Goal: Task Accomplishment & Management: Use online tool/utility

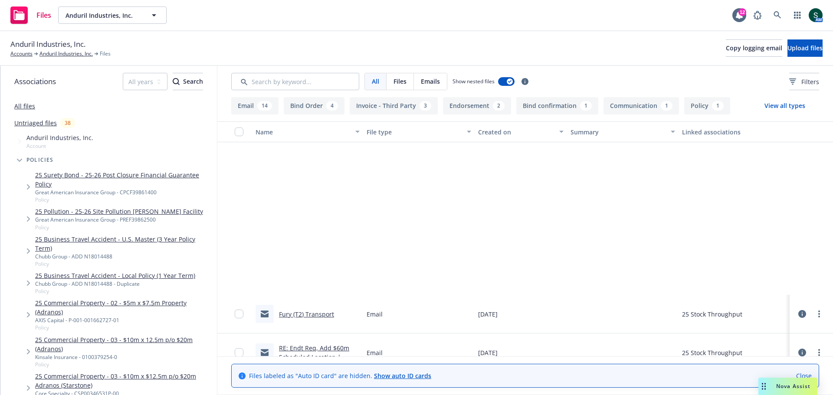
scroll to position [217, 0]
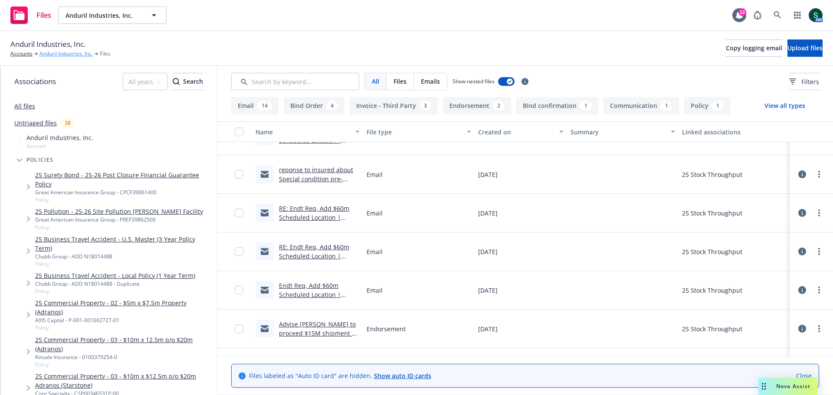
click at [53, 54] on link "Anduril Industries, Inc." at bounding box center [65, 54] width 53 height 8
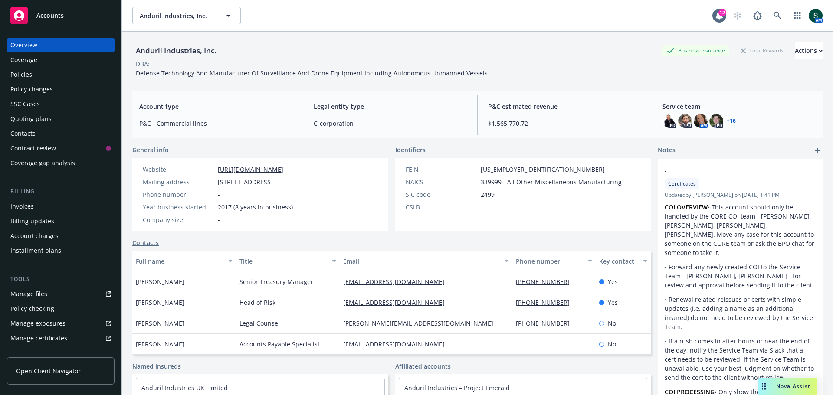
click at [19, 74] on div "Policies" at bounding box center [21, 75] width 22 height 14
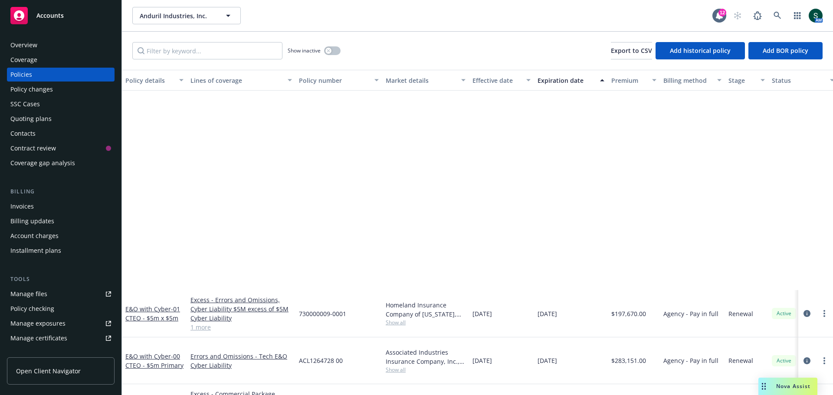
scroll to position [1344, 0]
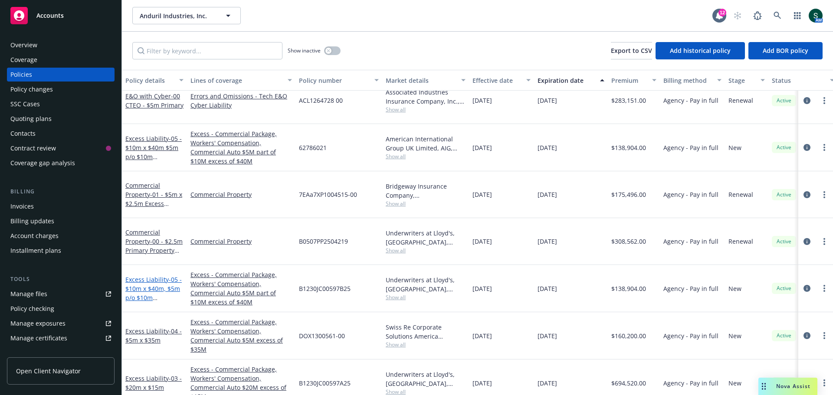
click at [140, 275] on span "- 05 - $10m x $40m, $5m p/o $10m (Lloyd's)" at bounding box center [153, 293] width 56 height 36
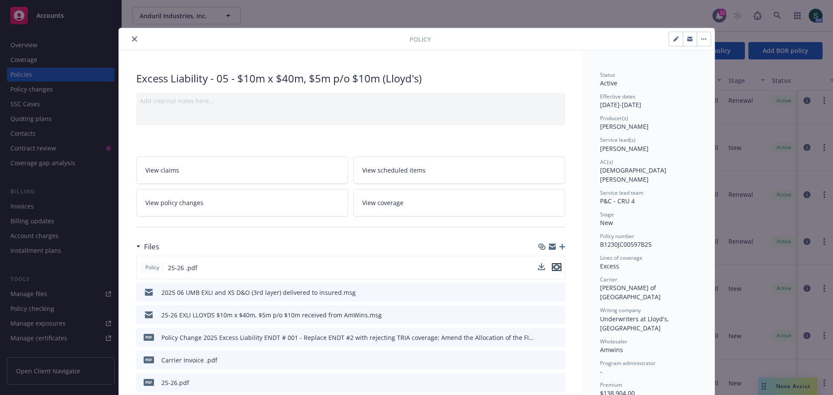
click at [554, 268] on icon "preview file" at bounding box center [556, 267] width 8 height 6
click at [132, 42] on button "close" at bounding box center [134, 39] width 10 height 10
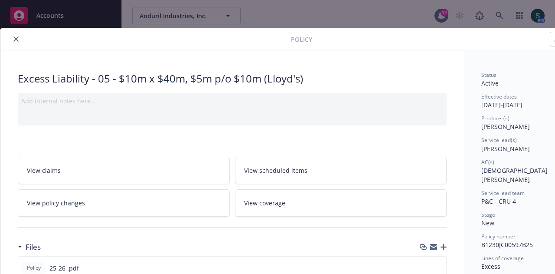
click at [17, 39] on icon "close" at bounding box center [15, 38] width 5 height 5
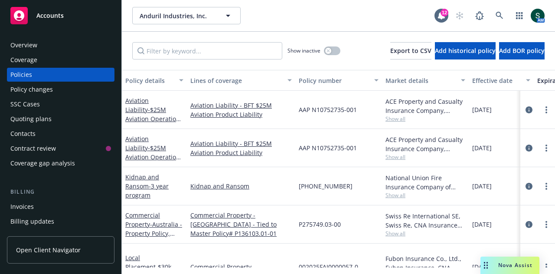
click at [63, 16] on div "Accounts" at bounding box center [60, 15] width 101 height 17
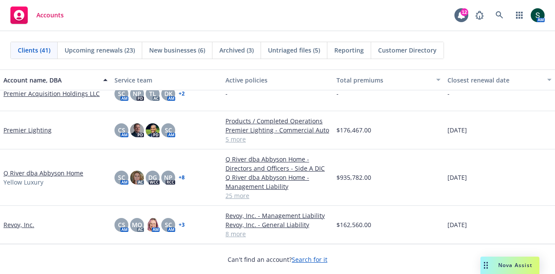
scroll to position [1041, 0]
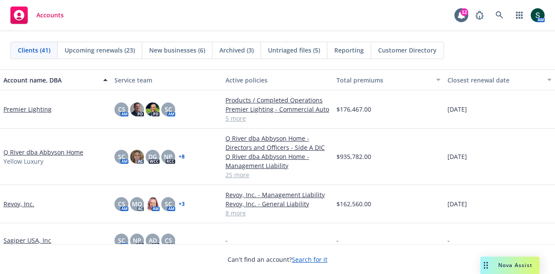
click at [41, 154] on link "Q River dba Abbyson Home" at bounding box center [43, 151] width 80 height 9
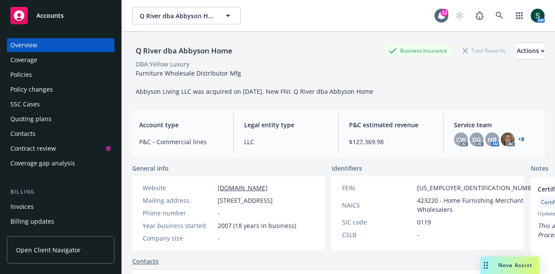
click at [42, 78] on div "Policies" at bounding box center [60, 75] width 101 height 14
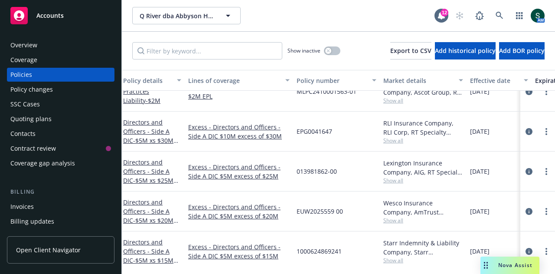
scroll to position [700, 2]
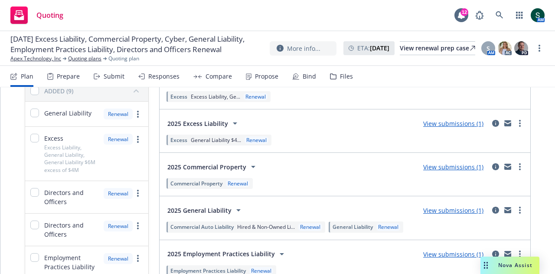
scroll to position [130, 0]
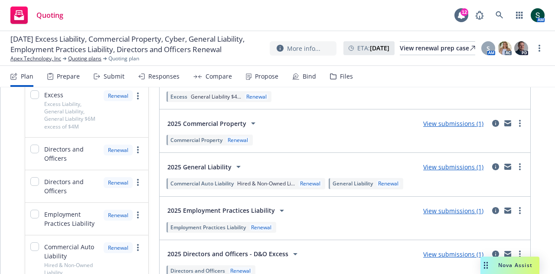
click at [454, 165] on link "View submissions (1)" at bounding box center [453, 167] width 60 height 8
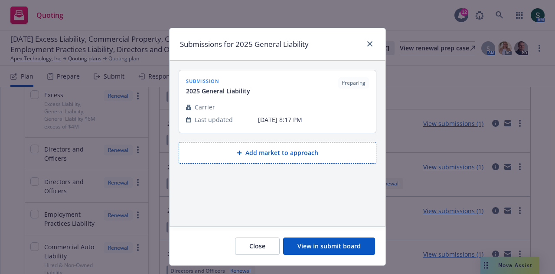
click at [328, 252] on button "View in submit board" at bounding box center [329, 245] width 92 height 17
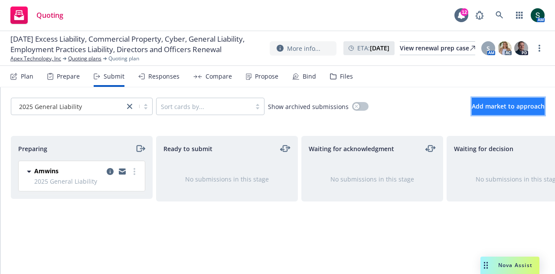
click at [493, 109] on span "Add market to approach" at bounding box center [508, 106] width 73 height 8
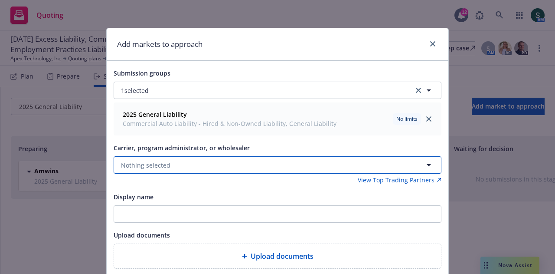
click at [166, 166] on button "Nothing selected" at bounding box center [278, 164] width 328 height 17
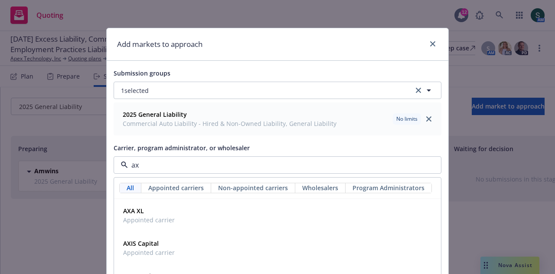
type input "axa"
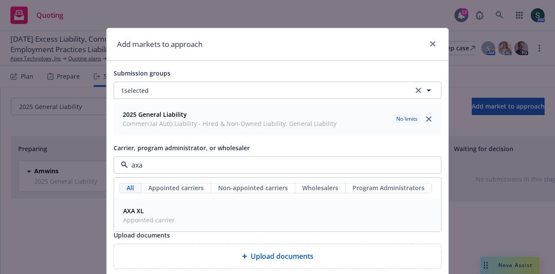
click at [137, 216] on span "Appointed carrier" at bounding box center [149, 219] width 52 height 9
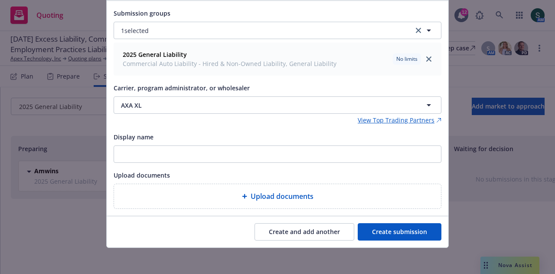
scroll to position [60, 0]
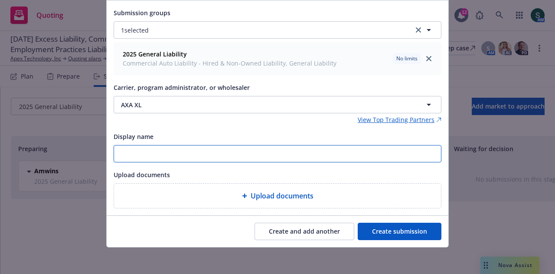
click at [134, 156] on input "Display name" at bounding box center [277, 153] width 327 height 16
type input "25-26 Aviation GL Submission"
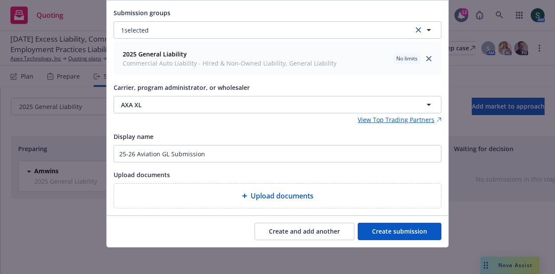
click at [300, 191] on span "Upload documents" at bounding box center [282, 195] width 63 height 10
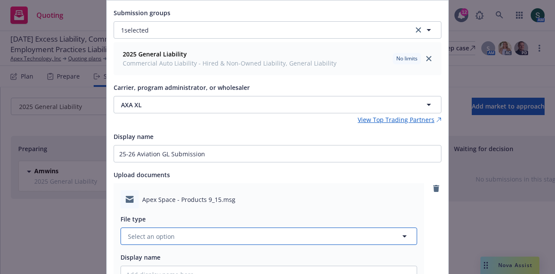
click at [196, 235] on button "Select an option" at bounding box center [269, 235] width 297 height 17
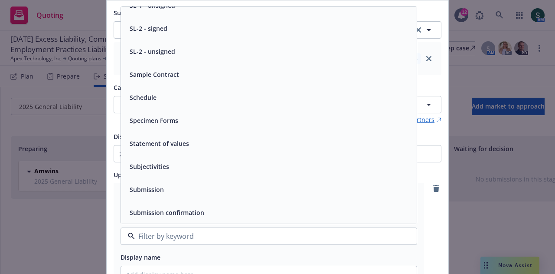
scroll to position [3556, 0]
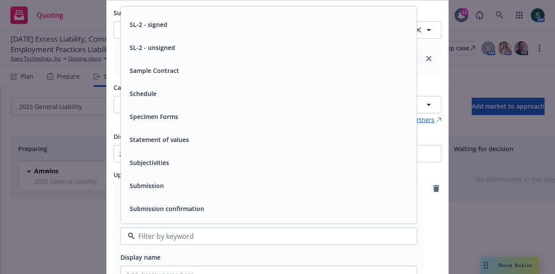
click at [171, 188] on div "Submission" at bounding box center [268, 185] width 285 height 13
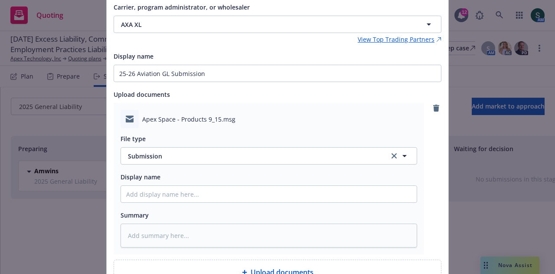
scroll to position [190, 0]
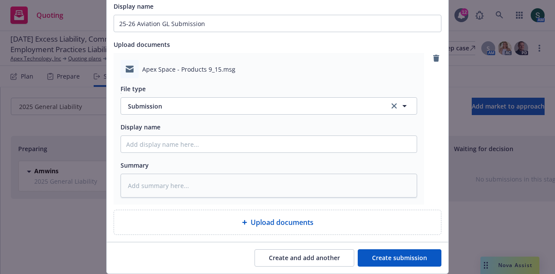
click at [182, 152] on div "File type Submission Submission Display name Summary" at bounding box center [269, 137] width 297 height 119
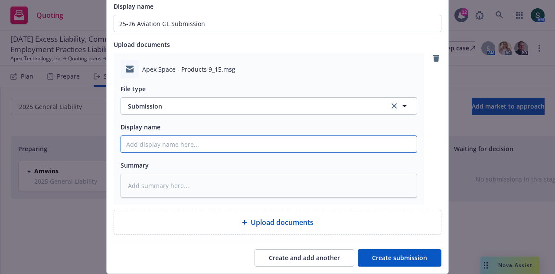
click at [180, 145] on input "Display name" at bounding box center [269, 144] width 296 height 16
type textarea "x"
type input "2"
type textarea "x"
type input "25"
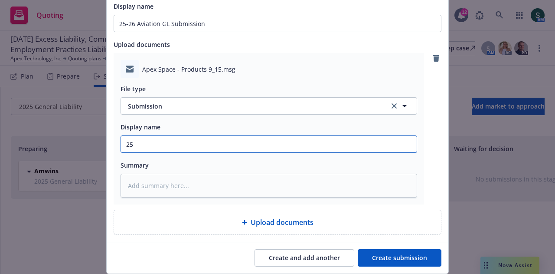
type textarea "x"
type input "25-2"
type textarea "x"
type input "25-26"
type textarea "x"
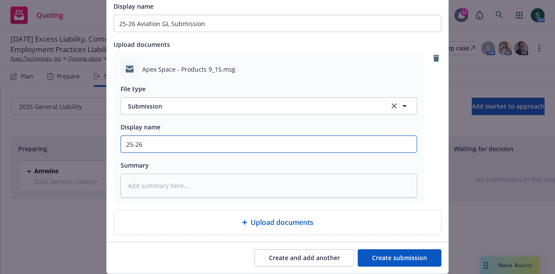
type input "25-26"
type textarea "x"
type input "25-26 A"
type textarea "x"
type input "25-26 Av"
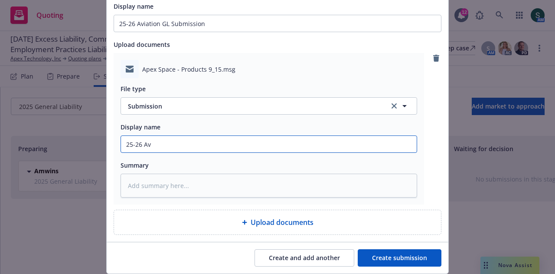
type textarea "x"
type input "25-26 Avi"
type textarea "x"
type input "25-26 Avia"
type textarea "x"
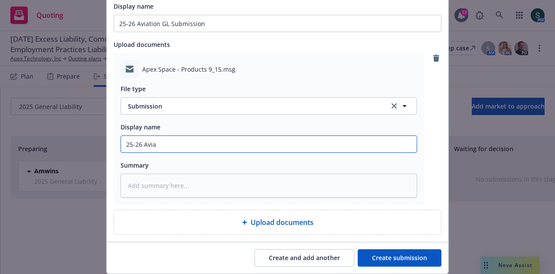
type input "25-26 Aviat"
type textarea "x"
type input "25-26 Aviati"
type textarea "x"
type input "25-26 Aviatio"
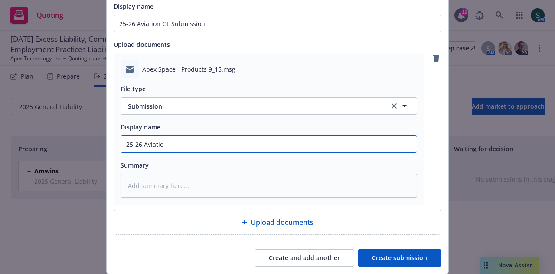
type textarea "x"
type input "25-26 Aviation"
type textarea "x"
type input "25-26 Aviation"
type textarea "x"
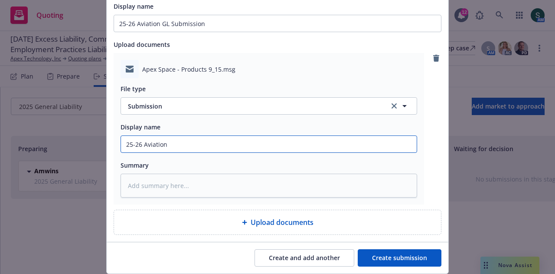
type input "25-26 Aviation P"
type textarea "x"
type input "25-26 Aviation Pr"
type textarea "x"
type input "25-26 Aviation Pro"
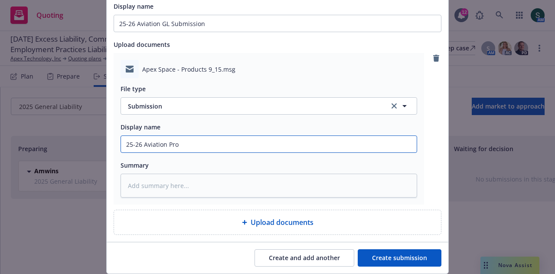
type textarea "x"
type input "25-26 Aviation Prod"
type textarea "x"
type input "25-26 Aviation Produ"
type textarea "x"
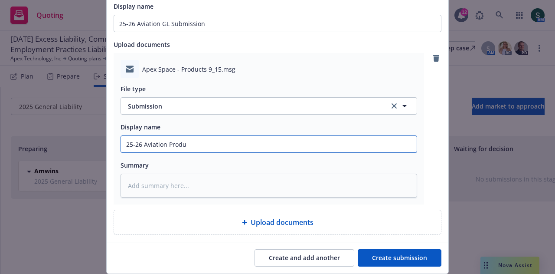
type input "25-26 Aviation Produc"
type textarea "x"
type input "25-26 Aviation Product"
type textarea "x"
type input "25-26 Aviation Products"
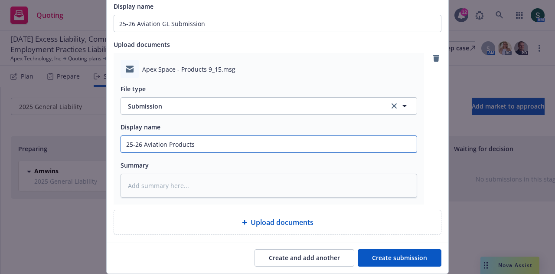
type textarea "x"
type input "25-26 Aviation Products"
type textarea "x"
type input "25-26 Aviation Products t"
type textarea "x"
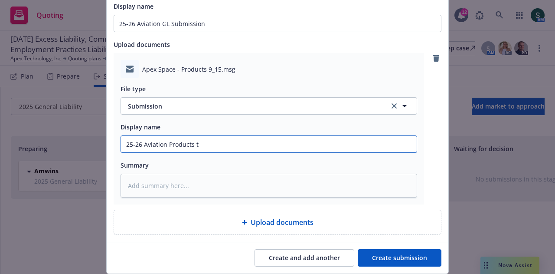
type input "25-26 Aviation Products to"
type textarea "x"
type input "25-26 Aviation Products to"
type textarea "x"
type input "25-26 Aviation Products to A"
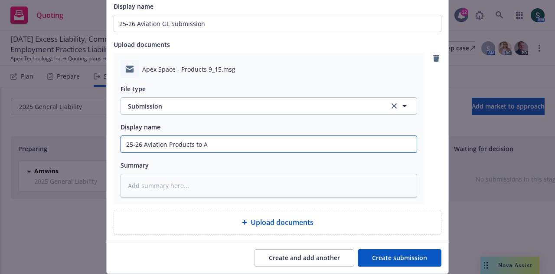
type textarea "x"
type input "25-26 Aviation Products to Ax"
type textarea "x"
type input "25-26 Aviation Products to Axa"
type textarea "x"
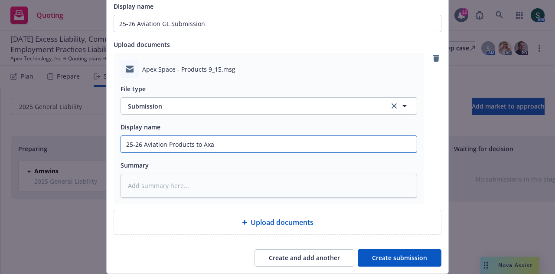
type input "25-26 Aviation Products to AxaX"
type textarea "x"
type input "25-26 Aviation Products to AxaXL"
click at [192, 144] on input "25-26 Aviation Products to AxaXL" at bounding box center [269, 144] width 296 height 16
type textarea "x"
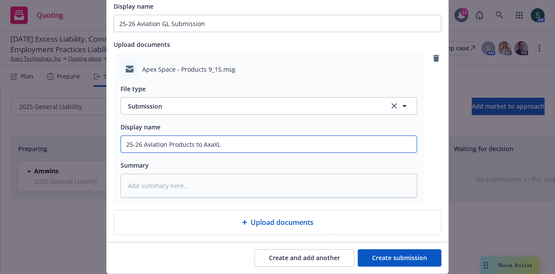
type input "25-26 Aviation Products sto AxaXL"
type textarea "x"
type input "25-26 Aviation Products suto AxaXL"
type textarea "x"
type input "25-26 Aviation Products subto AxaXL"
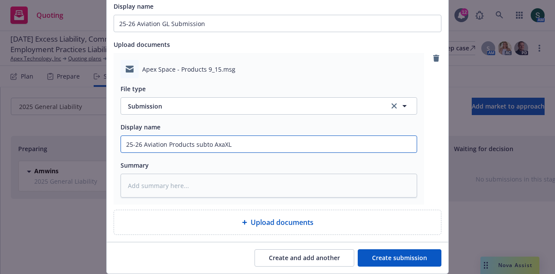
type textarea "x"
type input "25-26 Aviation Products submto AxaXL"
type textarea "x"
type input "25-26 Aviation Products submito AxaXL"
type textarea "x"
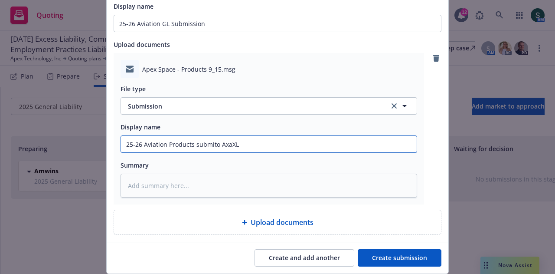
type input "25-26 Aviation Products submisto AxaXL"
type textarea "x"
type input "25-26 Aviation Products submissto AxaXL"
type textarea "x"
type input "25-26 Aviation Products submissito AxaXL"
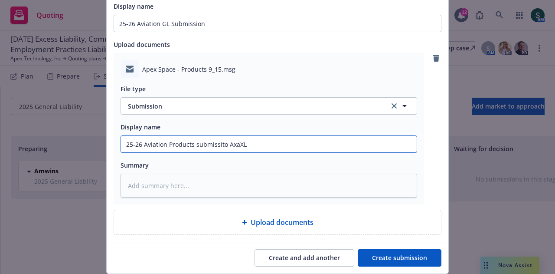
type textarea "x"
type input "25-26 Aviation Products submissioto AxaXL"
type textarea "x"
type input "25-26 Aviation Products submissionto AxaXL"
type textarea "x"
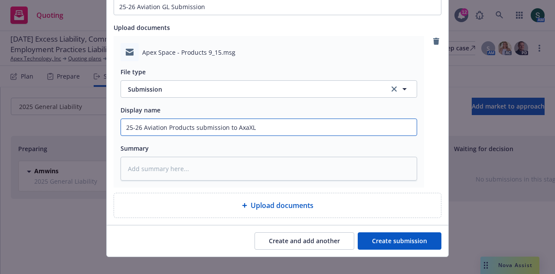
scroll to position [217, 0]
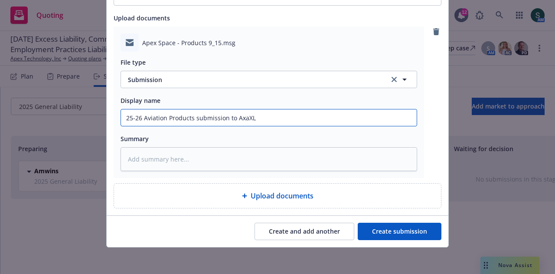
type input "25-26 Aviation Products submission to AxaXL"
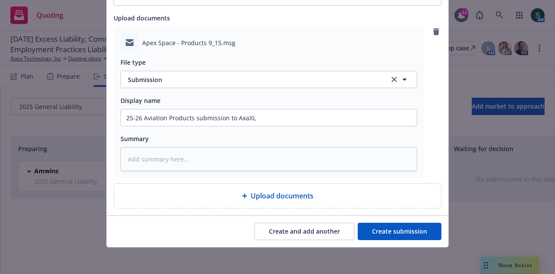
click at [388, 231] on button "Create submission" at bounding box center [400, 230] width 84 height 17
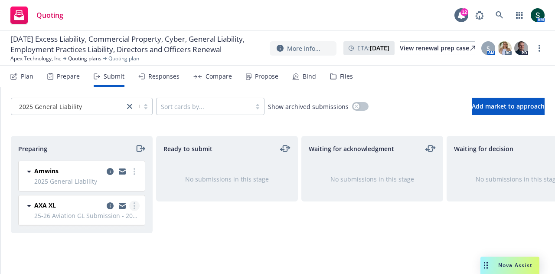
click at [136, 207] on link "more" at bounding box center [134, 205] width 10 height 10
click at [211, 223] on div "Ready to submit No submissions in this stage" at bounding box center [227, 196] width 142 height 120
click at [110, 205] on icon "copy logging email" at bounding box center [110, 205] width 7 height 7
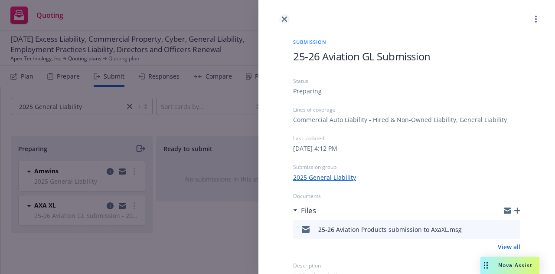
click at [285, 18] on icon "close" at bounding box center [284, 18] width 5 height 5
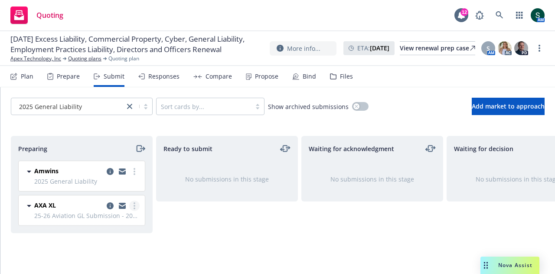
click at [134, 203] on icon "more" at bounding box center [135, 205] width 2 height 7
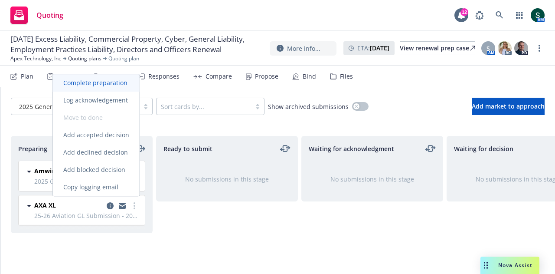
click at [110, 88] on link "Complete preparation" at bounding box center [96, 82] width 87 height 17
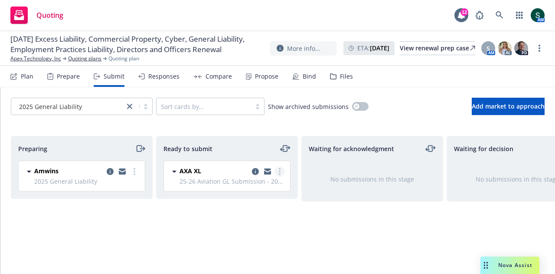
click at [280, 172] on icon "more" at bounding box center [280, 171] width 2 height 7
click at [133, 183] on span "2025 General Liability" at bounding box center [86, 180] width 105 height 9
click at [226, 175] on div "AXA XL" at bounding box center [232, 171] width 105 height 10
click at [266, 170] on icon "copy logging email" at bounding box center [267, 171] width 7 height 6
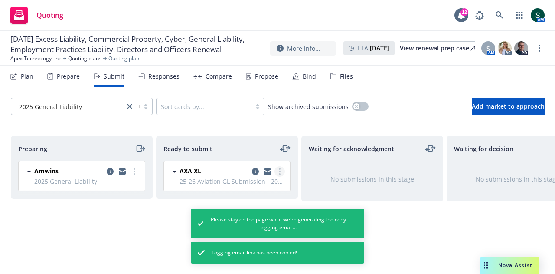
click at [281, 172] on link "more" at bounding box center [279, 171] width 10 height 10
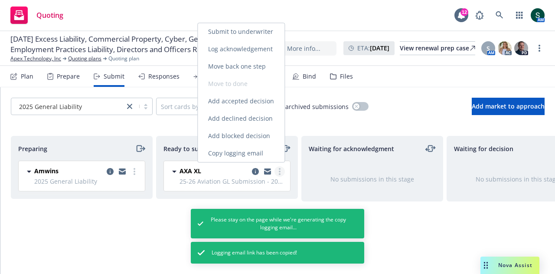
click at [281, 172] on link "more" at bounding box center [279, 171] width 10 height 10
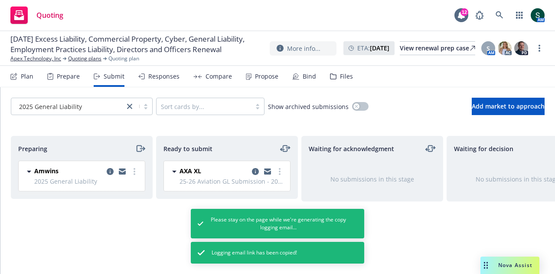
click at [212, 183] on span "25-26 Aviation GL Submission - 2025 General Liability" at bounding box center [232, 180] width 105 height 9
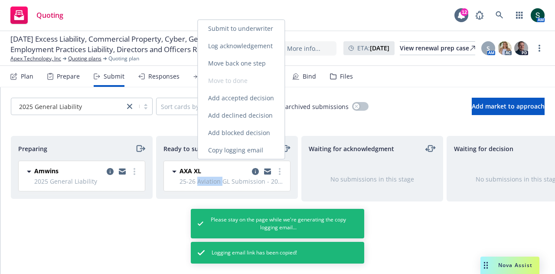
click at [212, 183] on span "25-26 Aviation GL Submission - 2025 General Liability" at bounding box center [232, 180] width 105 height 9
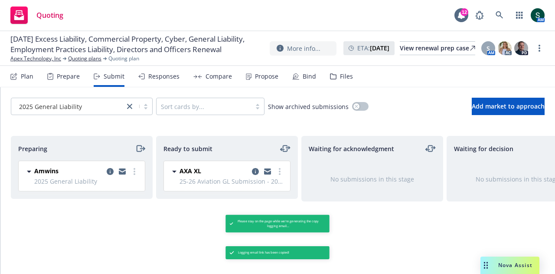
click at [219, 169] on div "AXA XL" at bounding box center [232, 171] width 105 height 10
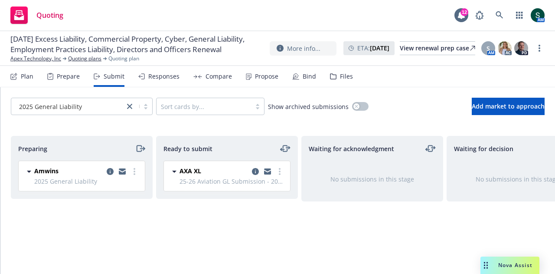
click at [219, 169] on div "AXA XL" at bounding box center [232, 171] width 105 height 10
click at [278, 171] on link "more" at bounding box center [279, 171] width 10 height 10
click at [257, 172] on icon "copy logging email" at bounding box center [255, 171] width 7 height 7
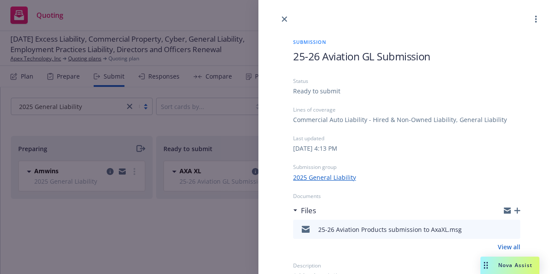
click at [514, 209] on icon "button" at bounding box center [517, 210] width 6 height 6
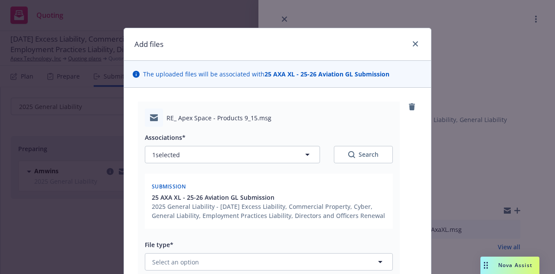
scroll to position [43, 0]
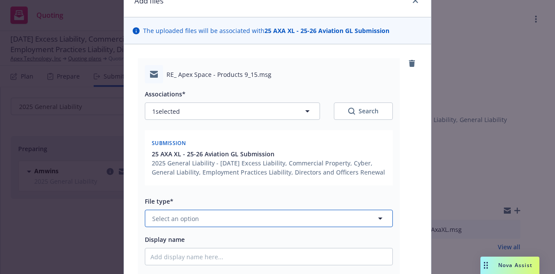
click at [186, 215] on span "Select an option" at bounding box center [175, 218] width 47 height 9
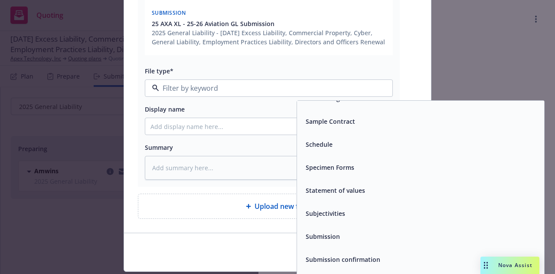
scroll to position [3643, 0]
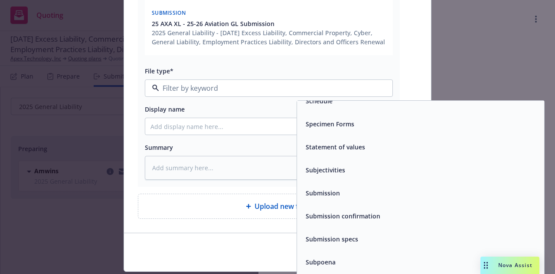
click at [331, 215] on span "Submission confirmation" at bounding box center [343, 215] width 75 height 9
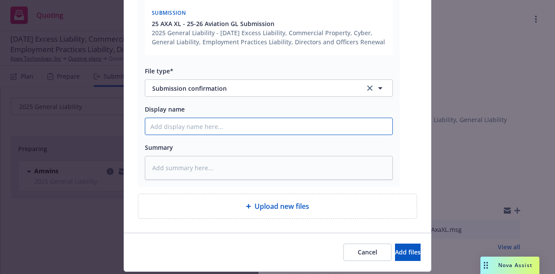
click at [175, 131] on input "Display name" at bounding box center [268, 126] width 247 height 16
type textarea "x"
type input "a"
type textarea "x"
type input "af"
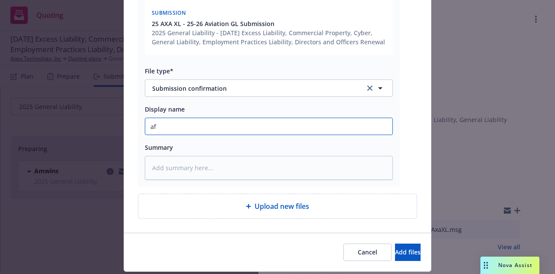
type textarea "x"
type input "aff"
type textarea "x"
type input "affi"
type textarea "x"
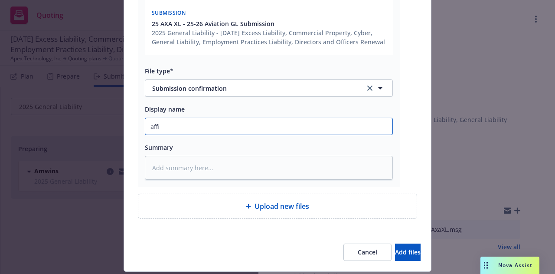
type input "affir"
type textarea "x"
type input "affirm"
type textarea "x"
type input "affirma"
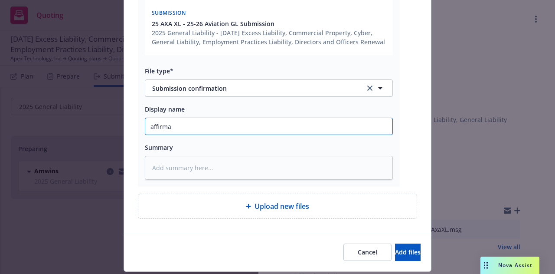
type textarea "x"
type input "affirmat"
type textarea "x"
type input "affirmati"
type textarea "x"
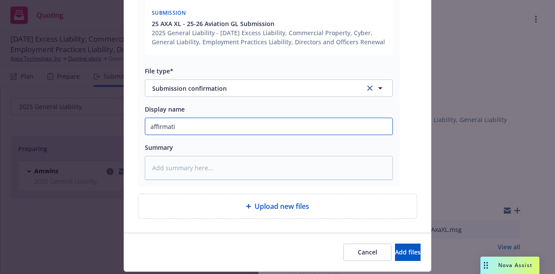
type input "affirmatio"
type textarea "x"
type input "affirmation"
type textarea "x"
type input "affirmation"
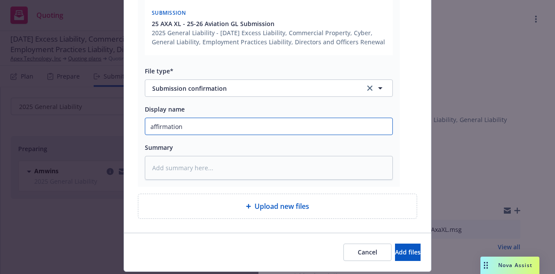
type textarea "x"
type input "affirmation f"
type textarea "x"
type input "affirmation fr"
type textarea "x"
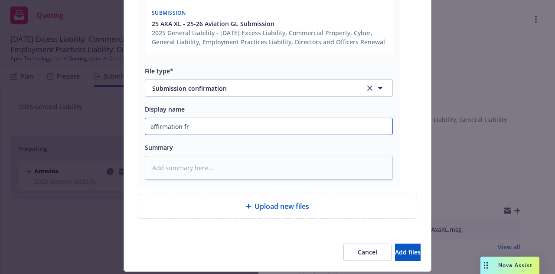
type input "affirmation fro"
type textarea "x"
type input "affirmation from"
type textarea "x"
type input "affirmation from"
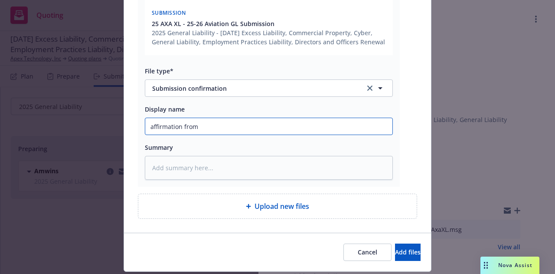
type textarea "x"
type input "affirmation from X"
type textarea "x"
type input "affirmation from XL"
click at [395, 250] on span "Add files" at bounding box center [408, 252] width 26 height 8
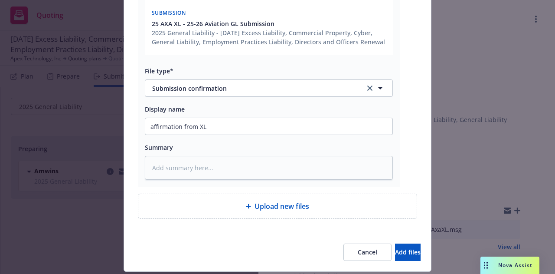
scroll to position [166, 0]
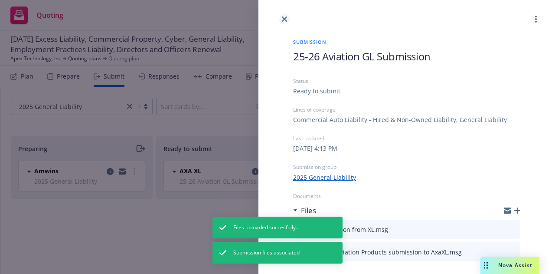
click at [287, 17] on icon "close" at bounding box center [284, 18] width 5 height 5
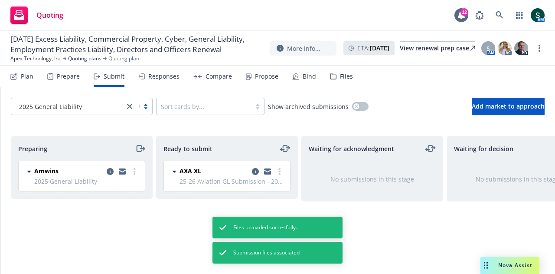
click at [278, 179] on span "25-26 Aviation GL Submission - 2025 General Liability" at bounding box center [232, 180] width 105 height 9
click at [280, 170] on circle "more" at bounding box center [280, 171] width 2 height 2
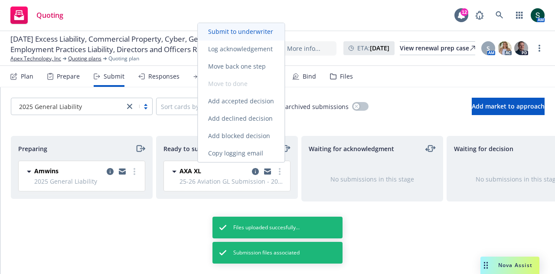
click at [254, 35] on span "Submit to underwriter" at bounding box center [241, 31] width 86 height 8
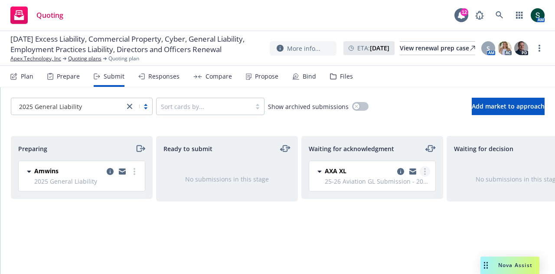
click at [427, 173] on link "more" at bounding box center [425, 171] width 10 height 10
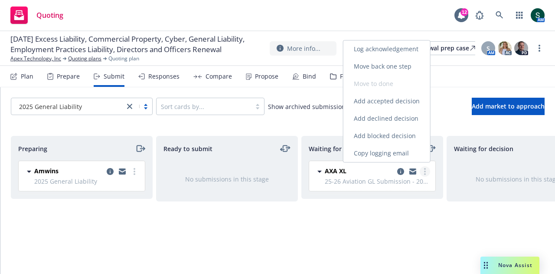
click at [427, 173] on link "more" at bounding box center [425, 171] width 10 height 10
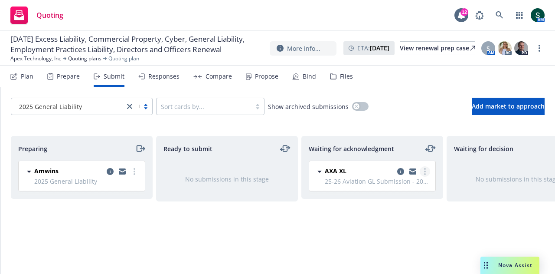
click at [426, 173] on circle "more" at bounding box center [425, 174] width 2 height 2
click at [404, 232] on div "Waiting for acknowledgment AXA XL 25-26 Aviation GL Submission - 2025 General L…" at bounding box center [372, 196] width 142 height 120
click at [356, 179] on span "25-26 Aviation GL Submission - 2025 General Liability" at bounding box center [377, 180] width 105 height 9
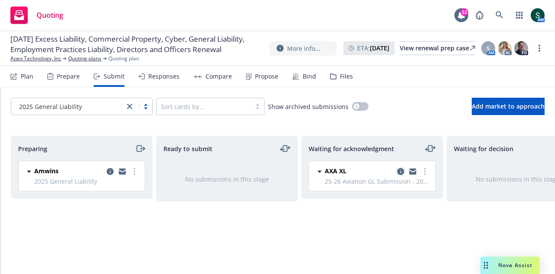
click at [400, 173] on icon "copy logging email" at bounding box center [400, 171] width 7 height 7
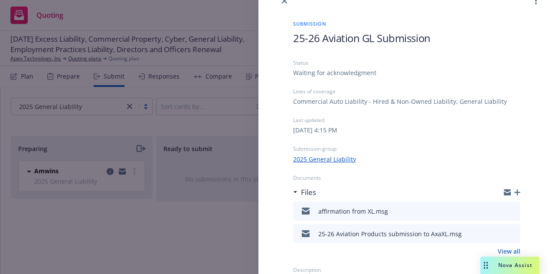
scroll to position [29, 0]
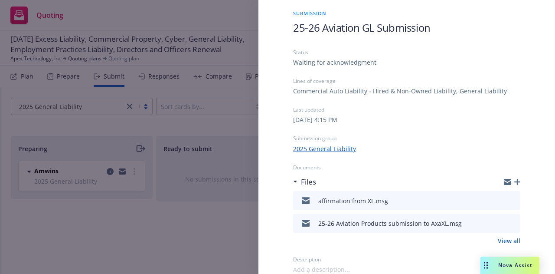
click at [514, 182] on icon "button" at bounding box center [517, 182] width 6 height 6
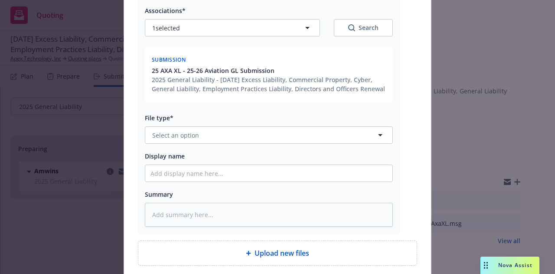
scroll to position [130, 0]
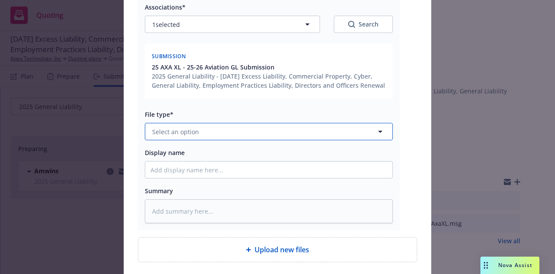
click at [197, 132] on button "Select an option" at bounding box center [269, 131] width 248 height 17
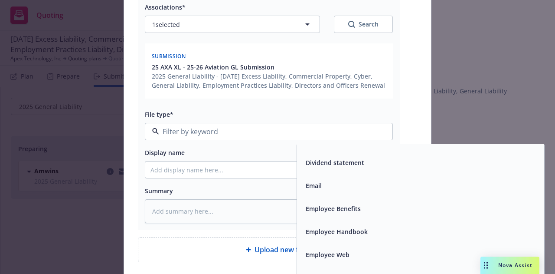
scroll to position [1388, 0]
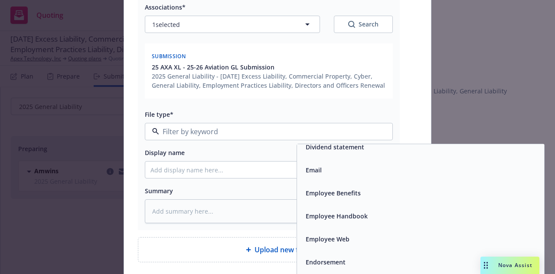
click at [317, 171] on span "Email" at bounding box center [314, 169] width 16 height 9
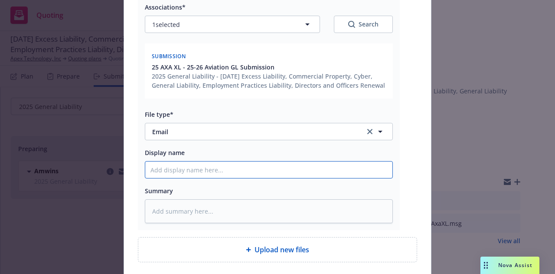
click at [215, 176] on input "Display name" at bounding box center [268, 169] width 247 height 16
type textarea "x"
type input "i"
type textarea "x"
type input "in"
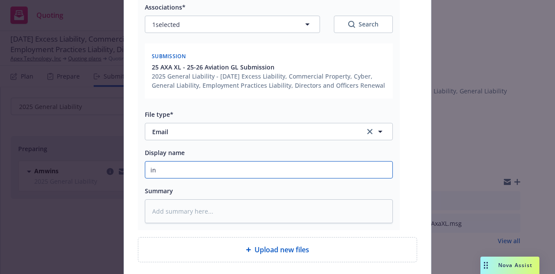
type textarea "x"
type input "ini"
type textarea "x"
type input "init"
type textarea "x"
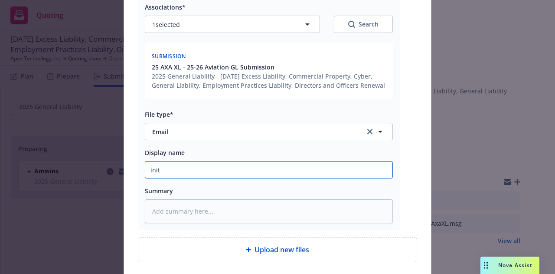
type input "initi"
type textarea "x"
type input "initia"
type textarea "x"
type input "initial"
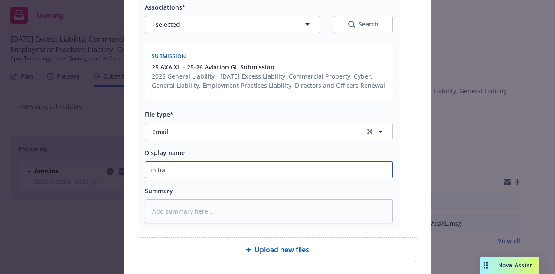
type textarea "x"
type input "initial"
type textarea "x"
type input "initial q"
type textarea "x"
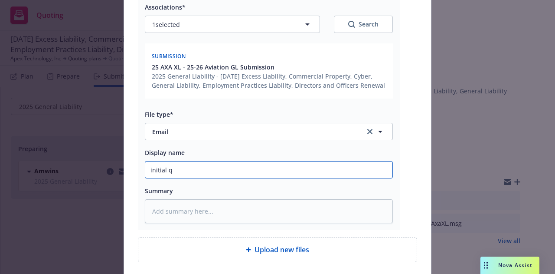
type input "initial qu"
type textarea "x"
type input "initial quo"
type textarea "x"
type input "initial quot"
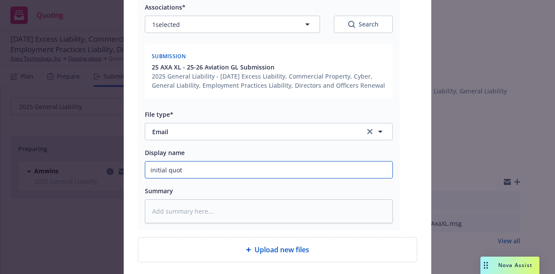
type textarea "x"
type input "initial quote"
type textarea "x"
type input "initial quote"
type textarea "x"
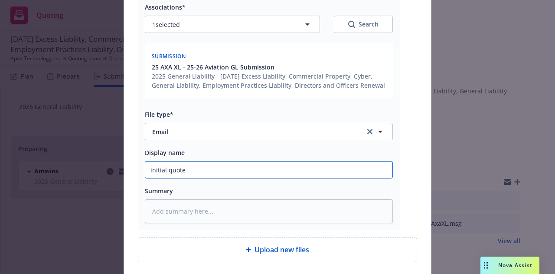
type input "initial quote f"
type textarea "x"
type input "initial quote fr"
type textarea "x"
type input "initial quote fro"
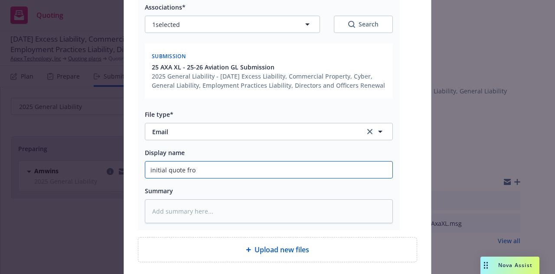
type textarea "x"
type input "initial quote from"
type textarea "x"
type input "initial quote from"
type textarea "x"
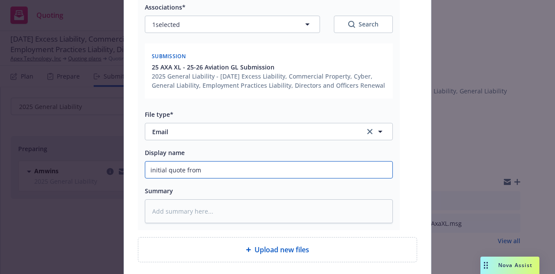
type input "initial quote from X"
type textarea "x"
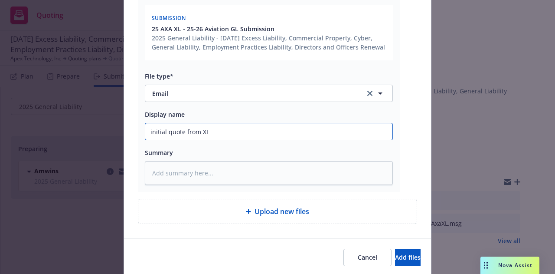
scroll to position [198, 0]
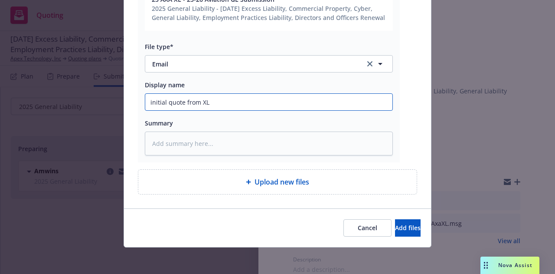
type input "initial quote from XL"
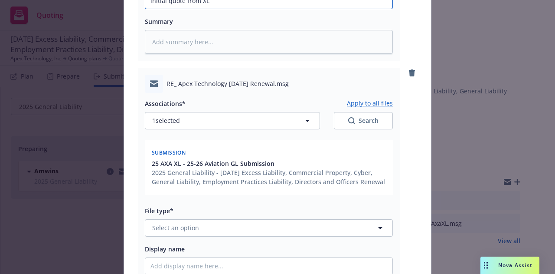
scroll to position [328, 0]
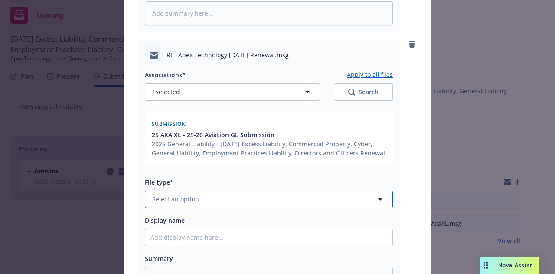
click at [176, 203] on span "Select an option" at bounding box center [175, 198] width 47 height 9
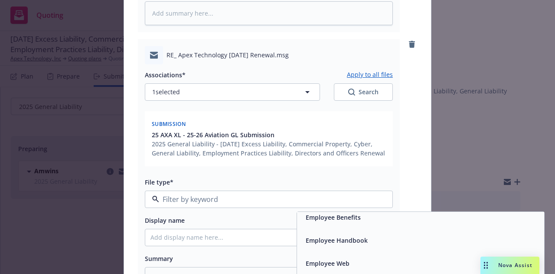
scroll to position [1388, 0]
click at [319, 243] on div "Email" at bounding box center [420, 237] width 247 height 23
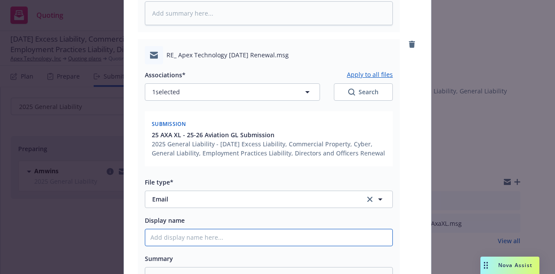
click at [178, 233] on input "Display name" at bounding box center [268, 237] width 247 height 16
type textarea "x"
type input "a"
type textarea "x"
type input "ad"
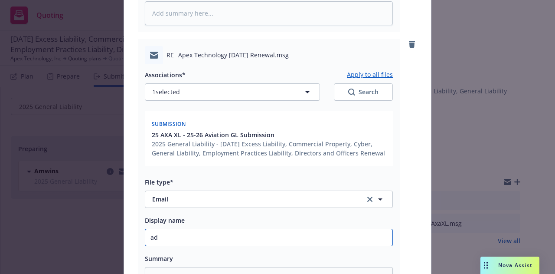
type textarea "x"
type input "add"
type textarea "x"
type input "addi"
type textarea "x"
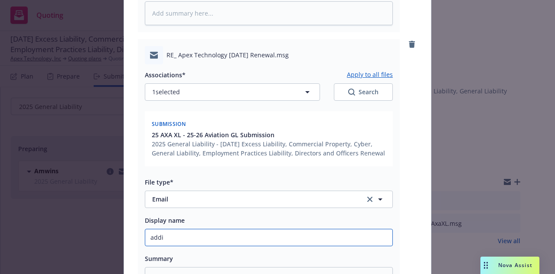
type input "addit"
type textarea "x"
type input "additi"
type textarea "x"
type input "additio"
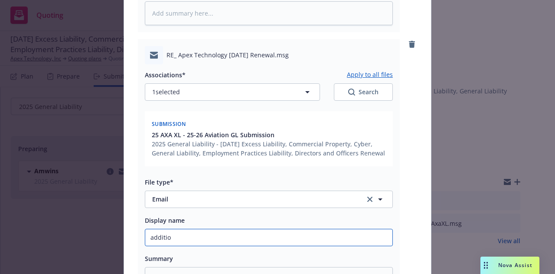
type textarea "x"
type input "addition"
type textarea "x"
type input "additiona"
type textarea "x"
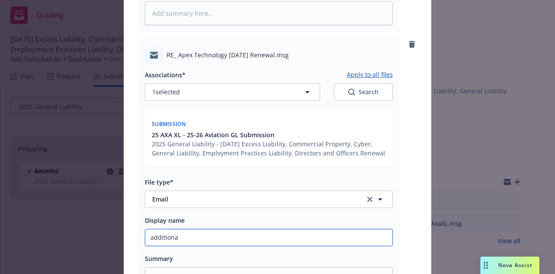
type input "additional"
type textarea "x"
type input "additional"
type textarea "x"
type input "additional r"
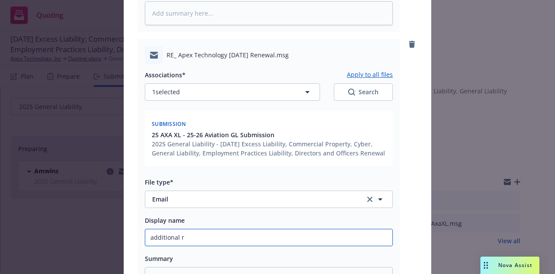
type textarea "x"
type input "additional re"
type textarea "x"
type input "additional rev"
type textarea "x"
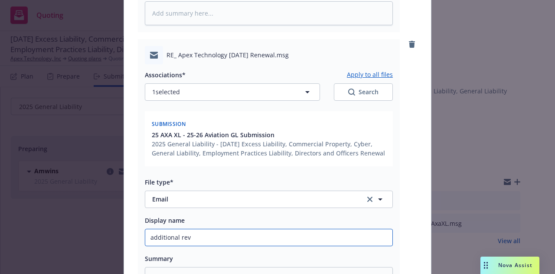
type input "additional reve"
type textarea "x"
type input "additional reven"
type textarea "x"
type input "additional revenu"
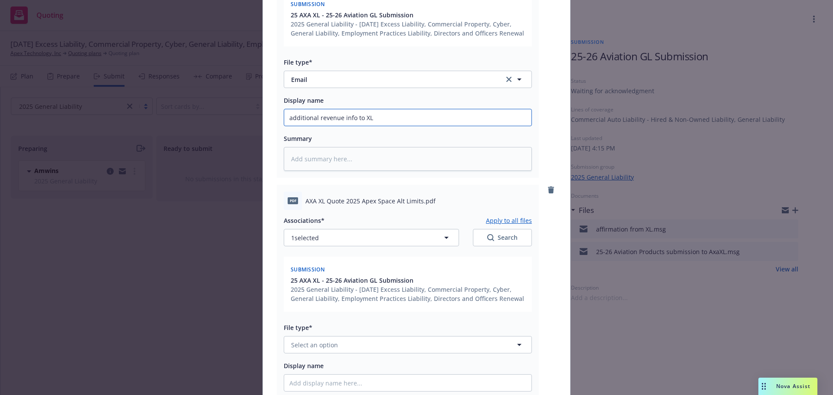
scroll to position [457, 0]
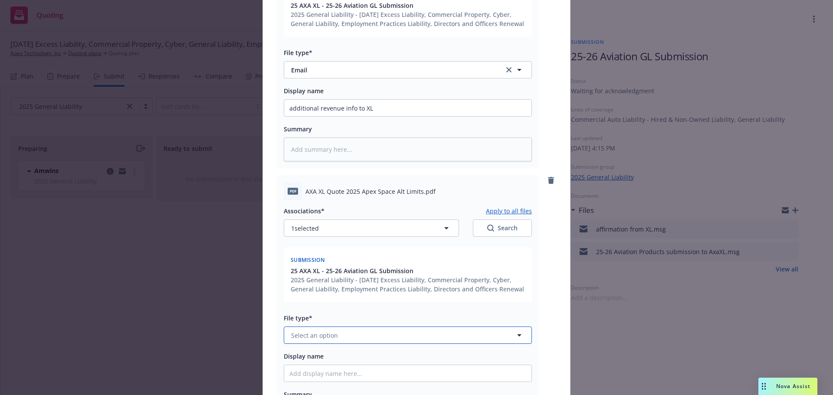
click at [320, 273] on span "Select an option" at bounding box center [314, 335] width 47 height 9
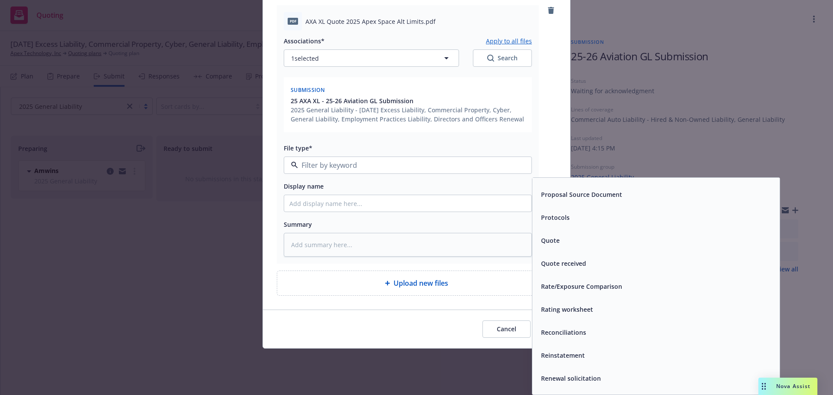
scroll to position [3166, 0]
click at [555, 248] on div "Quote" at bounding box center [655, 241] width 247 height 23
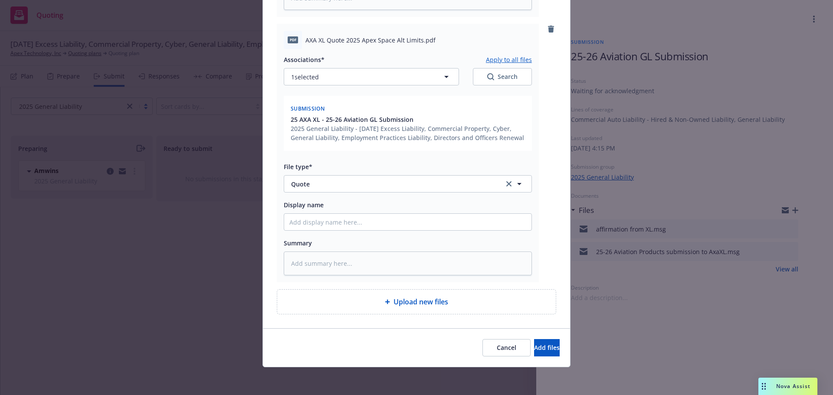
scroll to position [608, 0]
click at [324, 227] on input "Display name" at bounding box center [407, 222] width 247 height 16
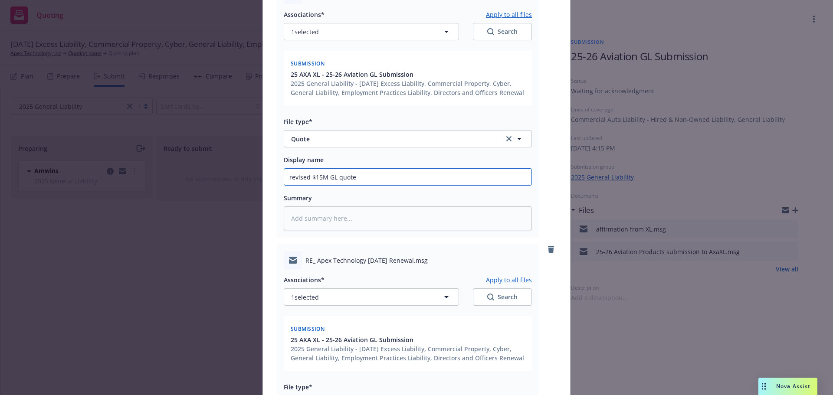
scroll to position [738, 0]
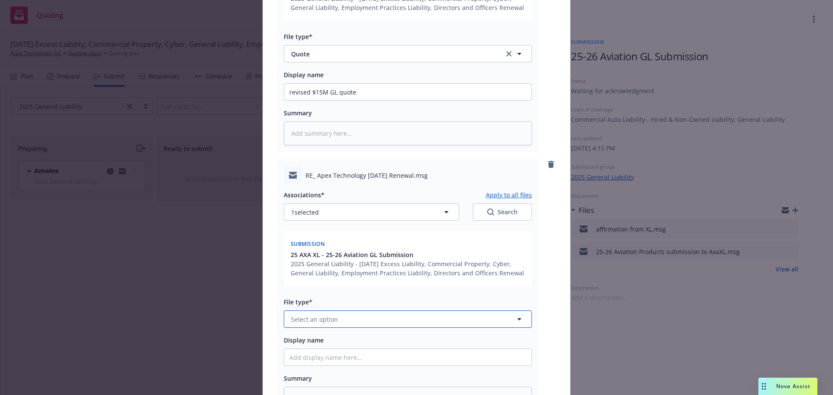
click at [368, 273] on button "Select an option" at bounding box center [408, 318] width 248 height 17
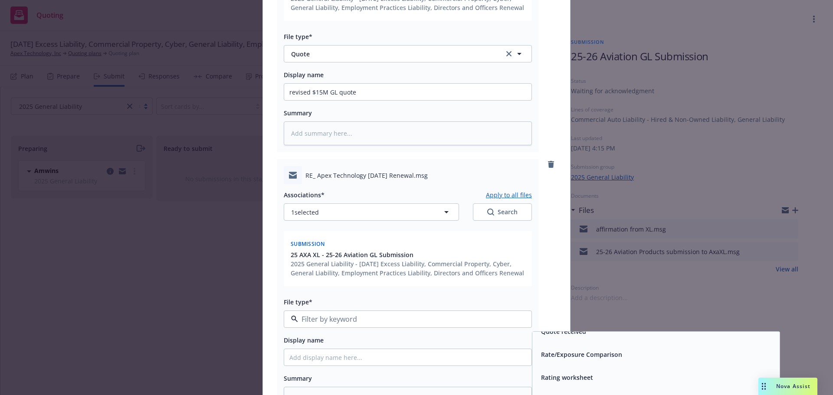
scroll to position [3209, 0]
click at [555, 273] on div "Quote received" at bounding box center [562, 375] width 50 height 13
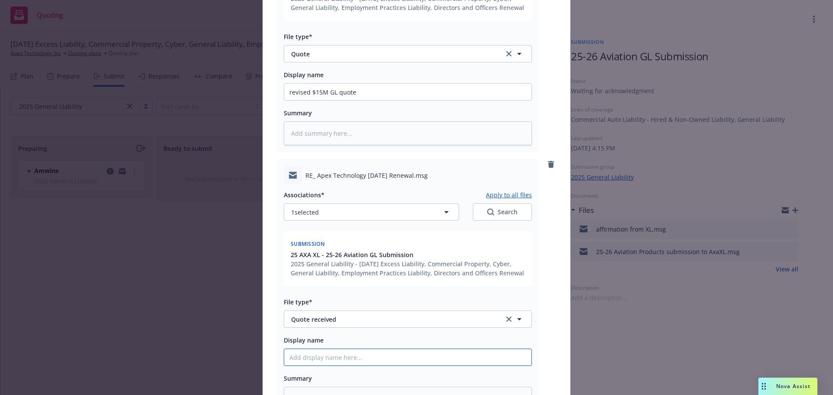
click at [318, 273] on input "Display name" at bounding box center [407, 357] width 247 height 16
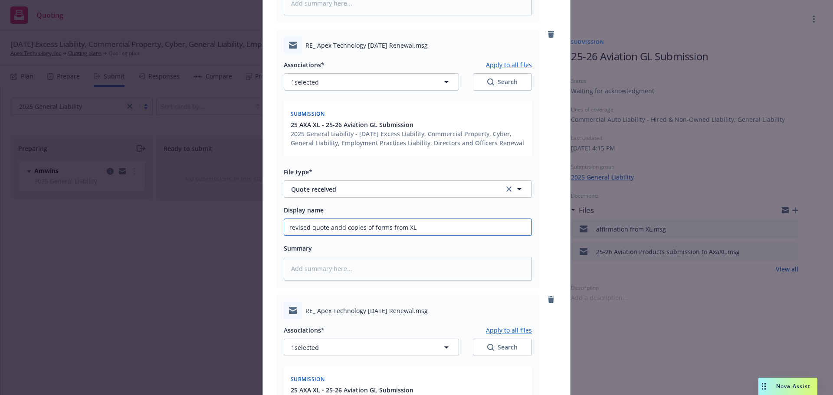
scroll to position [1042, 0]
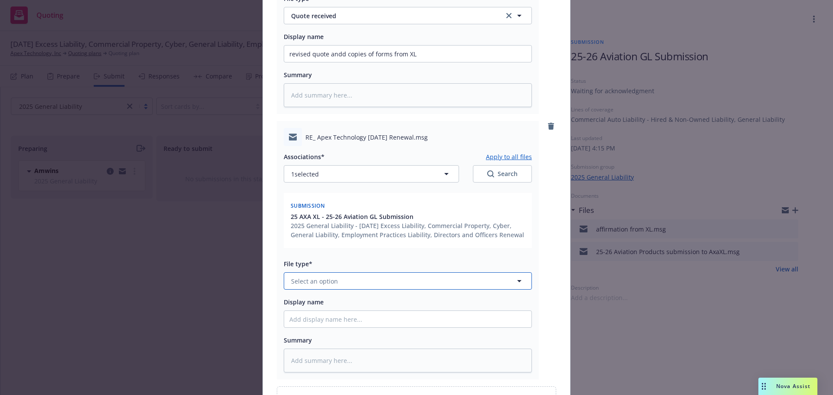
click at [315, 273] on span "Select an option" at bounding box center [314, 281] width 47 height 9
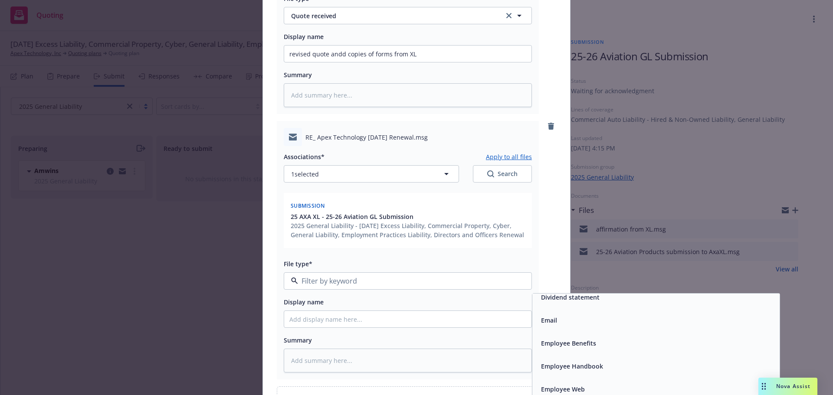
scroll to position [1388, 0]
click at [553, 273] on span "Email" at bounding box center [549, 319] width 16 height 9
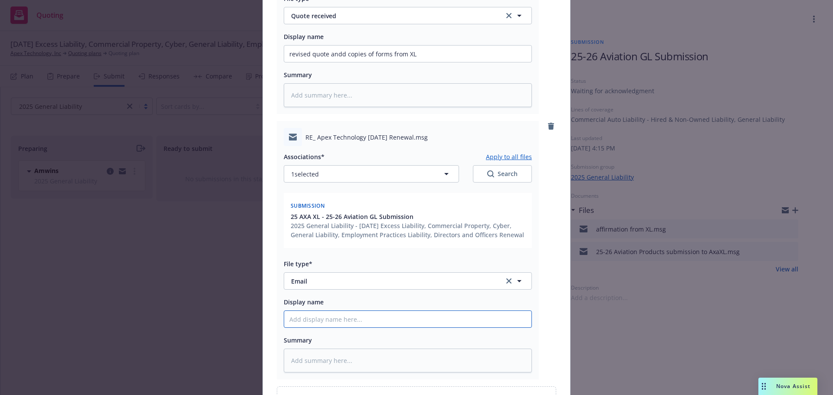
click at [324, 273] on input "Display name" at bounding box center [407, 319] width 247 height 16
drag, startPoint x: 327, startPoint y: 320, endPoint x: 337, endPoint y: 318, distance: 10.1
click at [337, 273] on input "XK confirmed tehy can schedule AIs" at bounding box center [407, 319] width 247 height 16
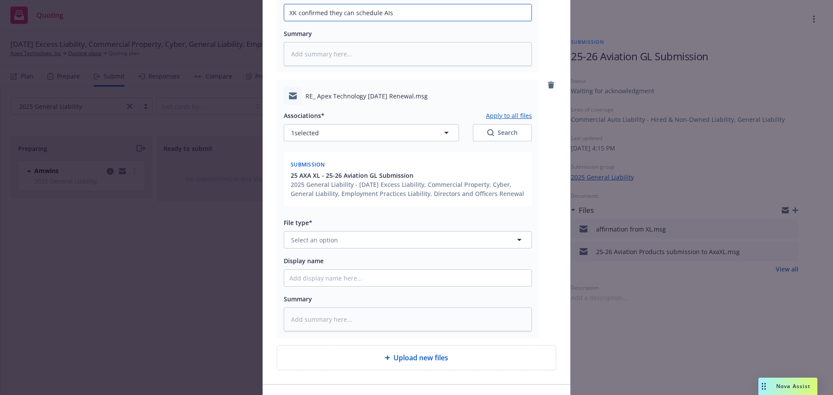
scroll to position [1356, 0]
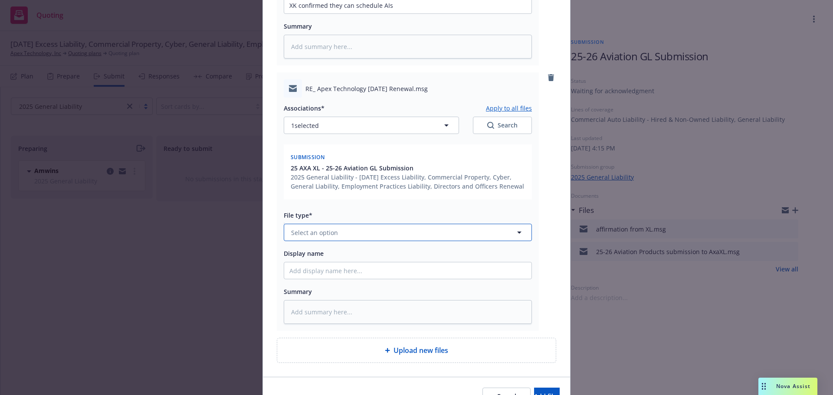
click at [330, 233] on span "Select an option" at bounding box center [314, 232] width 47 height 9
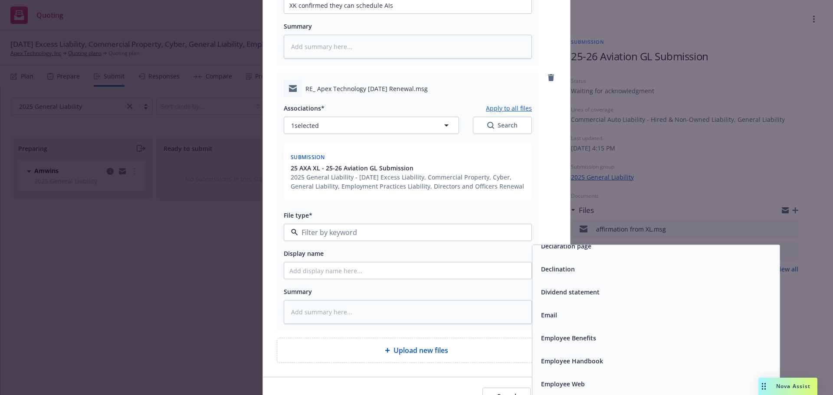
scroll to position [1344, 0]
click at [555, 273] on div "Email" at bounding box center [655, 314] width 237 height 13
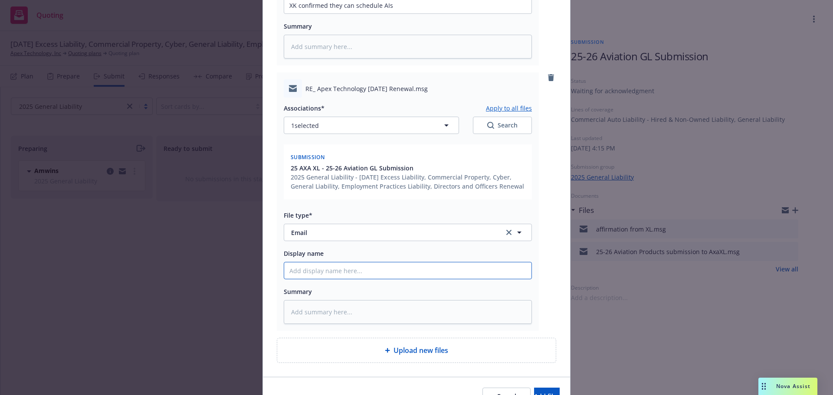
click at [297, 273] on input "Display name" at bounding box center [407, 270] width 247 height 16
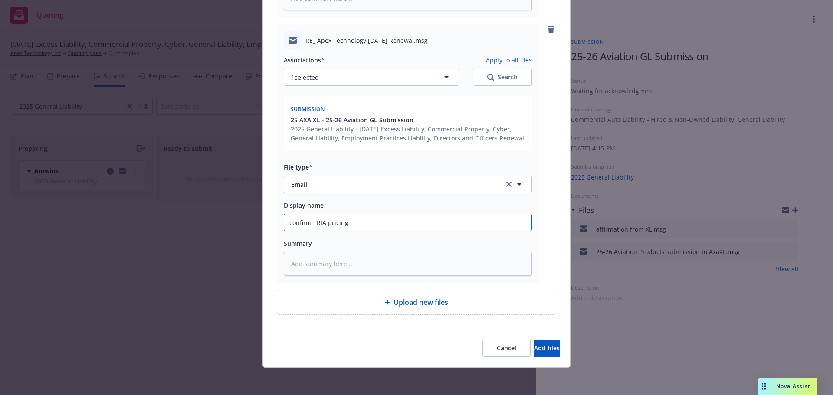
scroll to position [1405, 0]
click at [536, 273] on span "Add files" at bounding box center [547, 347] width 26 height 8
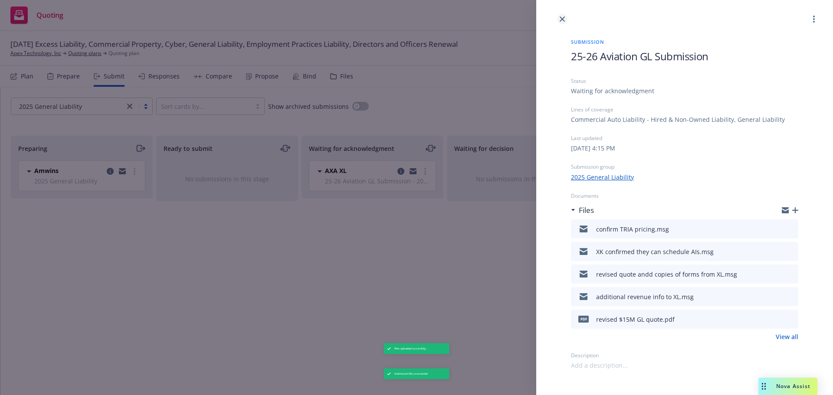
click at [555, 18] on icon "close" at bounding box center [561, 18] width 5 height 5
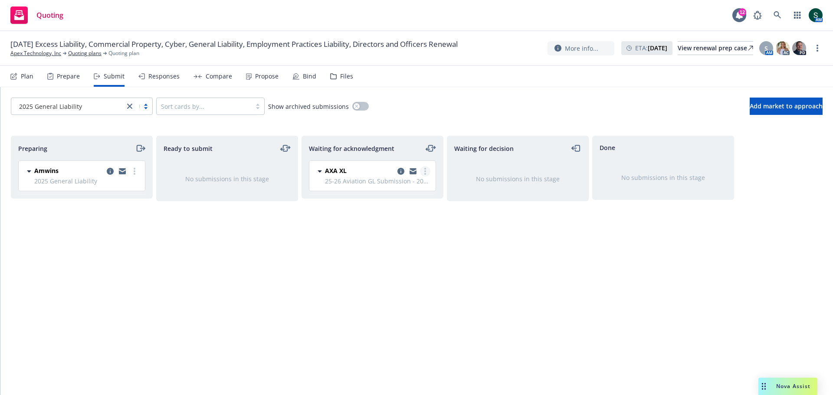
click at [425, 172] on circle "more" at bounding box center [425, 171] width 2 height 2
click at [394, 240] on span "Add accepted decision" at bounding box center [386, 241] width 87 height 8
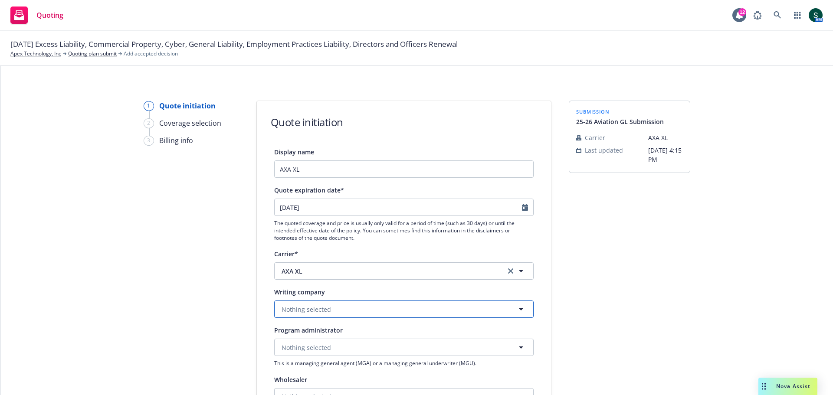
click at [418, 273] on button "Nothing selected" at bounding box center [403, 309] width 259 height 17
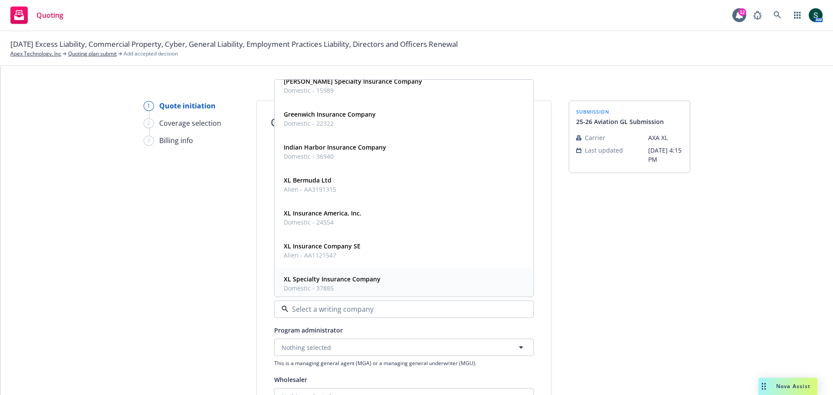
scroll to position [47, 0]
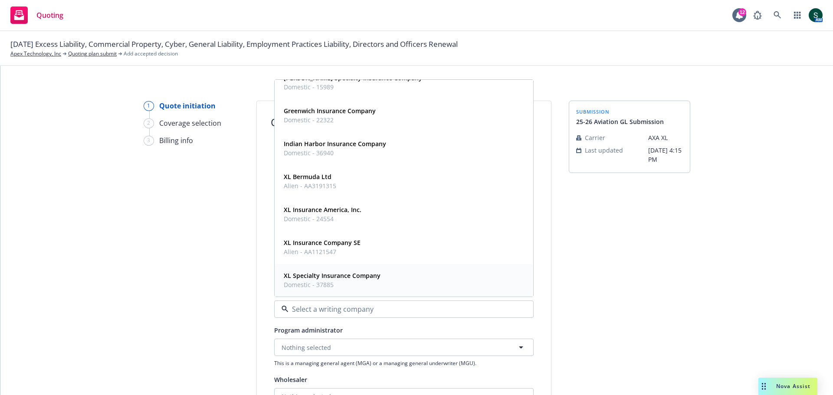
click at [356, 273] on strong "XL Specialty Insurance Company" at bounding box center [332, 275] width 97 height 8
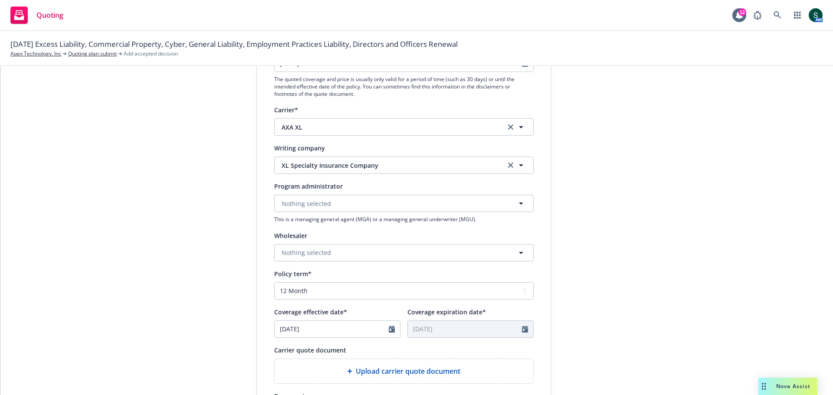
scroll to position [173, 0]
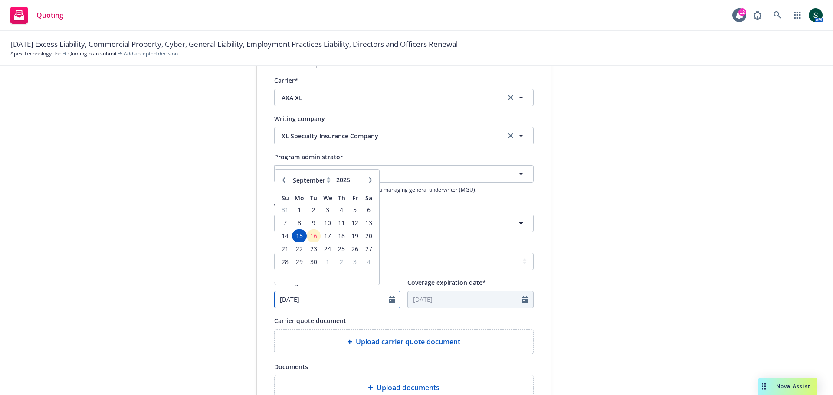
click at [364, 273] on input "09/15/2025" at bounding box center [331, 299] width 114 height 16
click at [555, 267] on div "submission 25-26 Aviation GL Submission Carrier AXA XL Last updated 9/16, 4:15 …" at bounding box center [629, 218] width 121 height 582
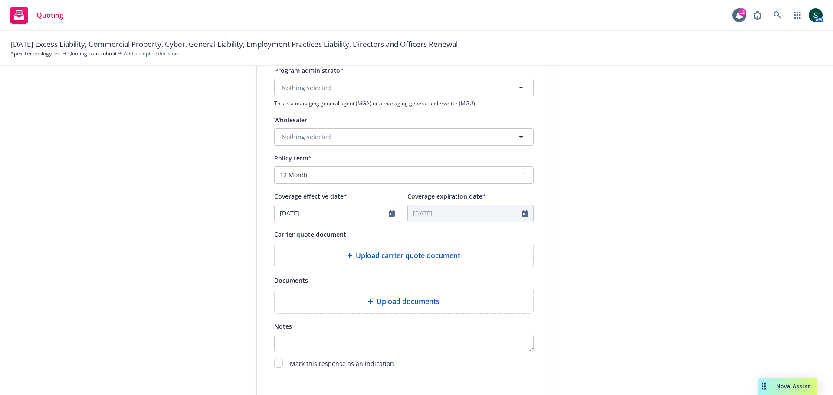
scroll to position [260, 0]
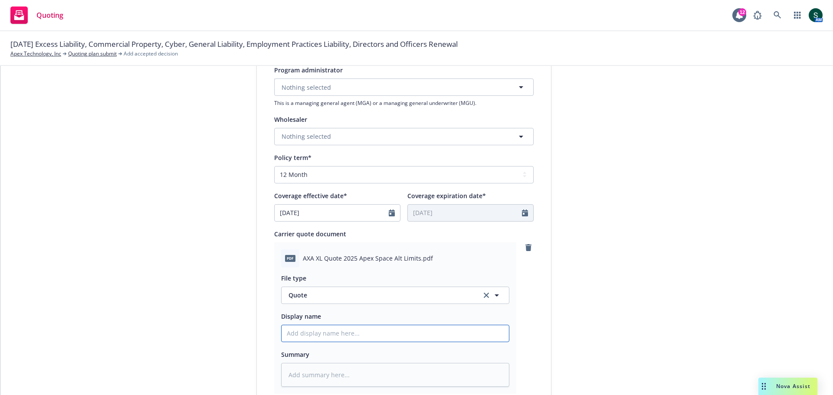
click at [320, 273] on input "Display name" at bounding box center [394, 333] width 227 height 16
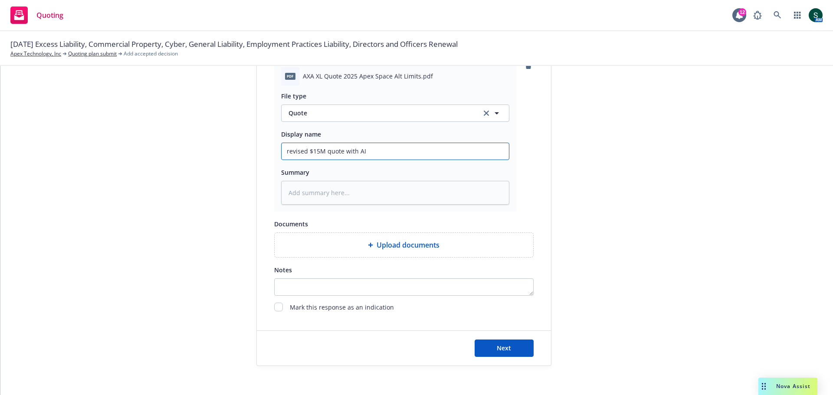
scroll to position [448, 0]
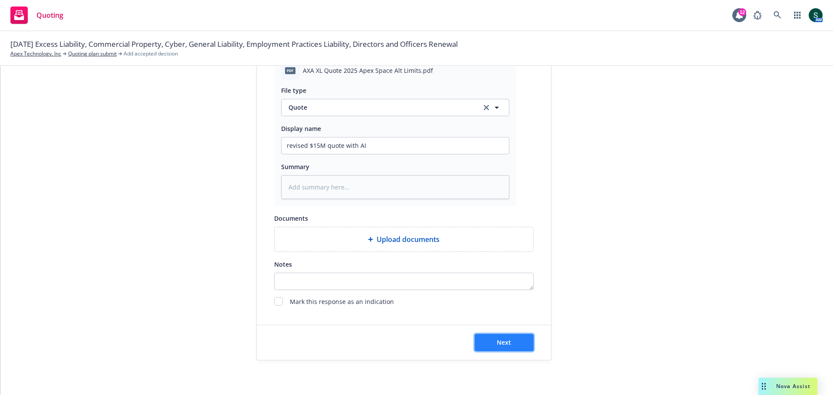
click at [498, 273] on button "Next" at bounding box center [503, 342] width 59 height 17
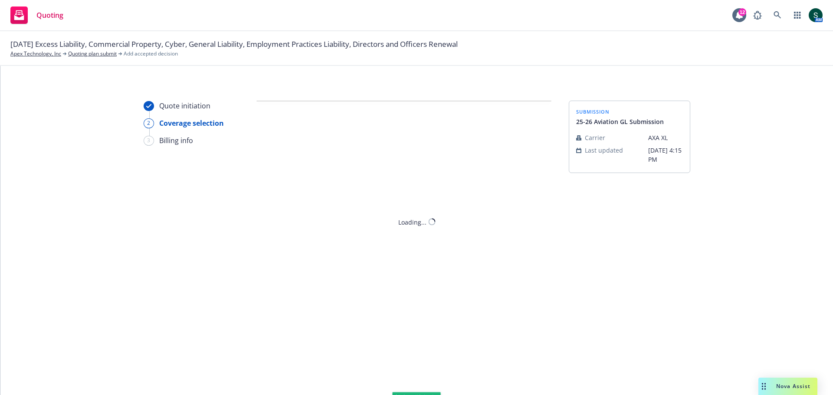
scroll to position [0, 0]
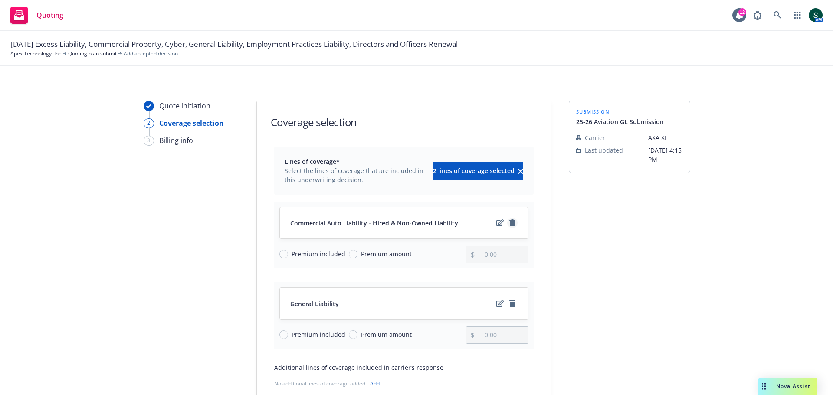
click at [509, 222] on icon "remove" at bounding box center [512, 222] width 6 height 7
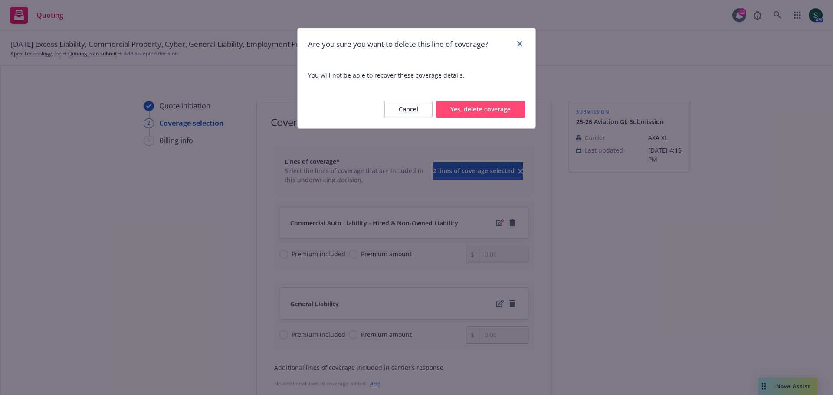
click at [484, 108] on button "Yes, delete coverage" at bounding box center [480, 109] width 89 height 17
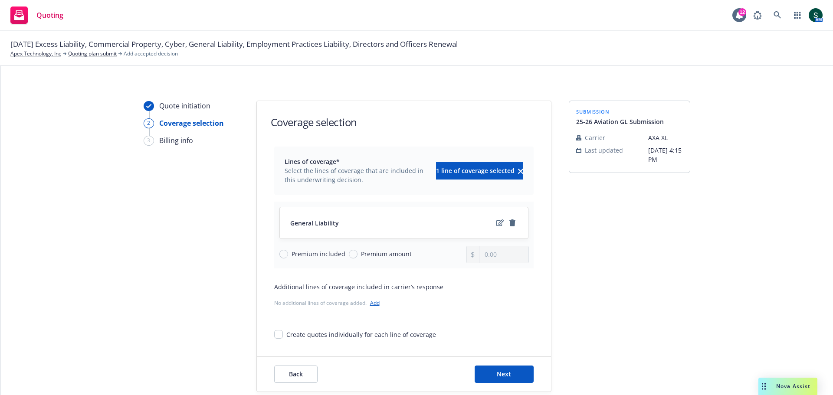
scroll to position [32, 0]
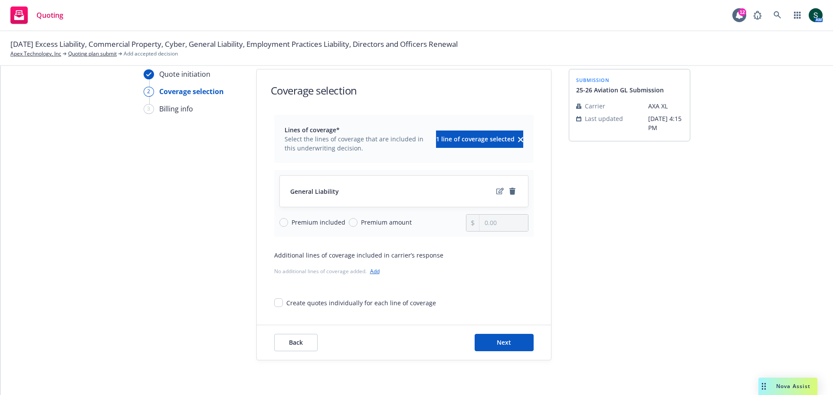
click at [357, 222] on span "Premium amount" at bounding box center [384, 222] width 54 height 9
click at [353, 222] on input "Premium amount" at bounding box center [353, 222] width 9 height 9
click at [492, 225] on input "0.00" at bounding box center [503, 223] width 48 height 16
click at [493, 226] on input "0.00" at bounding box center [503, 223] width 48 height 16
drag, startPoint x: 505, startPoint y: 223, endPoint x: 465, endPoint y: 222, distance: 40.3
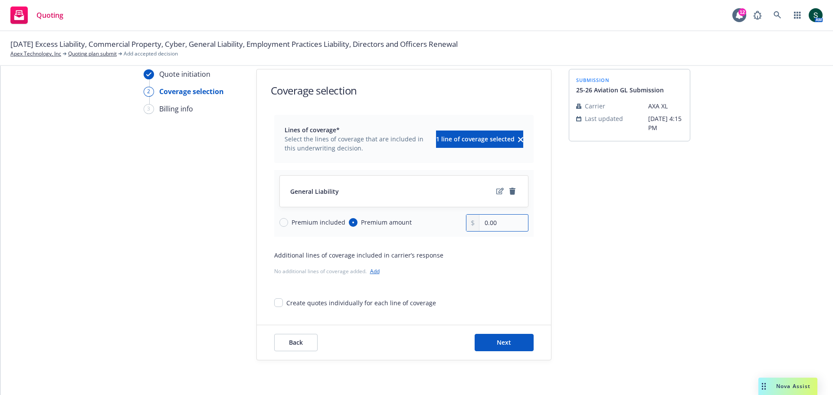
click at [466, 222] on div "0.00" at bounding box center [497, 222] width 62 height 17
click at [497, 273] on span "Next" at bounding box center [504, 342] width 14 height 8
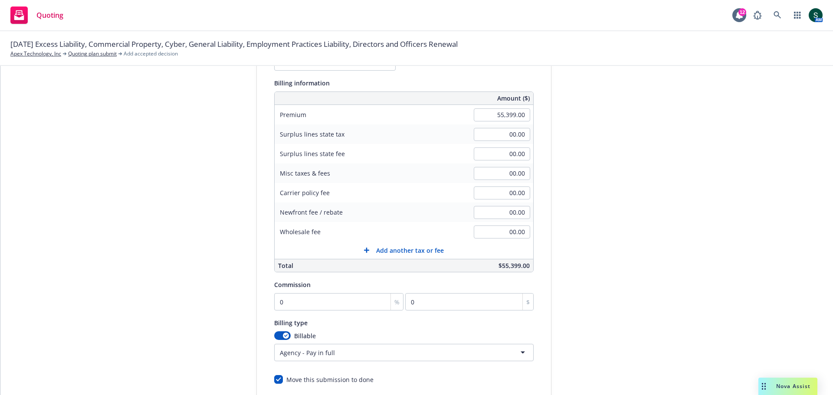
scroll to position [118, 0]
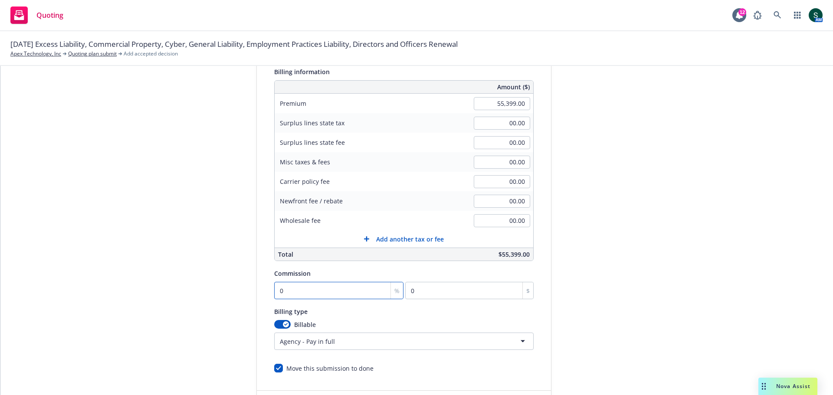
click at [307, 273] on input "0" at bounding box center [339, 290] width 130 height 17
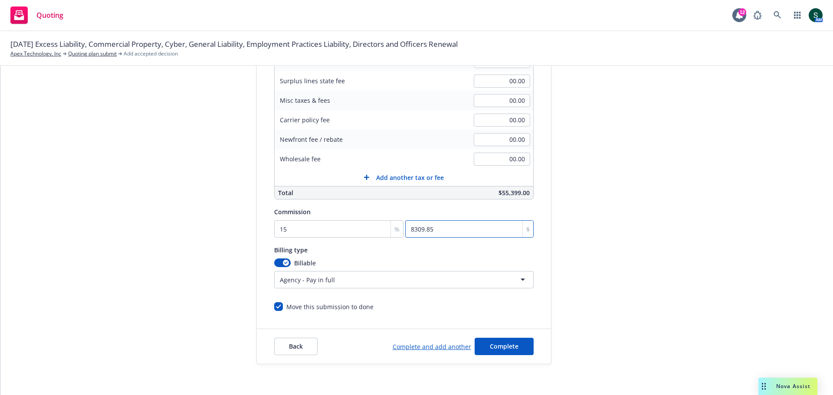
scroll to position [184, 0]
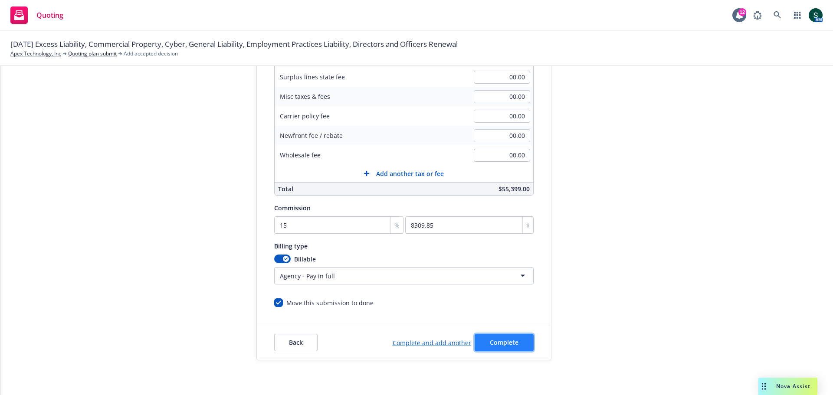
click at [502, 273] on span "Complete" at bounding box center [504, 342] width 29 height 8
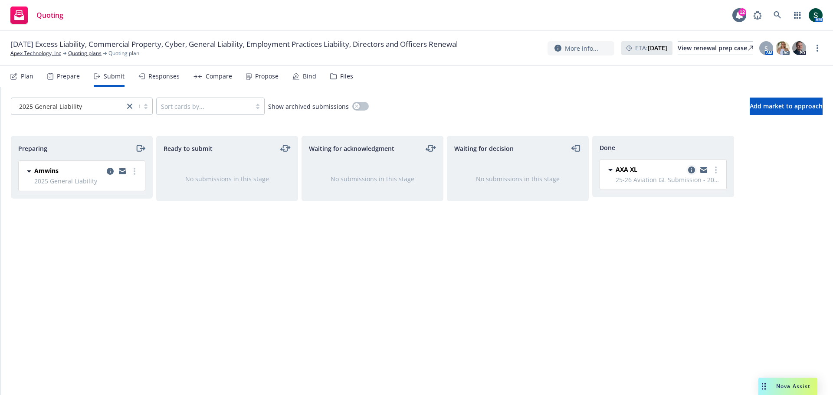
click at [555, 170] on icon "copy logging email" at bounding box center [691, 170] width 7 height 7
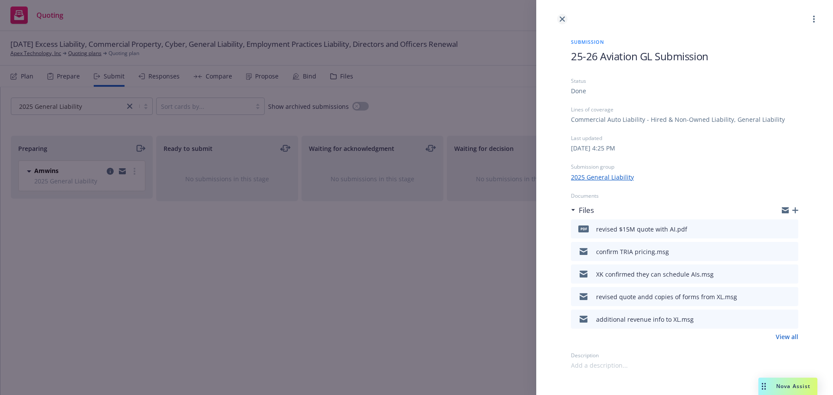
click at [555, 23] on link "close" at bounding box center [562, 19] width 10 height 10
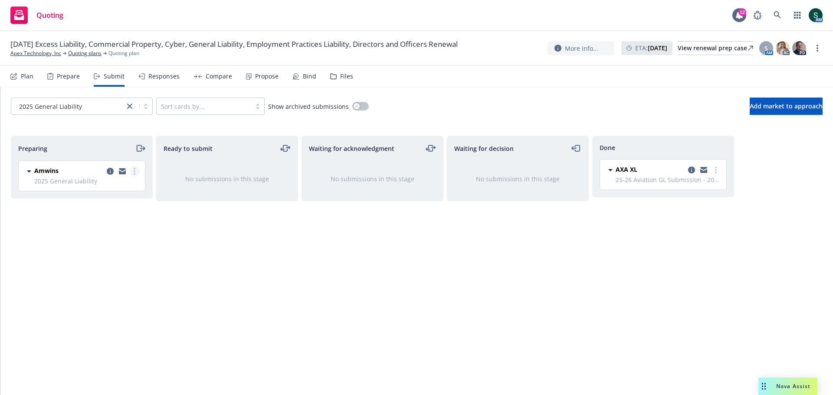
click at [134, 173] on circle "more" at bounding box center [135, 174] width 2 height 2
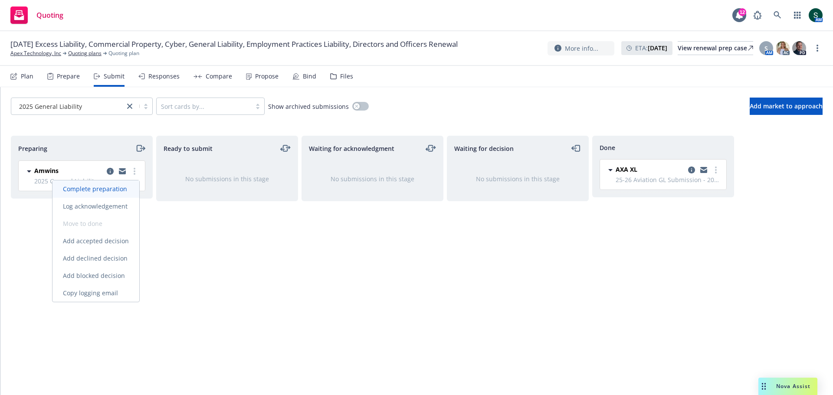
click at [113, 190] on span "Complete preparation" at bounding box center [94, 189] width 85 height 8
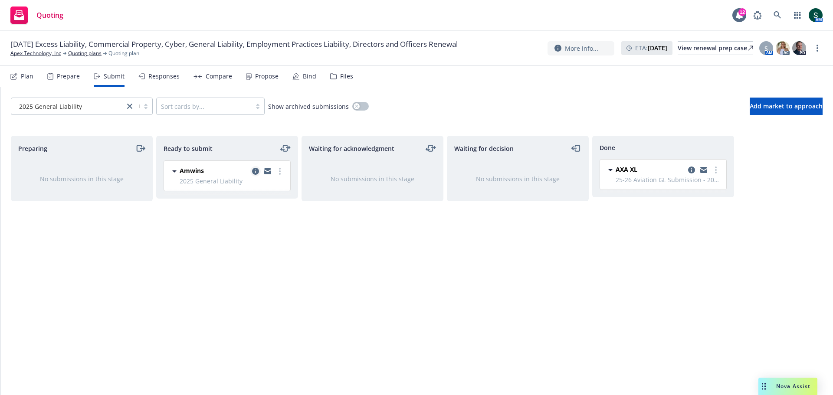
click at [252, 174] on icon "copy logging email" at bounding box center [255, 171] width 7 height 7
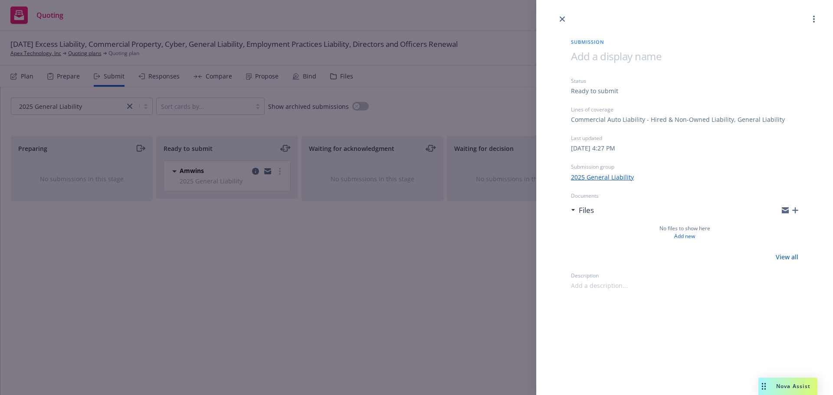
click at [555, 213] on div at bounding box center [789, 210] width 16 height 7
click at [555, 212] on icon "button" at bounding box center [795, 210] width 6 height 6
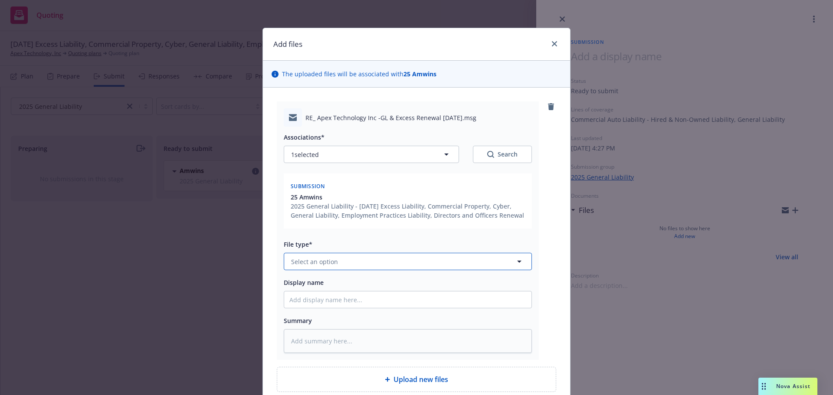
click at [316, 262] on span "Select an option" at bounding box center [314, 261] width 47 height 9
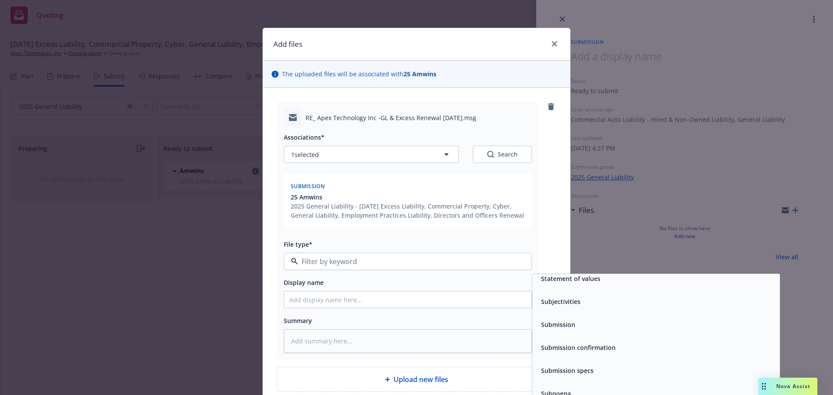
scroll to position [3686, 0]
click at [545, 273] on span "Submission" at bounding box center [558, 322] width 34 height 9
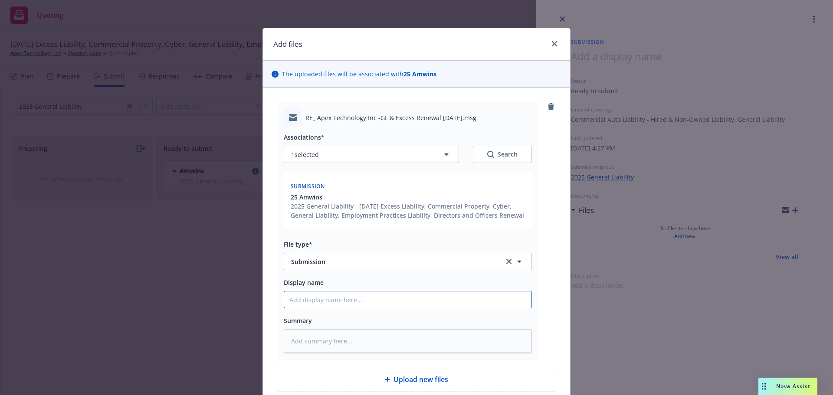
click at [312, 273] on input "Display name" at bounding box center [407, 299] width 247 height 16
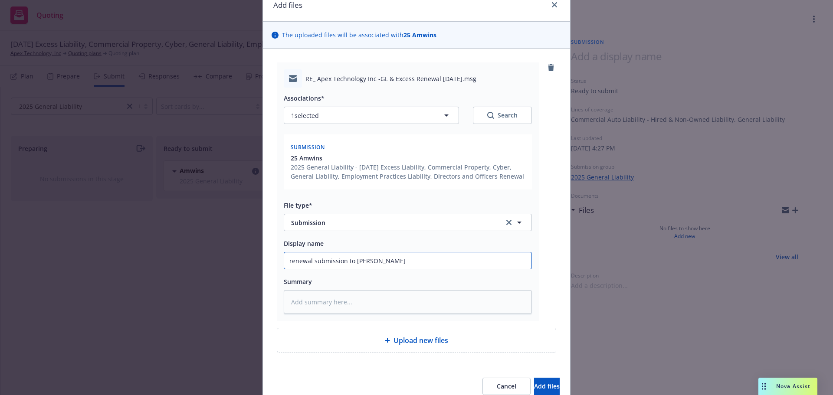
scroll to position [78, 0]
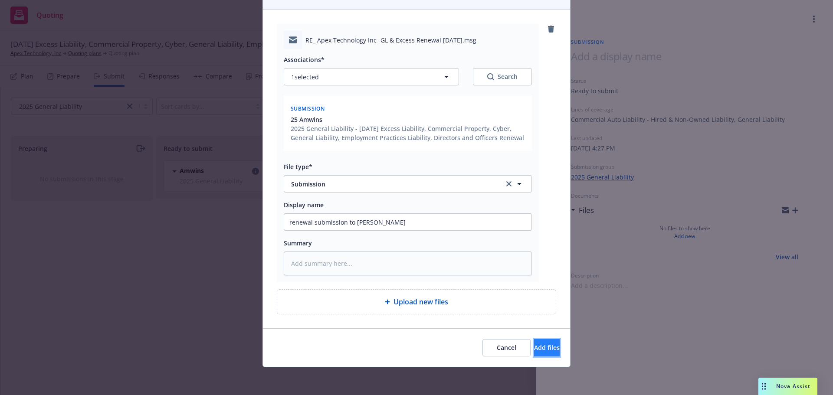
click at [534, 273] on span "Add files" at bounding box center [547, 347] width 26 height 8
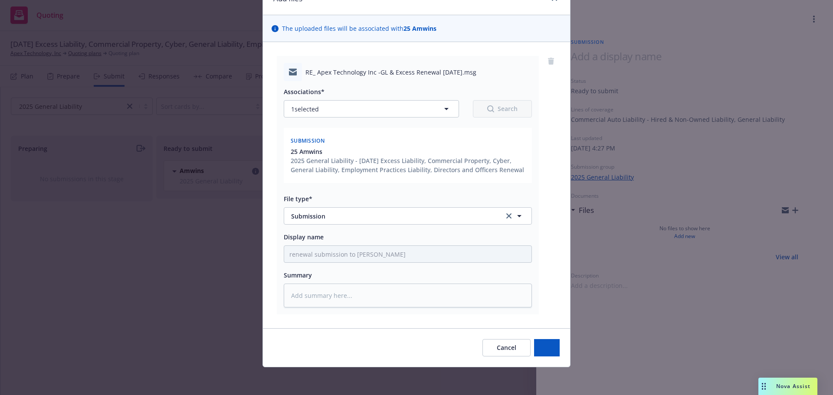
scroll to position [46, 0]
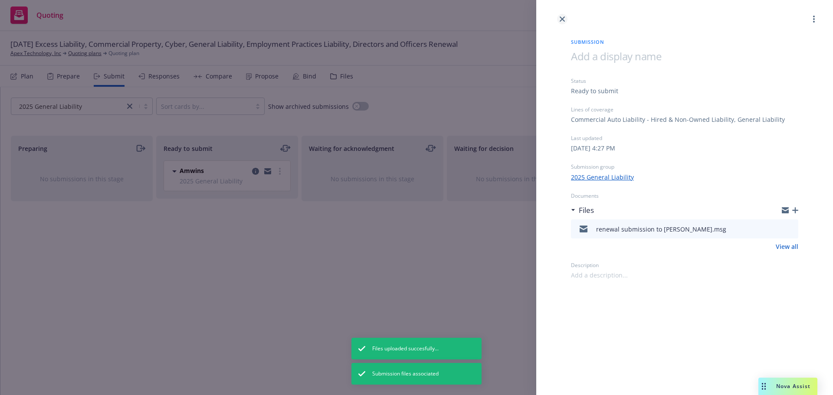
click at [555, 16] on link "close" at bounding box center [562, 19] width 10 height 10
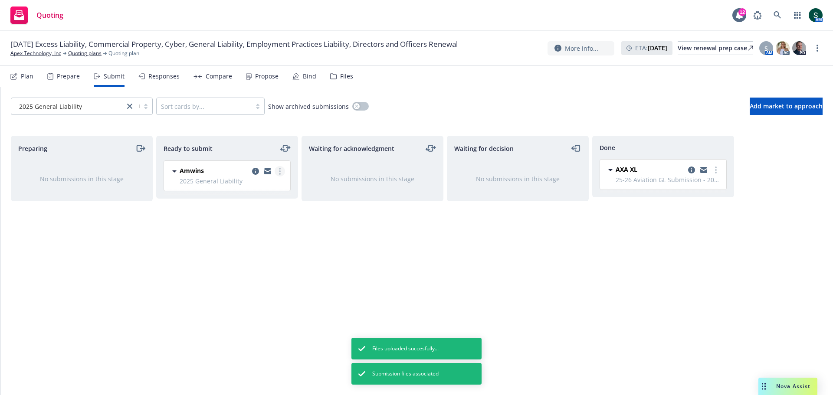
click at [277, 174] on link "more" at bounding box center [279, 171] width 10 height 10
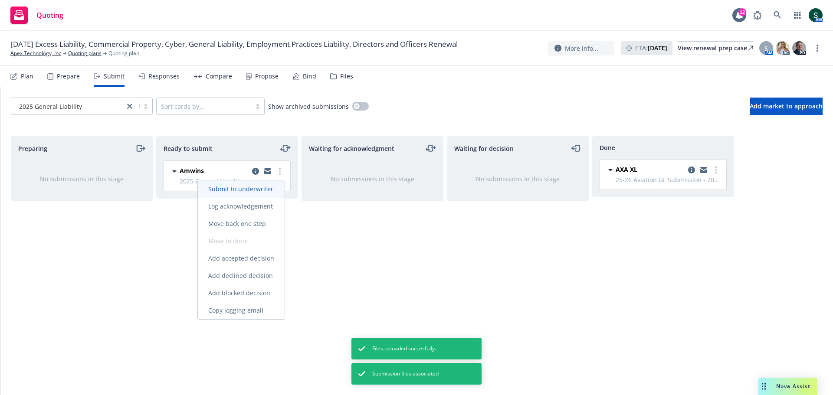
click at [264, 191] on span "Submit to underwriter" at bounding box center [241, 189] width 86 height 8
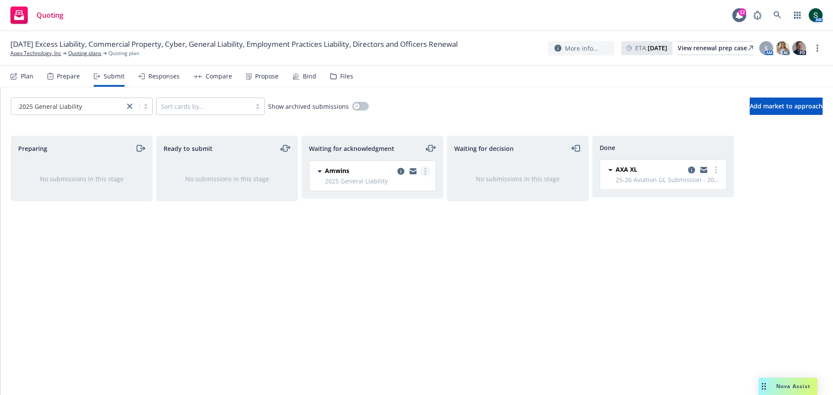
click at [426, 174] on link "more" at bounding box center [425, 171] width 10 height 10
click at [423, 170] on link "more" at bounding box center [425, 171] width 10 height 10
click at [426, 173] on link "more" at bounding box center [425, 171] width 10 height 10
drag, startPoint x: 457, startPoint y: 268, endPoint x: 456, endPoint y: 253, distance: 14.8
click at [457, 265] on div "Waiting for decision No submissions in this stage" at bounding box center [518, 256] width 142 height 241
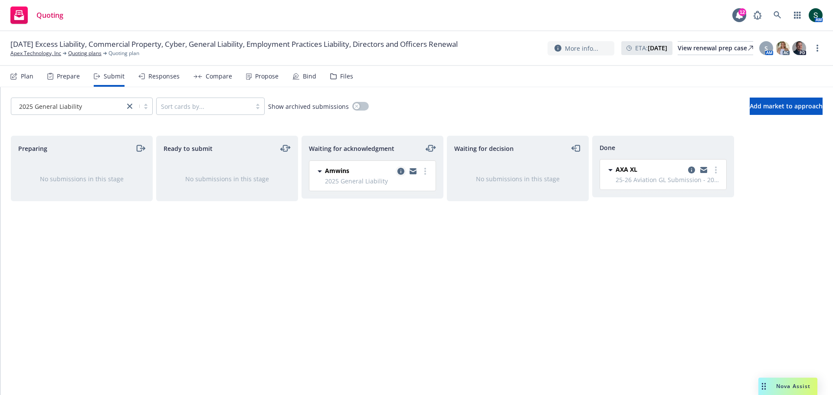
click at [402, 172] on icon "copy logging email" at bounding box center [400, 171] width 7 height 7
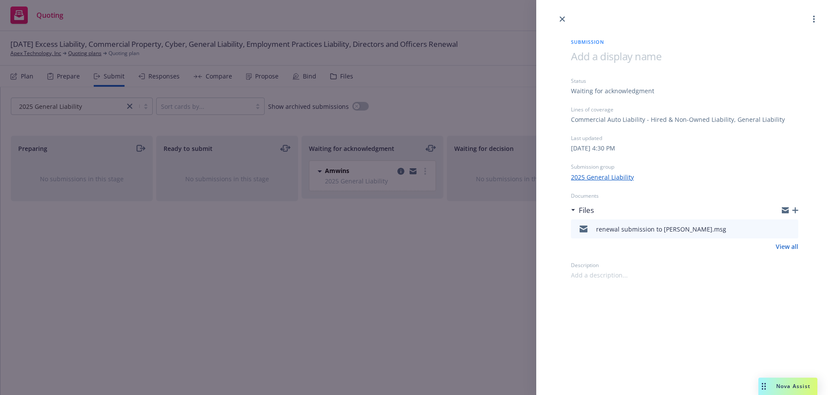
click at [555, 209] on icon "button" at bounding box center [795, 210] width 6 height 6
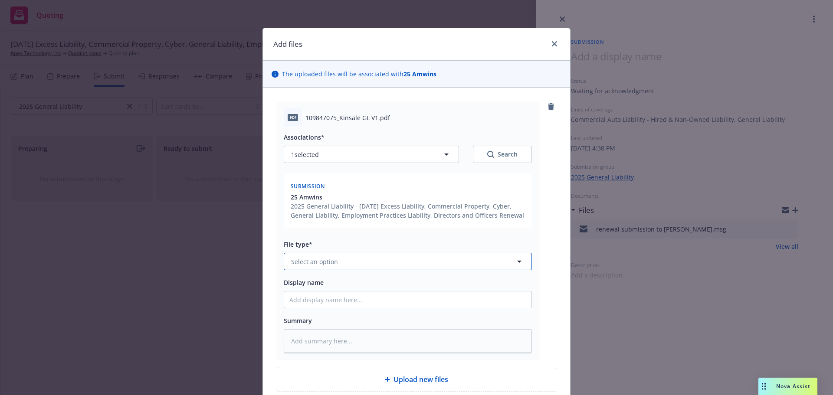
click at [327, 261] on span "Select an option" at bounding box center [314, 261] width 47 height 9
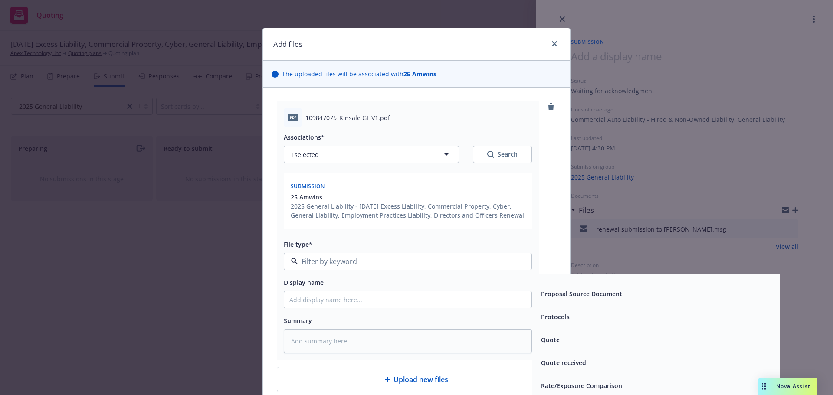
scroll to position [3166, 0]
click at [555, 273] on div "Quote" at bounding box center [655, 337] width 237 height 13
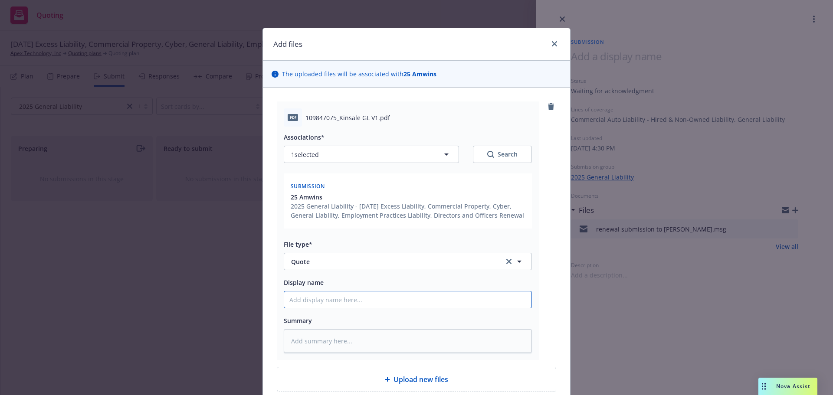
click at [326, 273] on input "Display name" at bounding box center [407, 299] width 247 height 16
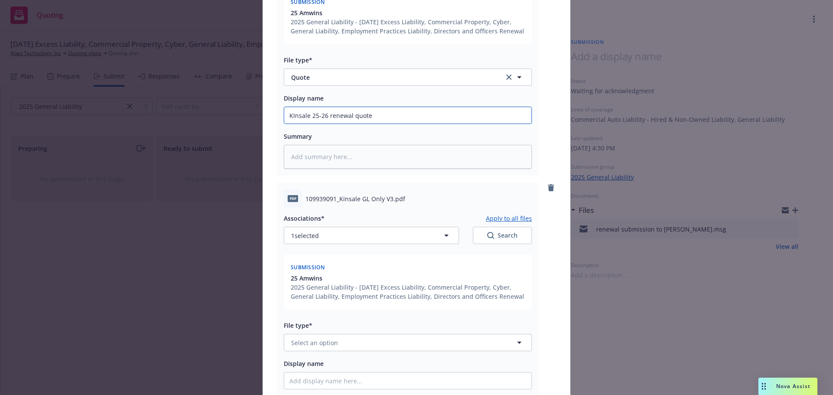
scroll to position [208, 0]
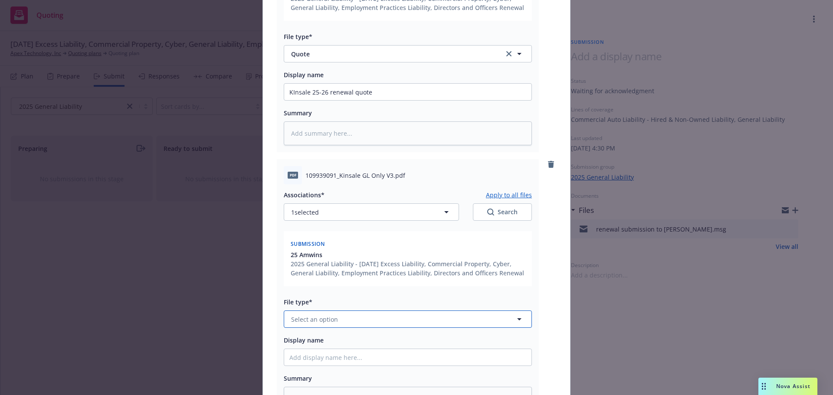
click at [327, 273] on span "Select an option" at bounding box center [314, 319] width 47 height 9
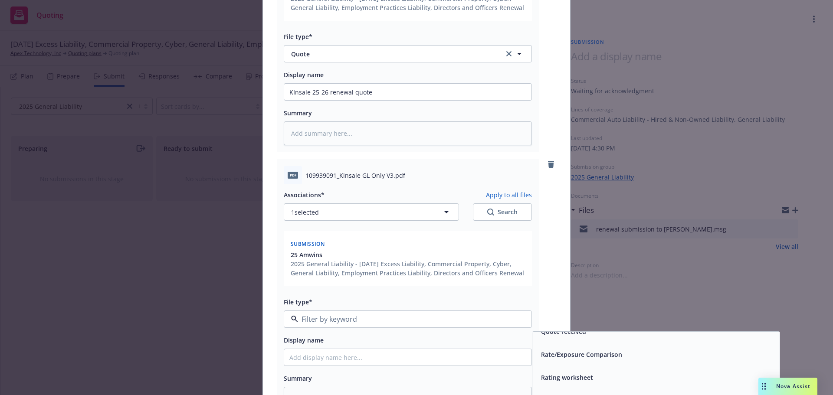
scroll to position [3209, 0]
click at [551, 273] on span "Quote" at bounding box center [550, 351] width 19 height 9
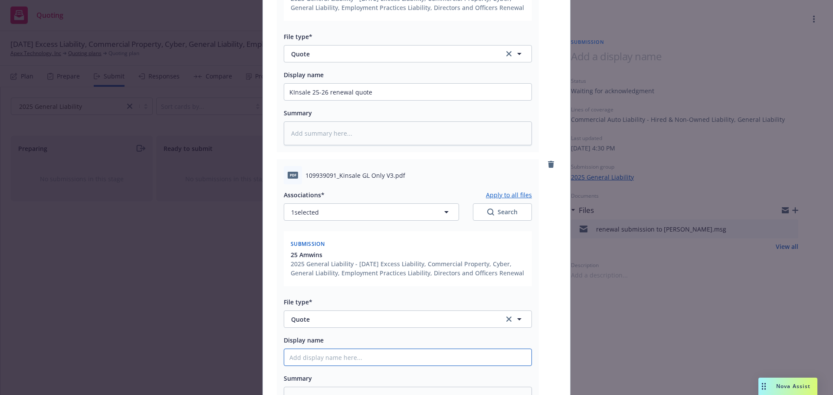
click at [362, 273] on input "Display name" at bounding box center [407, 357] width 247 height 16
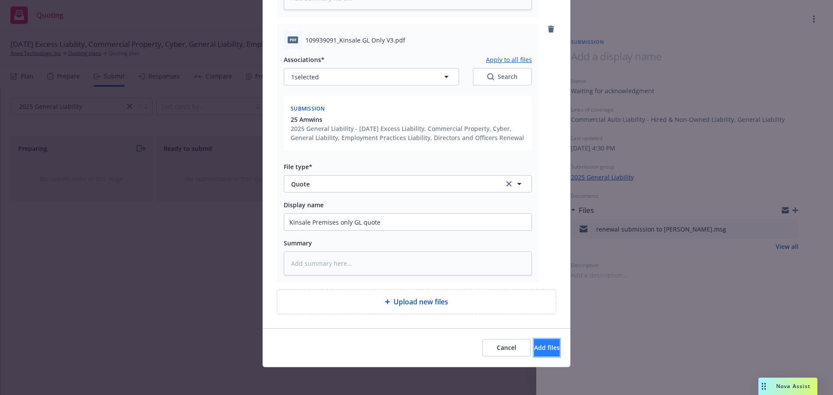
click at [534, 273] on span "Add files" at bounding box center [547, 347] width 26 height 8
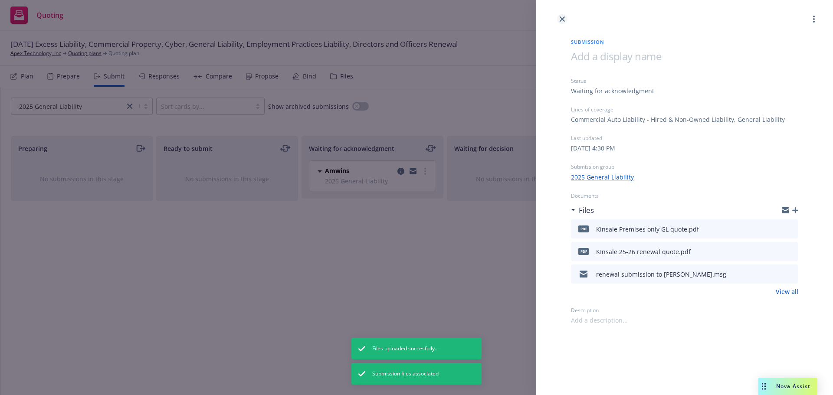
click at [555, 20] on link "close" at bounding box center [562, 19] width 10 height 10
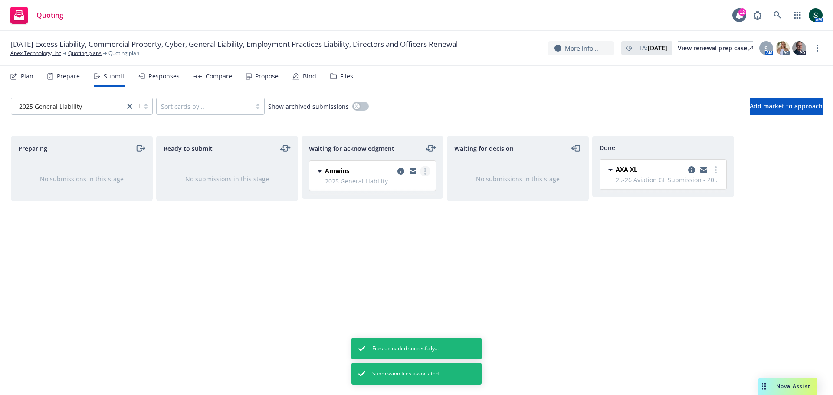
click at [427, 170] on link "more" at bounding box center [425, 171] width 10 height 10
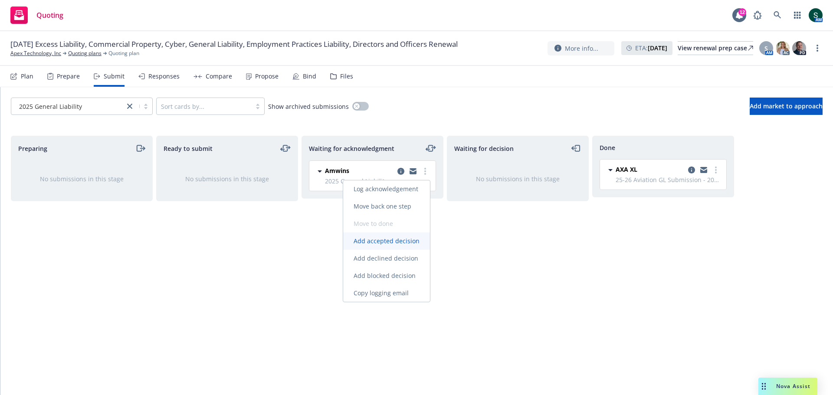
click at [396, 237] on span "Add accepted decision" at bounding box center [386, 241] width 87 height 8
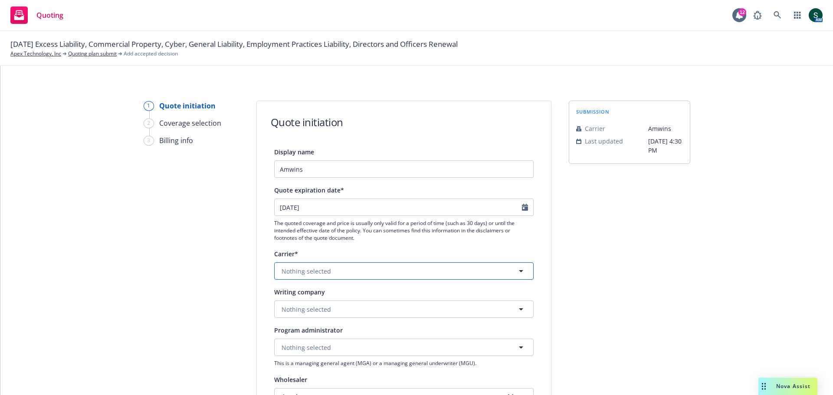
click at [330, 271] on button "Nothing selected" at bounding box center [403, 270] width 259 height 17
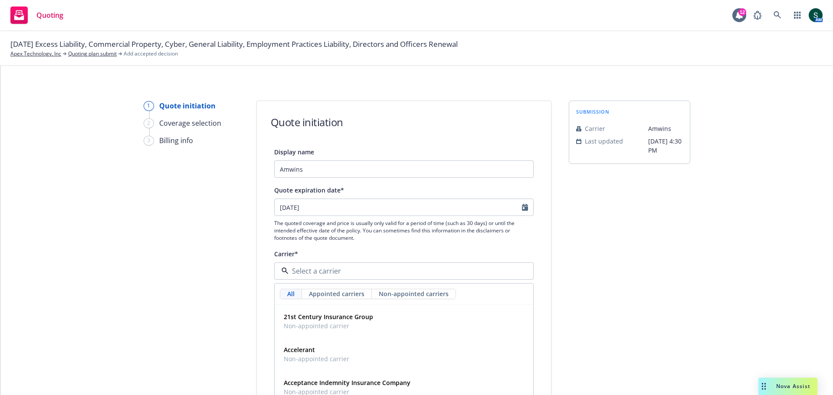
scroll to position [43, 0]
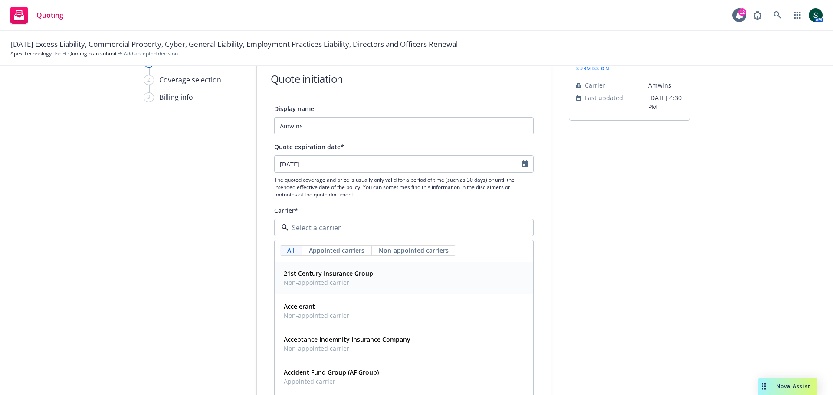
click at [401, 253] on span "Non-appointed carriers" at bounding box center [414, 250] width 70 height 9
click at [400, 252] on span "Non-appointed carriers" at bounding box center [414, 250] width 70 height 9
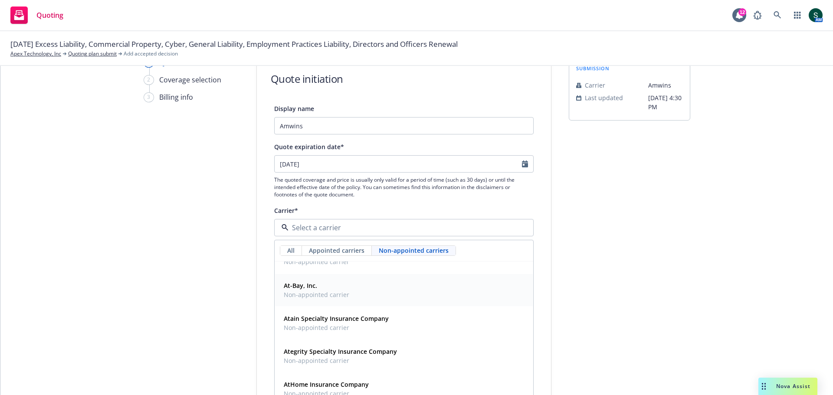
scroll to position [1214, 0]
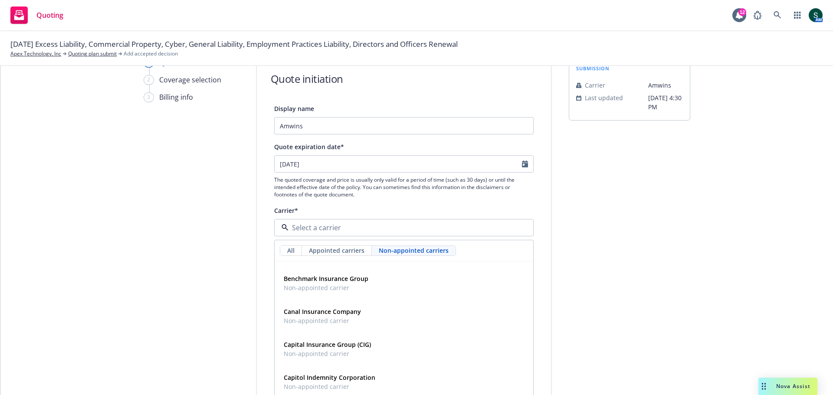
click at [328, 225] on input at bounding box center [401, 227] width 227 height 10
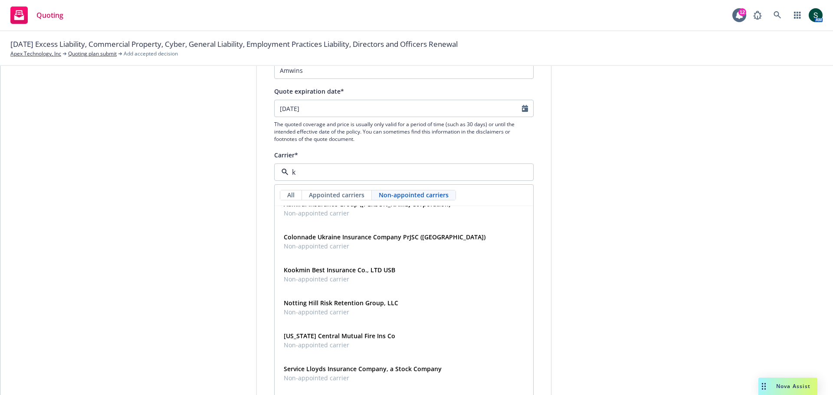
scroll to position [0, 0]
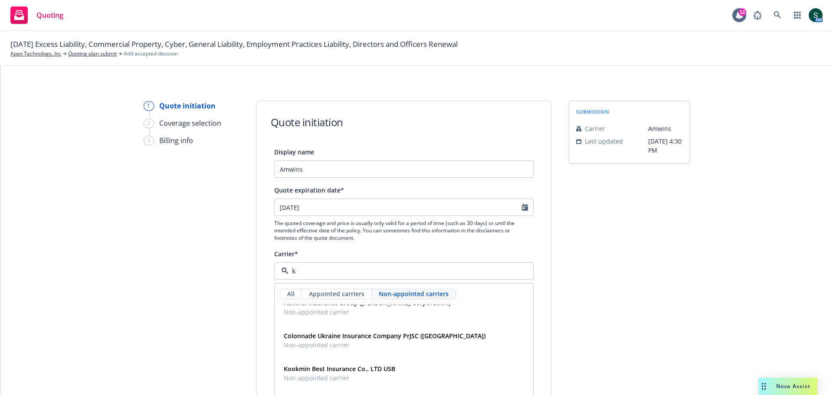
click at [335, 273] on span "Appointed carriers" at bounding box center [337, 293] width 56 height 9
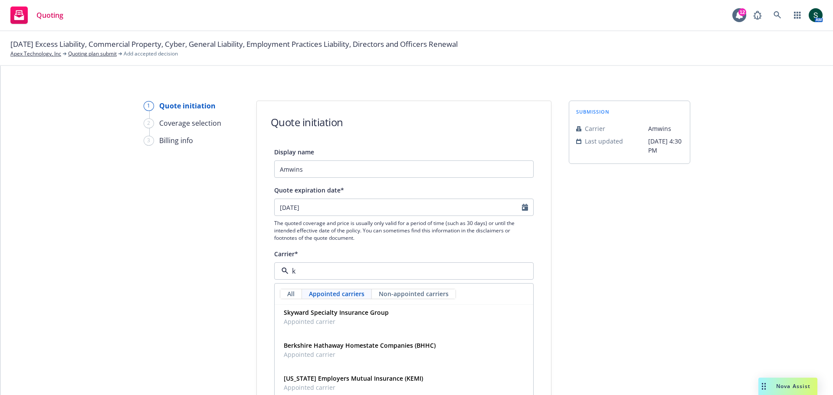
click at [308, 273] on input "k" at bounding box center [401, 271] width 227 height 10
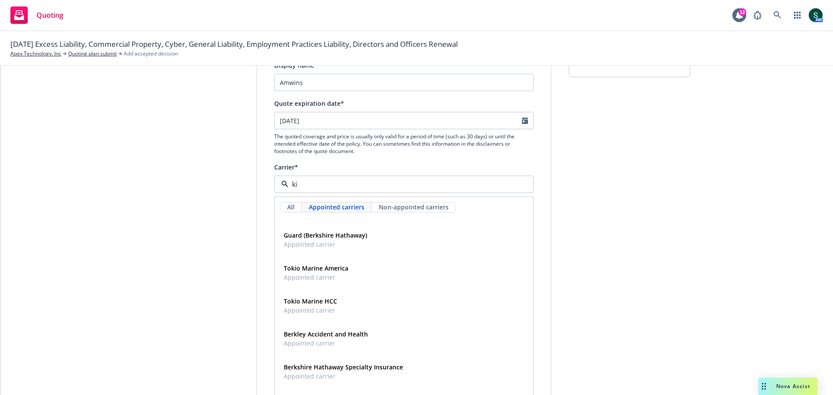
scroll to position [0, 0]
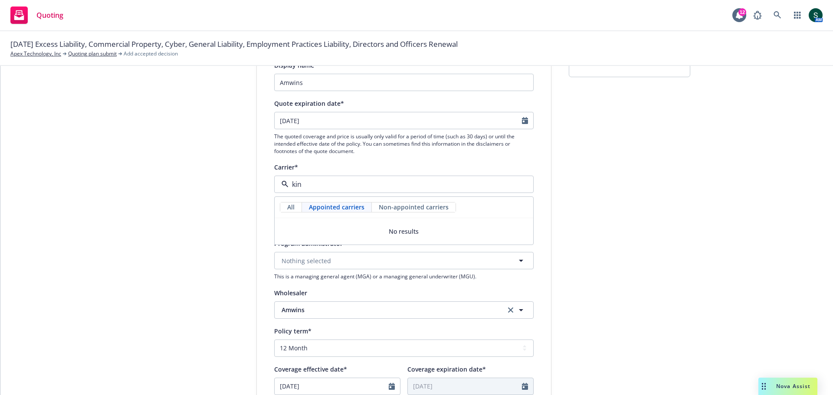
click at [446, 273] on div "Policy term*" at bounding box center [403, 331] width 259 height 10
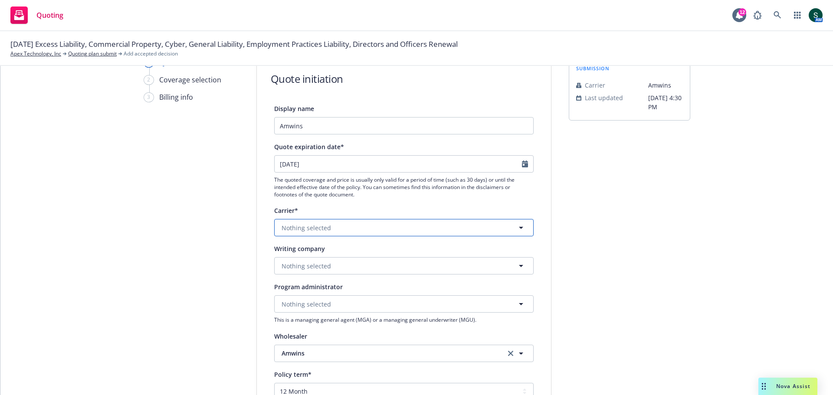
click at [516, 228] on icon "button" at bounding box center [521, 227] width 10 height 10
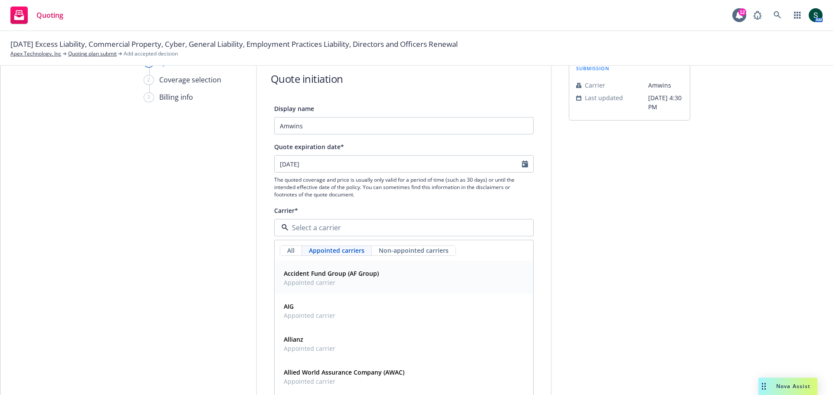
click at [413, 249] on span "Non-appointed carriers" at bounding box center [414, 250] width 70 height 9
click at [319, 231] on input at bounding box center [401, 227] width 227 height 10
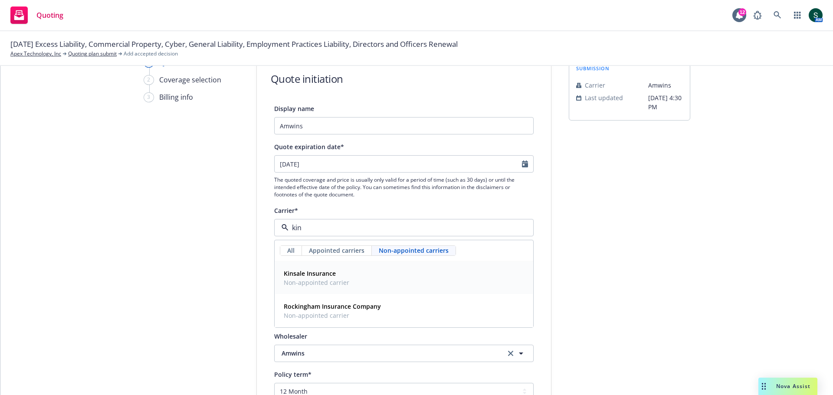
click at [331, 273] on strong "Kinsale Insurance" at bounding box center [310, 273] width 52 height 8
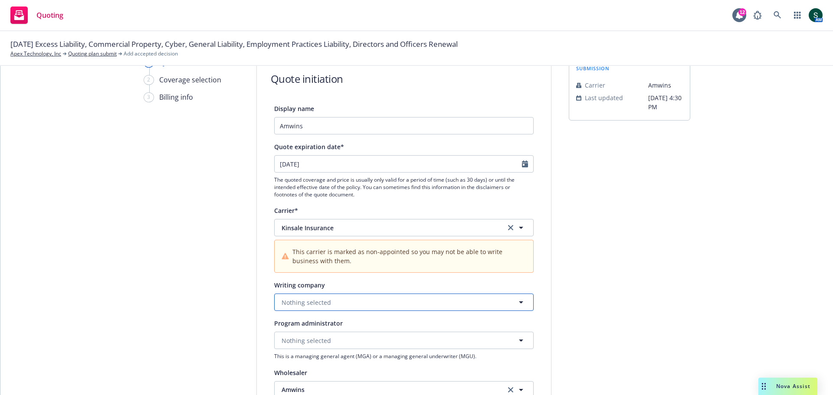
click at [344, 273] on button "Nothing selected" at bounding box center [403, 302] width 259 height 17
click at [343, 273] on strong "Kinsale Insurance Company" at bounding box center [325, 327] width 82 height 8
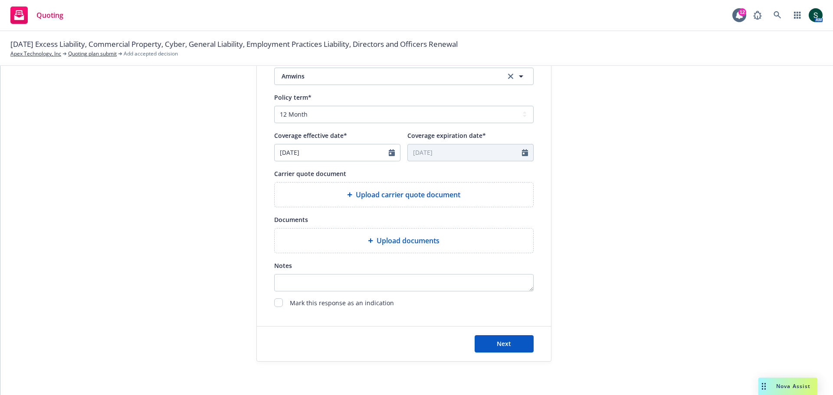
scroll to position [358, 0]
click at [514, 273] on button "Next" at bounding box center [503, 342] width 59 height 17
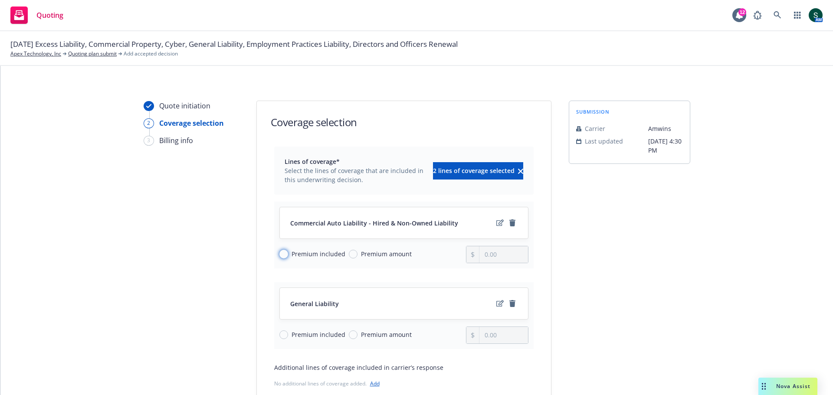
click at [281, 252] on input "Premium included" at bounding box center [283, 254] width 9 height 9
click at [357, 273] on span "Premium amount" at bounding box center [384, 334] width 54 height 9
click at [353, 273] on input "Premium amount" at bounding box center [353, 334] width 9 height 9
click at [509, 273] on input "0.00" at bounding box center [503, 335] width 48 height 16
drag, startPoint x: 515, startPoint y: 329, endPoint x: 474, endPoint y: 334, distance: 41.9
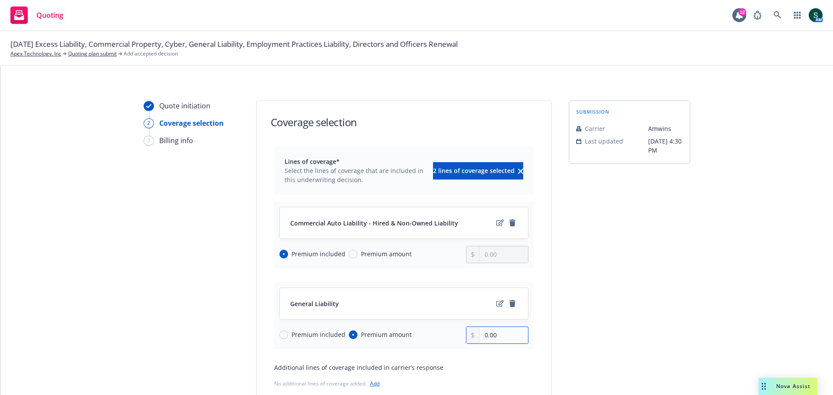
click at [474, 273] on div "0.00" at bounding box center [497, 335] width 62 height 17
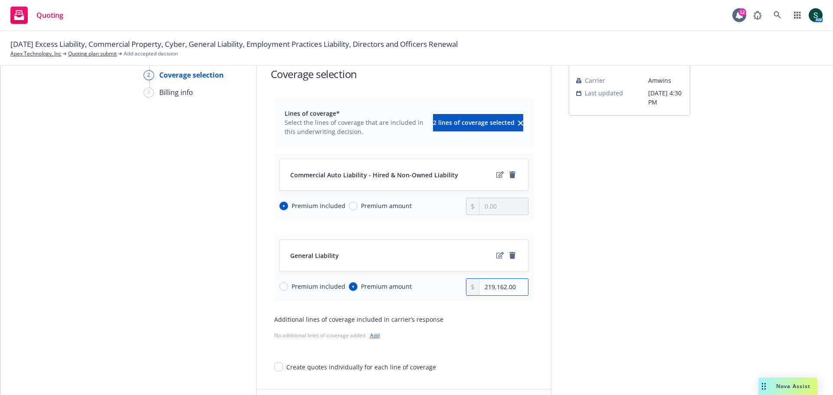
scroll to position [112, 0]
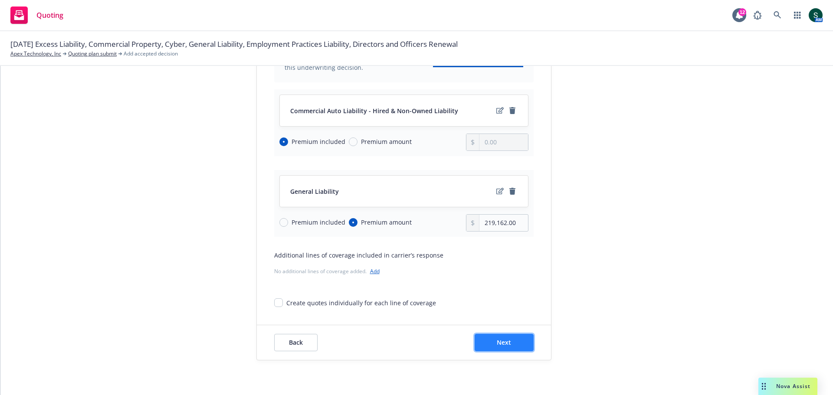
click at [516, 273] on button "Next" at bounding box center [503, 342] width 59 height 17
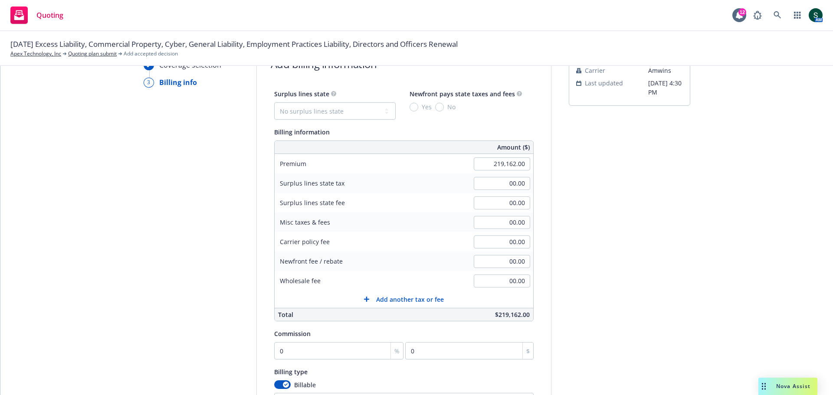
scroll to position [0, 0]
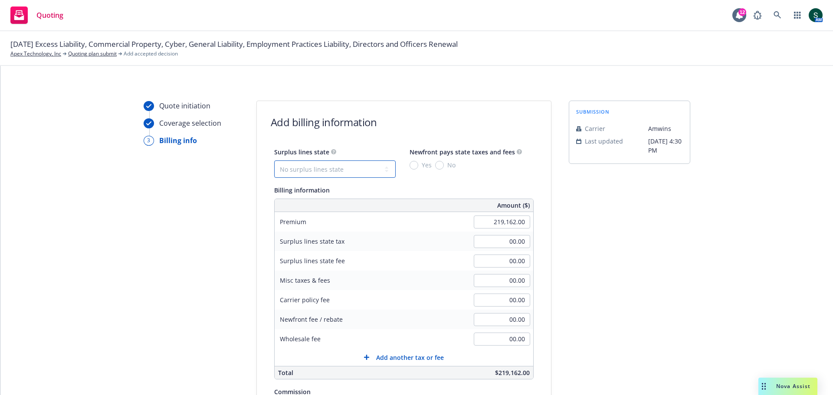
click at [338, 166] on select "No surplus lines state Alaska Alabama Arkansas Arizona California Colorado Conn…" at bounding box center [334, 168] width 121 height 17
click at [274, 160] on select "No surplus lines state Alaska Alabama Arkansas Arizona California Colorado Conn…" at bounding box center [334, 168] width 121 height 17
click at [435, 162] on input "No" at bounding box center [439, 165] width 9 height 9
click at [499, 273] on input "00.00" at bounding box center [502, 300] width 56 height 13
click at [555, 273] on div "submission Carrier Amwins Last updated 9/16, 4:30 PM" at bounding box center [629, 323] width 121 height 444
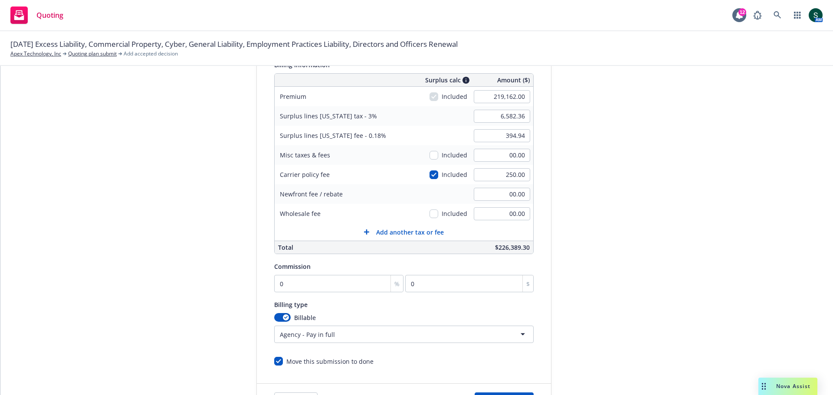
scroll to position [130, 0]
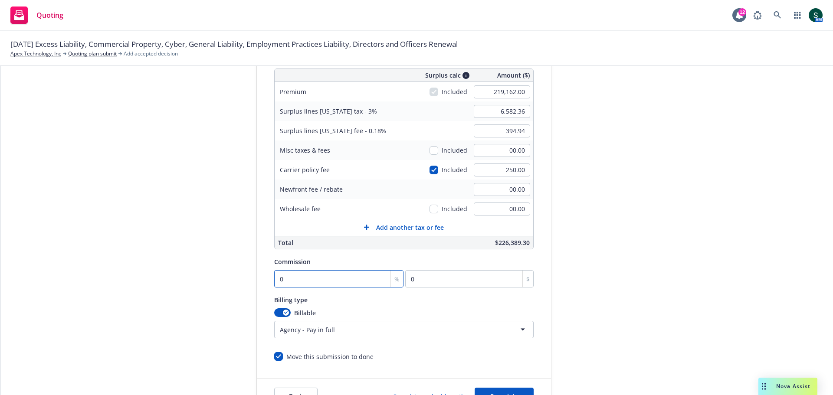
click at [308, 273] on input "0" at bounding box center [339, 278] width 130 height 17
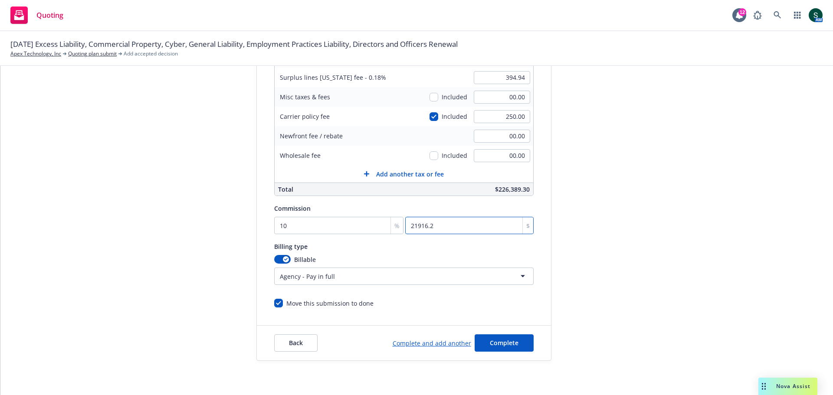
scroll to position [184, 0]
click at [503, 273] on span "Complete" at bounding box center [504, 342] width 29 height 8
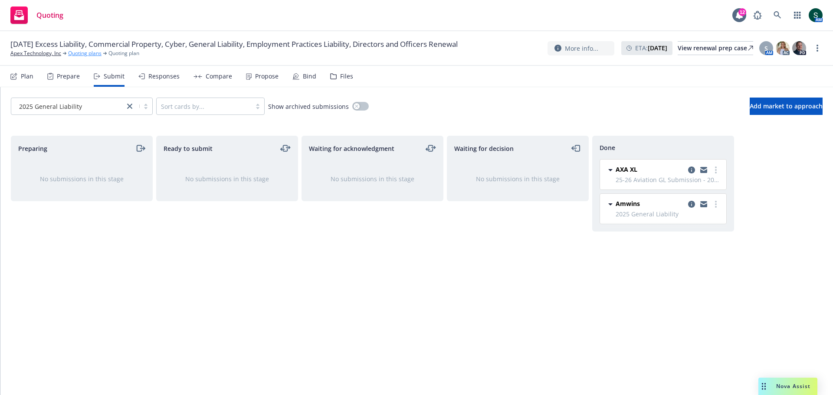
click at [79, 56] on link "Quoting plans" at bounding box center [84, 53] width 33 height 8
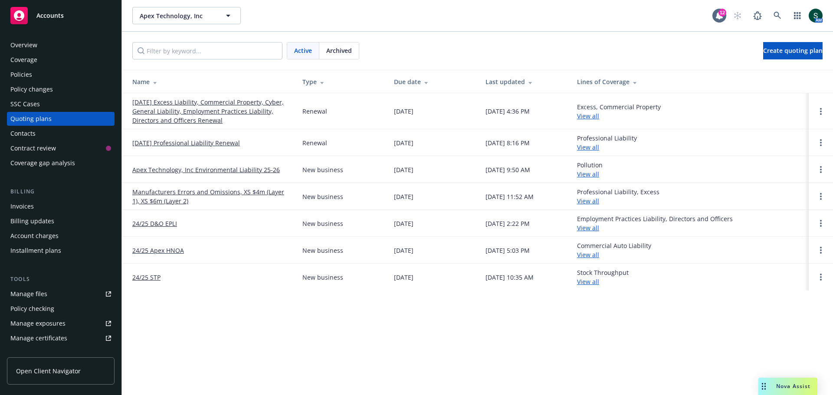
click at [194, 111] on link "[DATE] Excess Liability, Commercial Property, Cyber, General Liability, Employm…" at bounding box center [210, 111] width 156 height 27
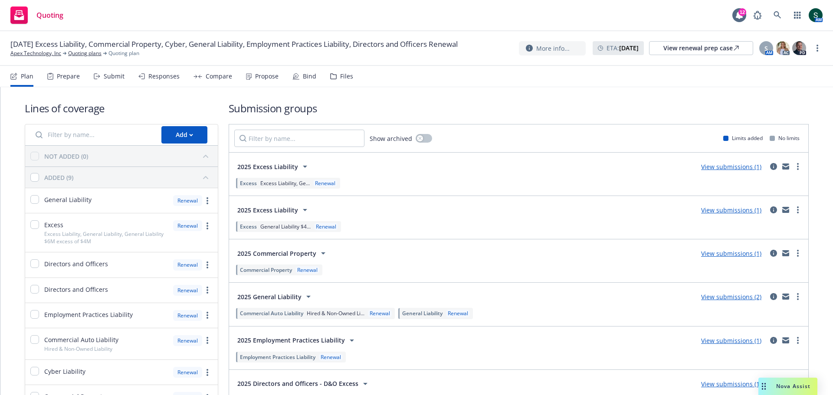
click at [300, 210] on icon at bounding box center [305, 210] width 10 height 10
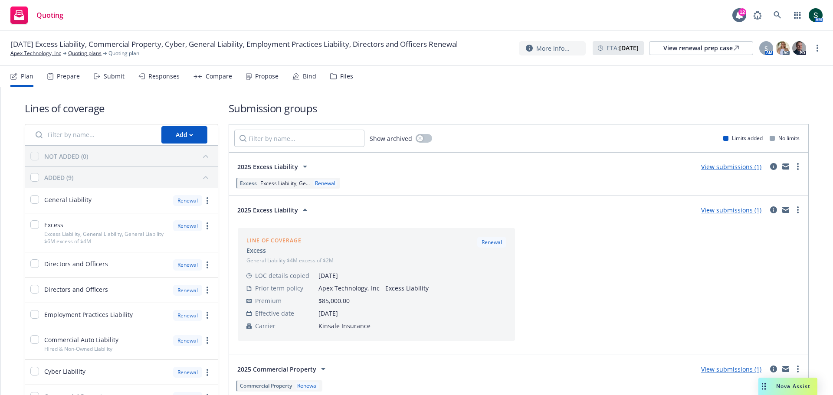
click at [300, 210] on icon at bounding box center [305, 210] width 10 height 10
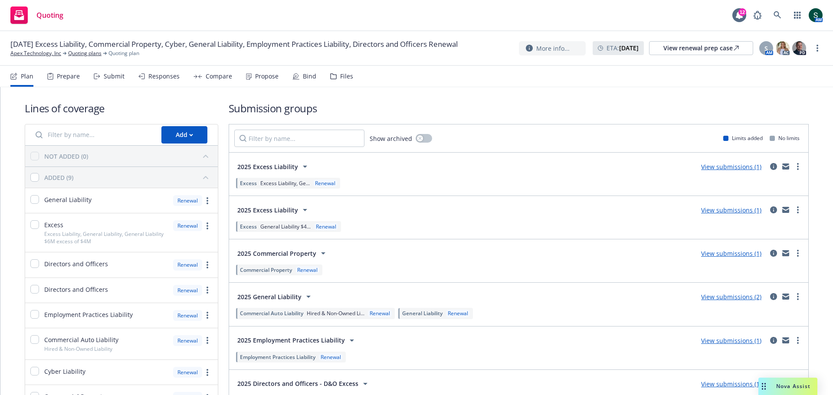
click at [301, 165] on icon at bounding box center [305, 166] width 10 height 10
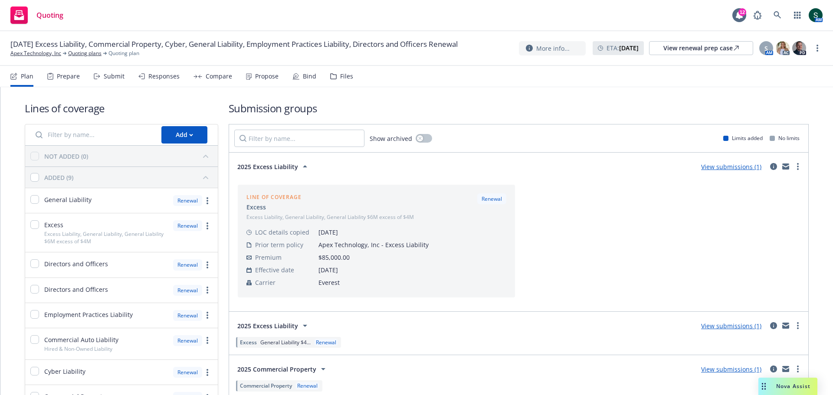
click at [301, 165] on icon at bounding box center [305, 166] width 10 height 10
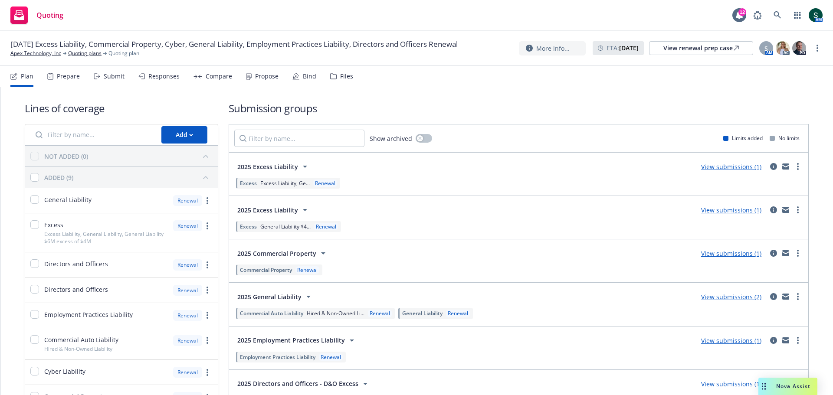
click at [301, 212] on icon at bounding box center [305, 210] width 10 height 10
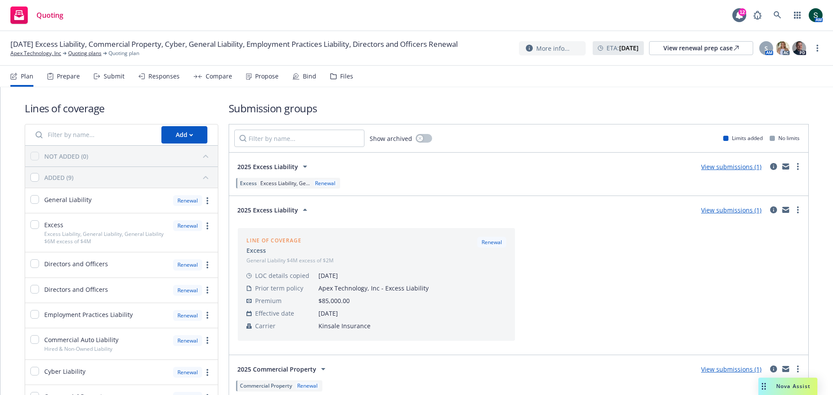
click at [301, 212] on icon at bounding box center [305, 210] width 10 height 10
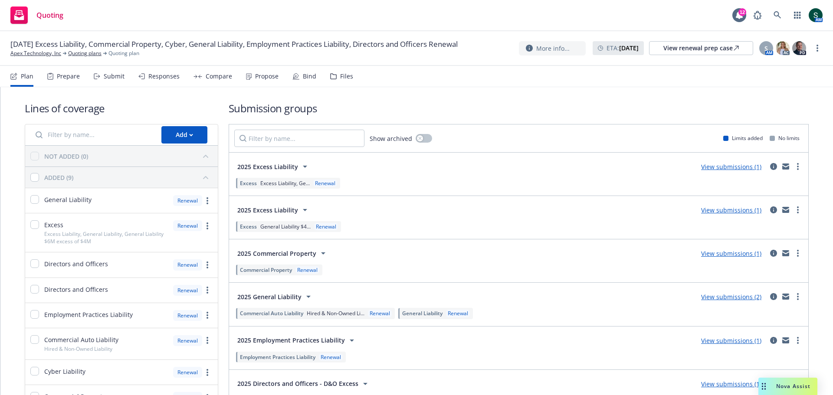
click at [302, 170] on icon at bounding box center [305, 166] width 10 height 10
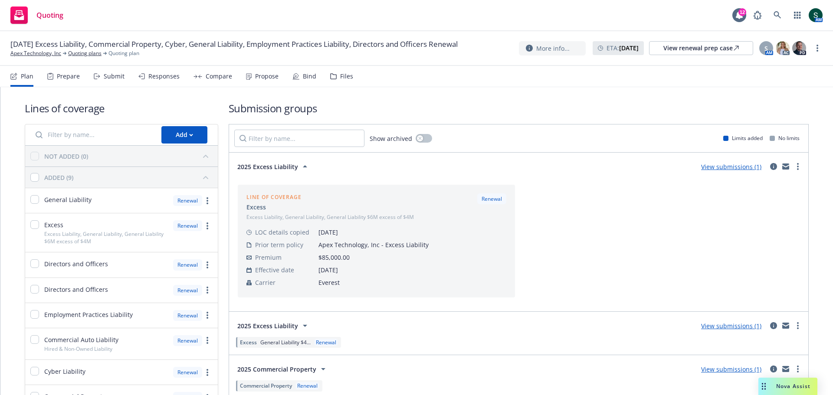
click at [302, 170] on icon at bounding box center [305, 166] width 10 height 10
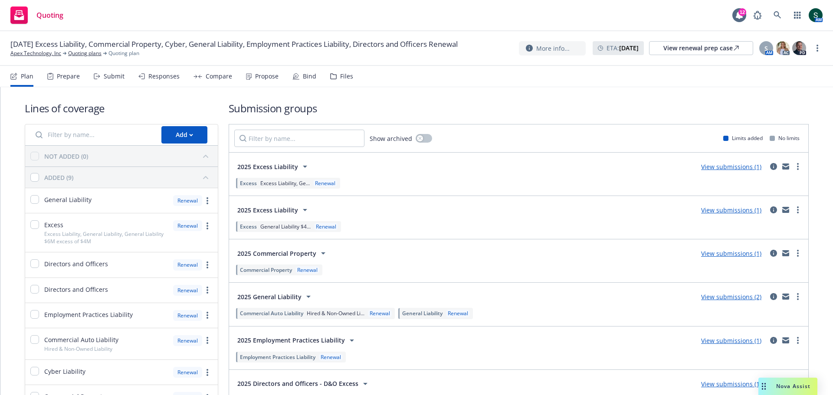
click at [722, 211] on link "View submissions (1)" at bounding box center [731, 210] width 60 height 8
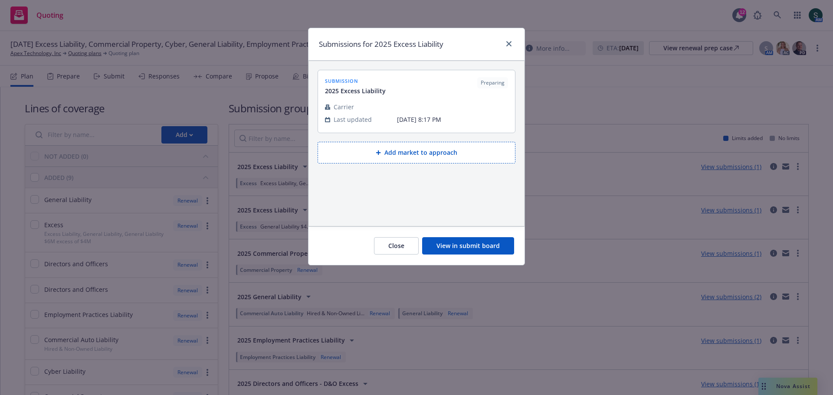
click at [454, 246] on button "View in submit board" at bounding box center [468, 245] width 92 height 17
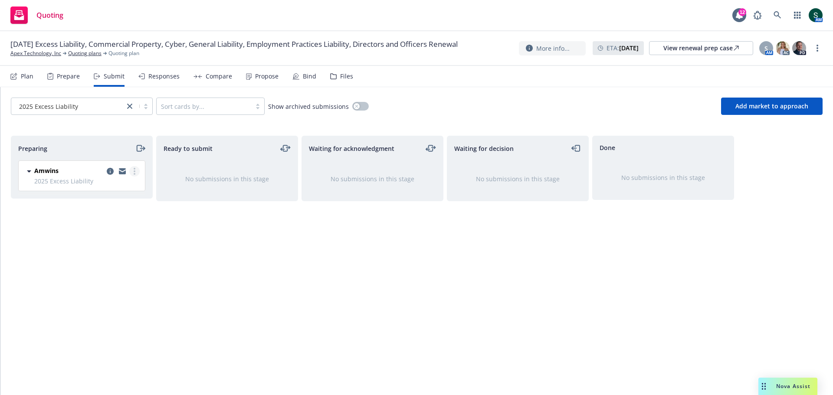
click at [135, 175] on link "more" at bounding box center [134, 171] width 10 height 10
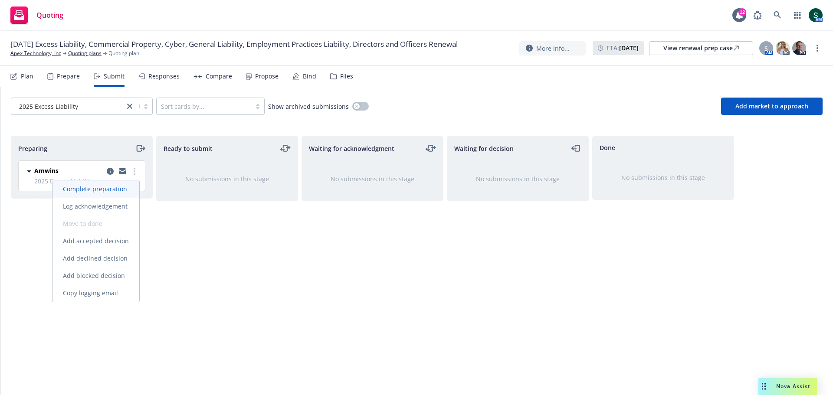
click at [125, 185] on span "Complete preparation" at bounding box center [94, 189] width 85 height 8
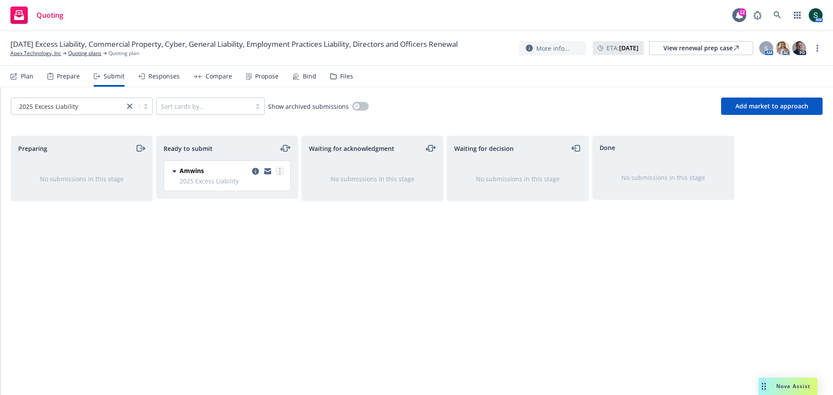
click at [281, 173] on link "more" at bounding box center [279, 171] width 10 height 10
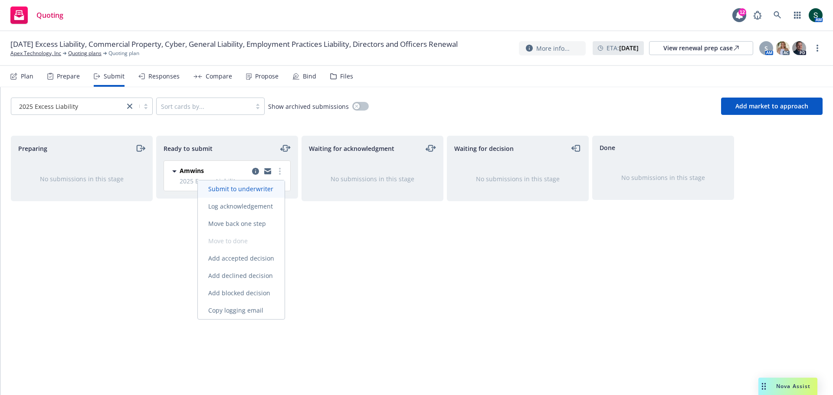
click at [262, 186] on span "Submit to underwriter" at bounding box center [241, 189] width 86 height 8
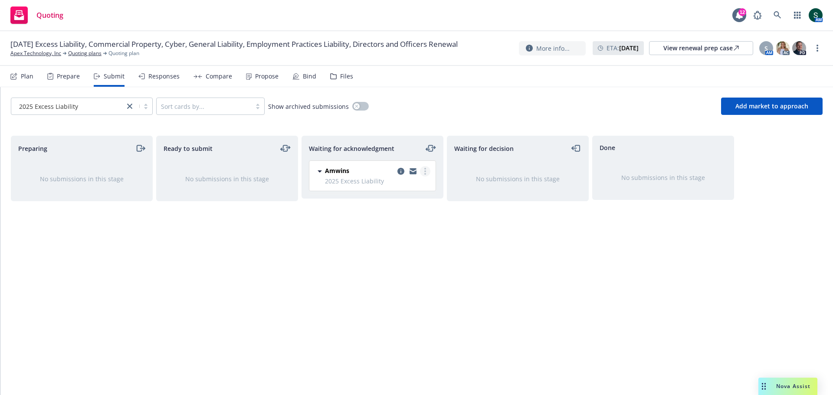
click at [424, 174] on circle "more" at bounding box center [425, 174] width 2 height 2
click at [402, 242] on span "Add accepted decision" at bounding box center [386, 241] width 87 height 8
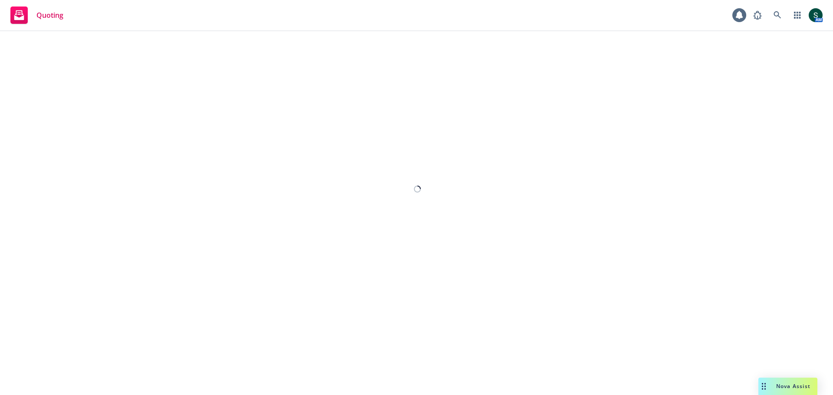
select select "12"
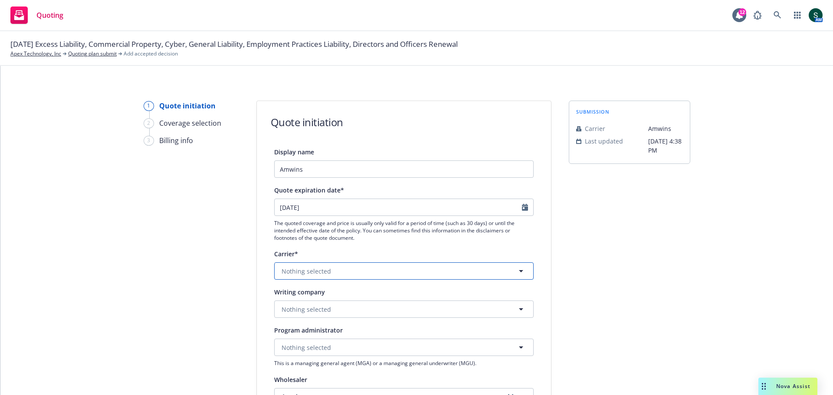
click at [304, 268] on span "Nothing selected" at bounding box center [305, 271] width 49 height 9
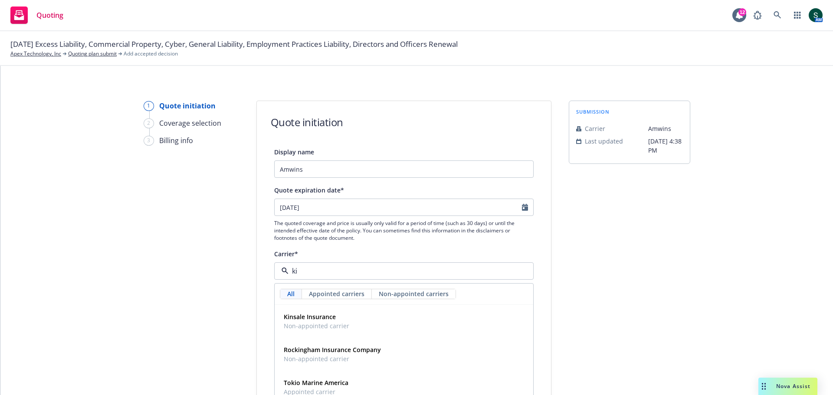
type input "kin"
click at [332, 320] on span "Kinsale Insurance" at bounding box center [316, 316] width 65 height 9
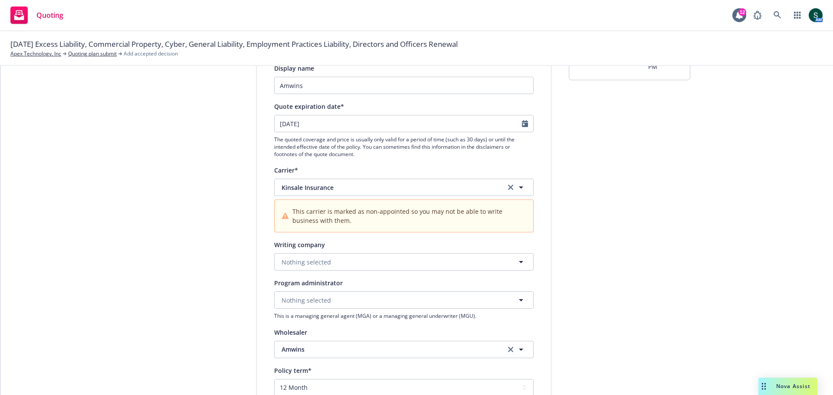
scroll to position [87, 0]
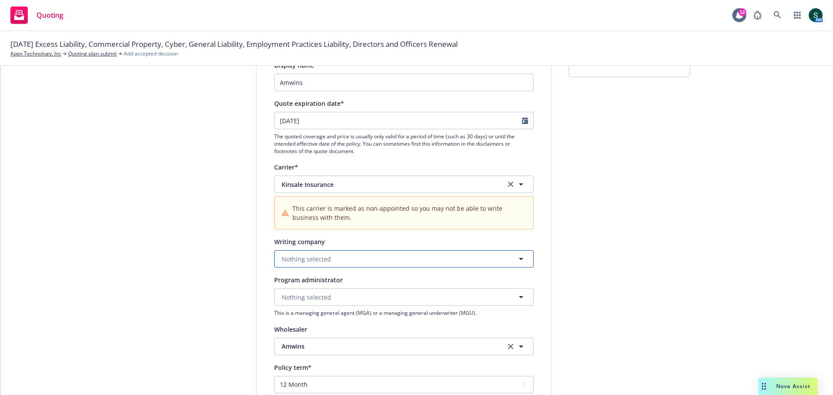
click at [332, 259] on button "Nothing selected" at bounding box center [403, 258] width 259 height 17
click at [331, 285] on strong "Kinsale Insurance Company" at bounding box center [325, 283] width 82 height 8
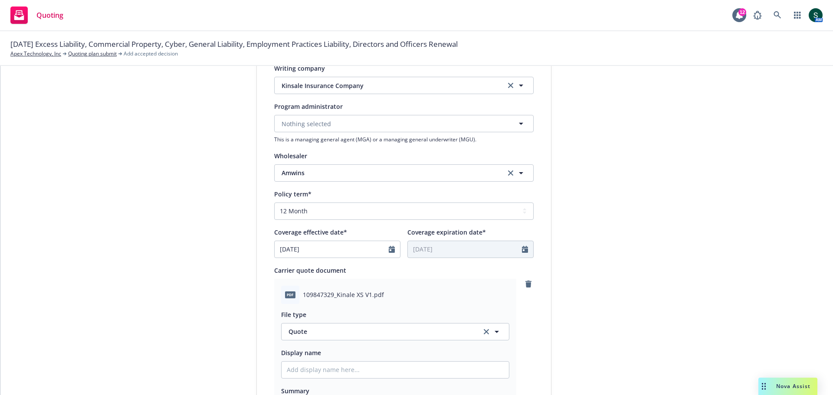
scroll to position [347, 0]
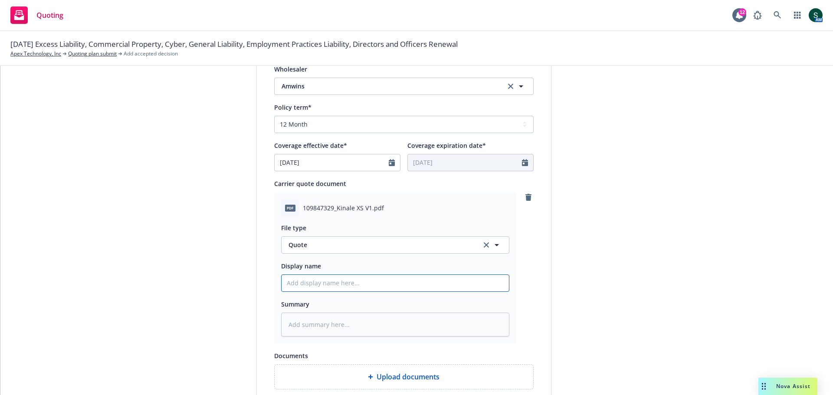
click at [355, 287] on input "Display name" at bounding box center [394, 283] width 227 height 16
type textarea "x"
type input "2"
type textarea "x"
type input "25"
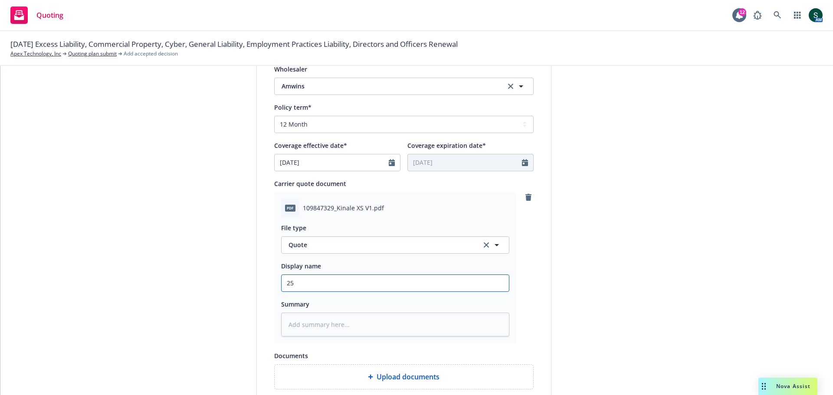
type textarea "x"
type input "25-"
type textarea "x"
type input "25-2"
type textarea "x"
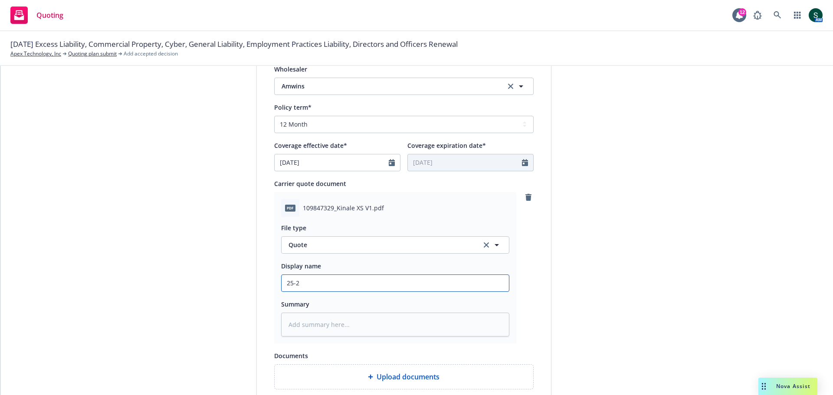
type input "25-26"
type textarea "x"
type input "25-26"
type textarea "x"
type input "25-26 K"
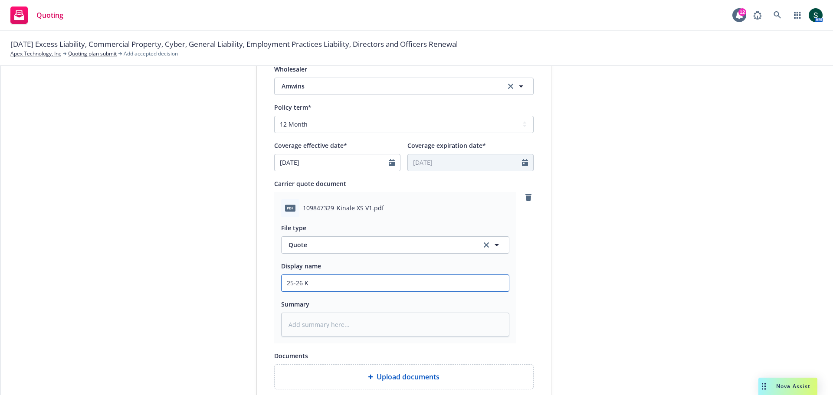
type textarea "x"
type input "25-26 Ki"
type textarea "x"
type input "25-26 Kin"
type textarea "x"
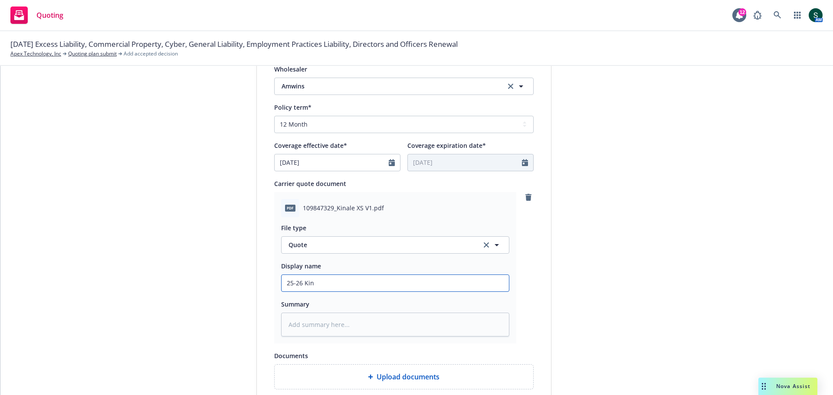
type input "25-26 Kins"
type textarea "x"
type input "25-26 Kinsa"
type textarea "x"
type input "25-26 Kinsal"
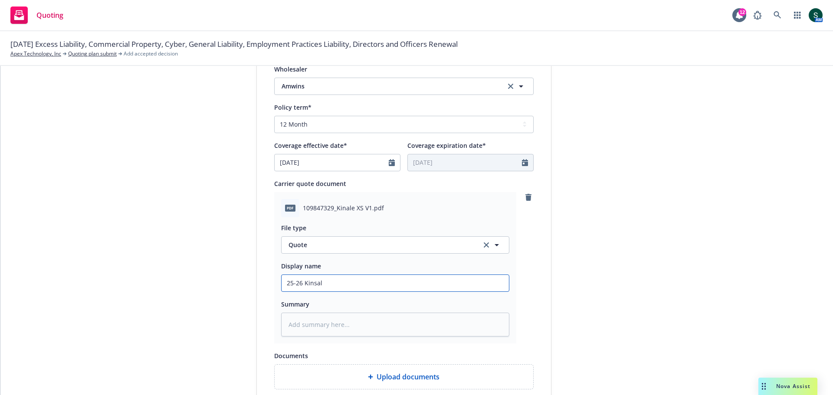
type textarea "x"
type input "25-26 Kinsale"
type textarea "x"
type input "25-26 Kinsale"
type textarea "x"
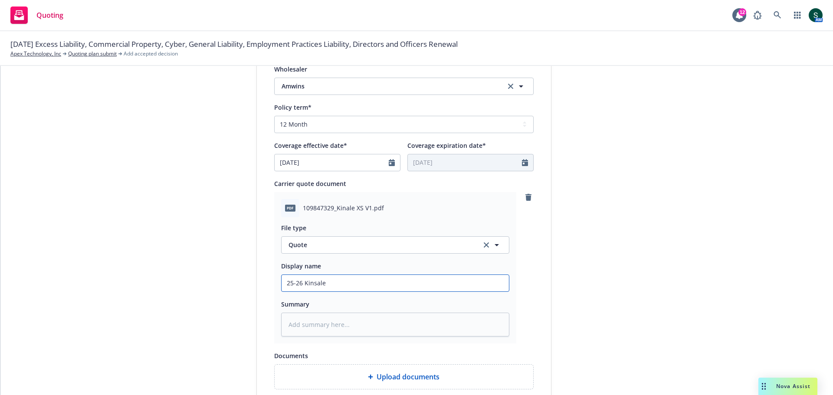
type input "25-26 Kinsale E"
type textarea "x"
type input "25-26 Kinsale Ex"
type textarea "x"
type input "25-26 Kinsale Exc"
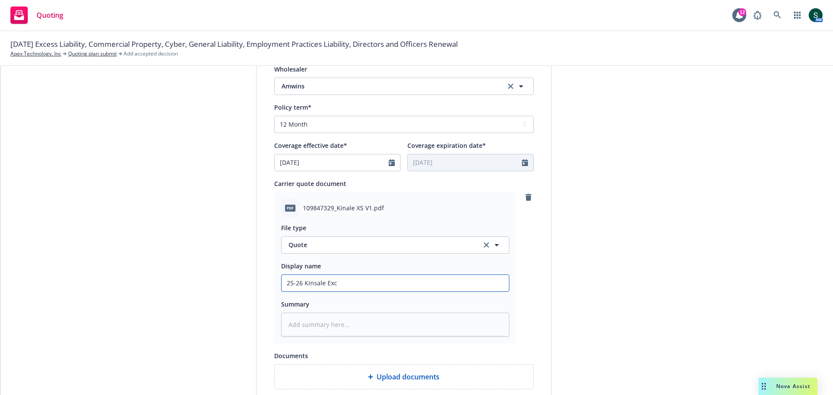
type textarea "x"
type input "25-26 Kinsale Exce"
type textarea "x"
type input "25-26 Kinsale Exces"
type textarea "x"
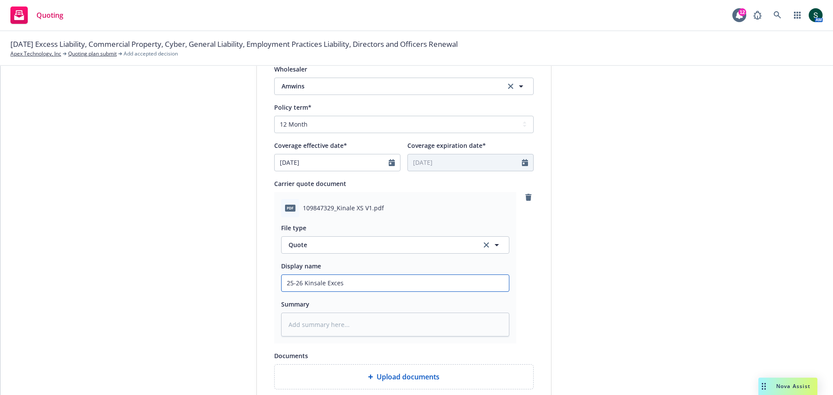
type input "25-26 Kinsale Excess"
type textarea "x"
type input "25-26 Kinsale Excess"
type textarea "x"
type input "25-26 Kinsale Excess Q"
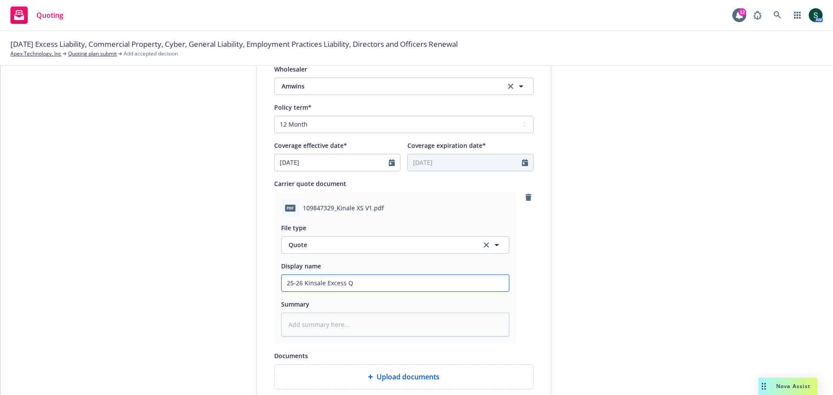
type textarea "x"
type input "25-26 Kinsale Excess Qu"
type textarea "x"
type input "25-26 Kinsale Excess Quo"
type textarea "x"
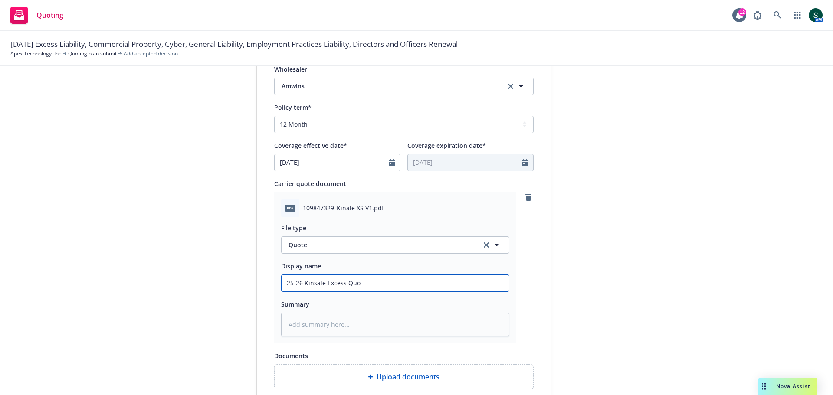
type input "25-26 Kinsale Excess Quot"
type textarea "x"
type input "25-26 Kinsale Excess Quote"
type textarea "x"
type input "25-26 Kinsale Excess Quote"
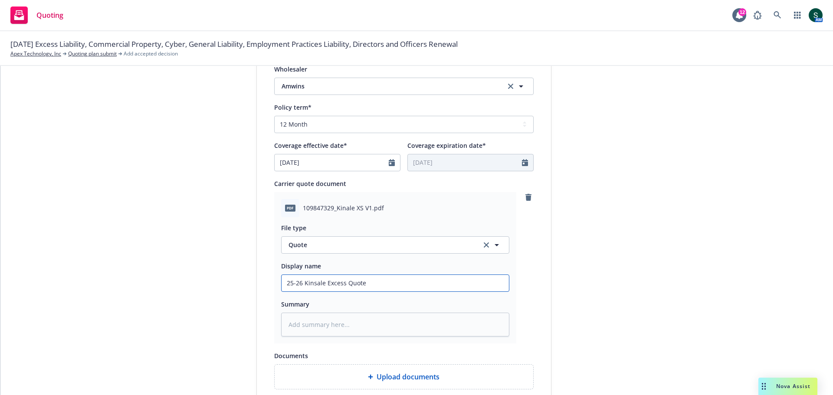
click at [368, 286] on input "25-26 Kinsale Excess Quote" at bounding box center [394, 283] width 227 height 16
type textarea "x"
type input "25-26 Kinsale Excess Quote $"
type textarea "x"
type input "25-26 Kinsale Excess Quote $4"
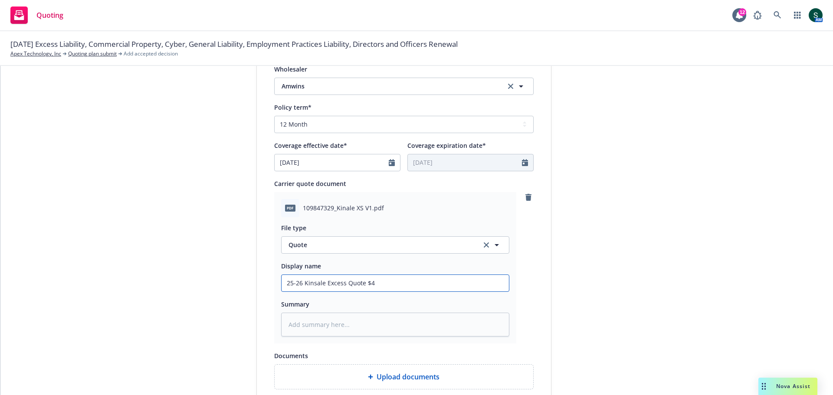
type textarea "x"
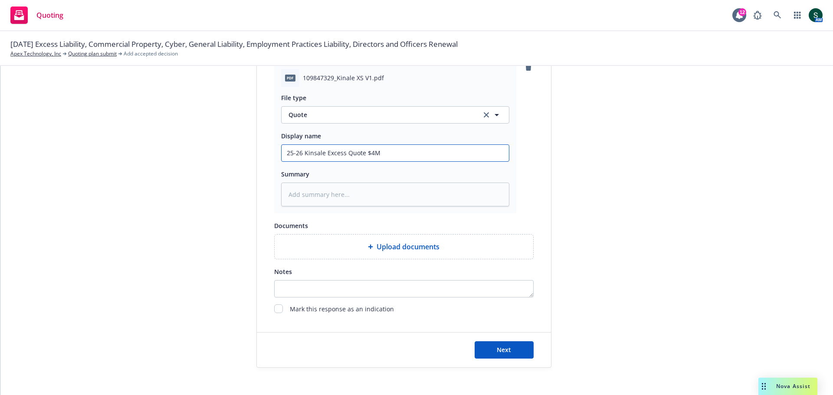
scroll to position [484, 0]
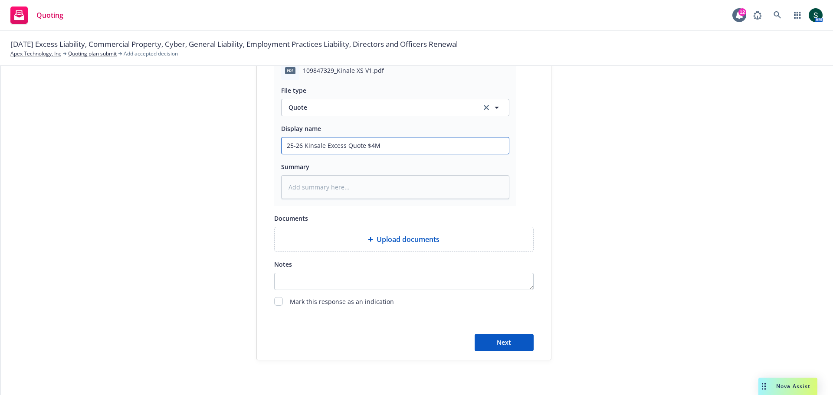
type input "25-26 Kinsale Excess Quote $4M"
type textarea "x"
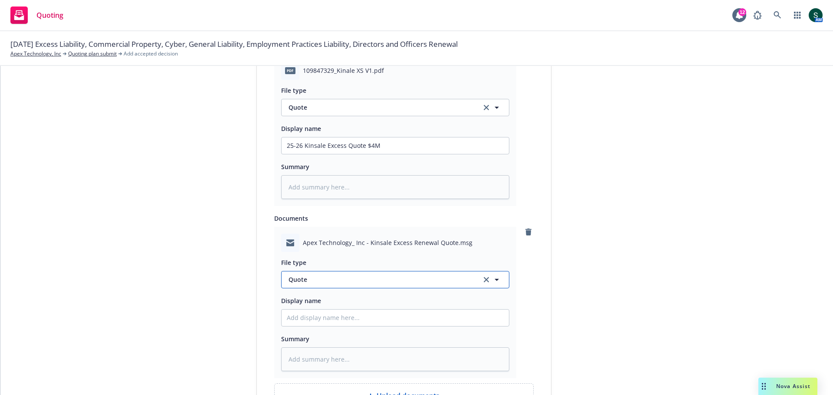
click at [350, 283] on span "Quote" at bounding box center [379, 279] width 183 height 9
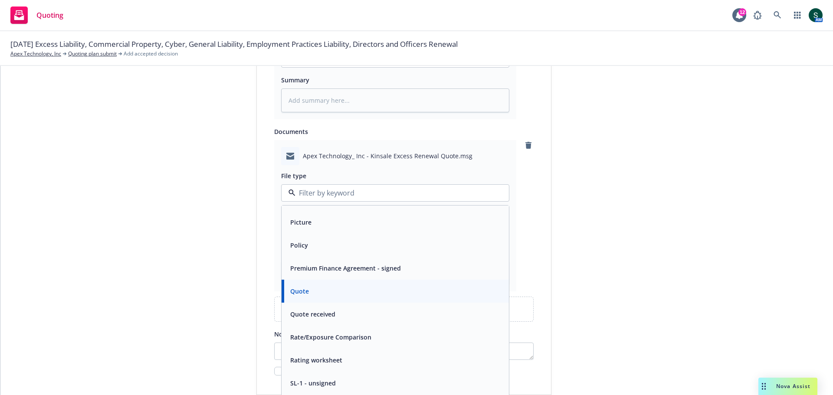
scroll to position [384, 0]
click at [358, 316] on div "Quote received" at bounding box center [395, 316] width 217 height 13
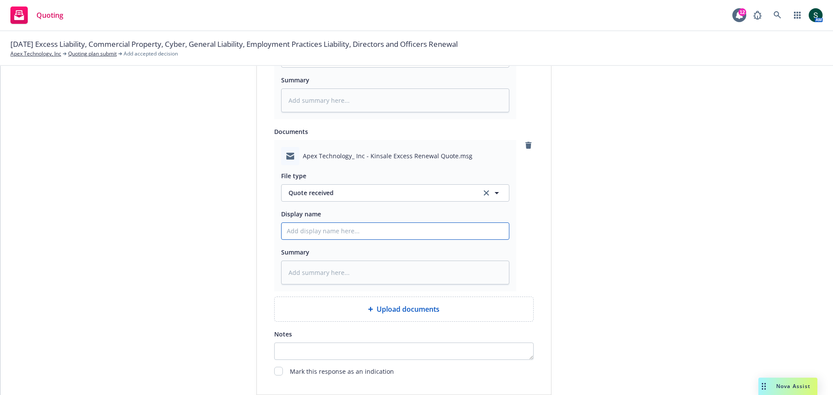
click at [334, 236] on input "Display name" at bounding box center [394, 231] width 227 height 16
type textarea "x"
type input "K"
type textarea "x"
type input "Ki"
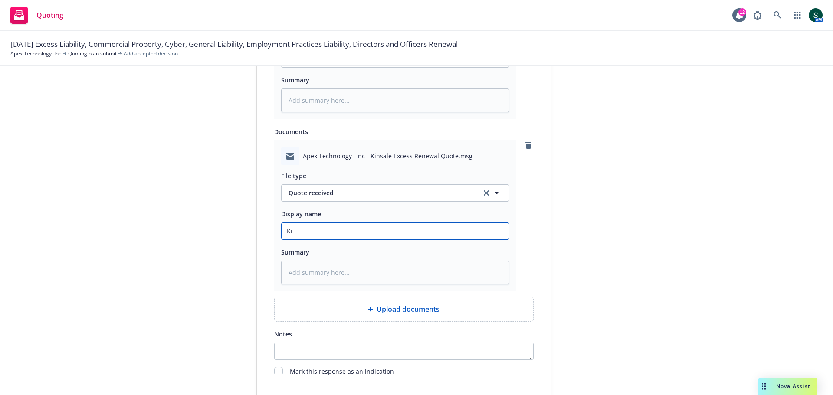
type textarea "x"
type input "Kin"
type textarea "x"
type input "Kins"
type textarea "x"
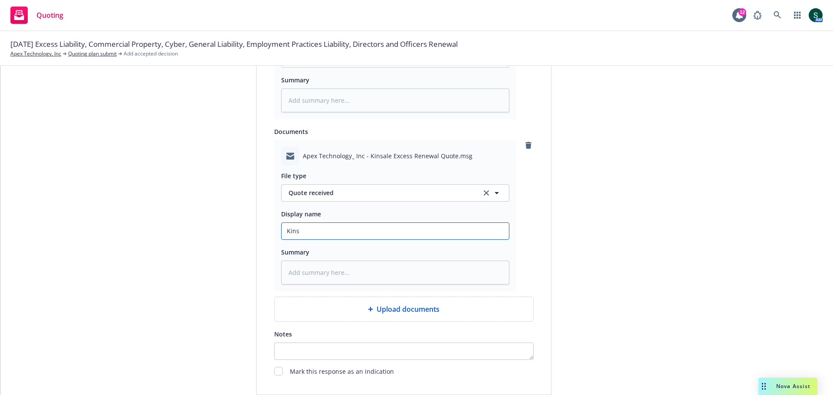
type input "Kinsa"
type textarea "x"
type input "Kinsal"
type textarea "x"
type input "Kinsale"
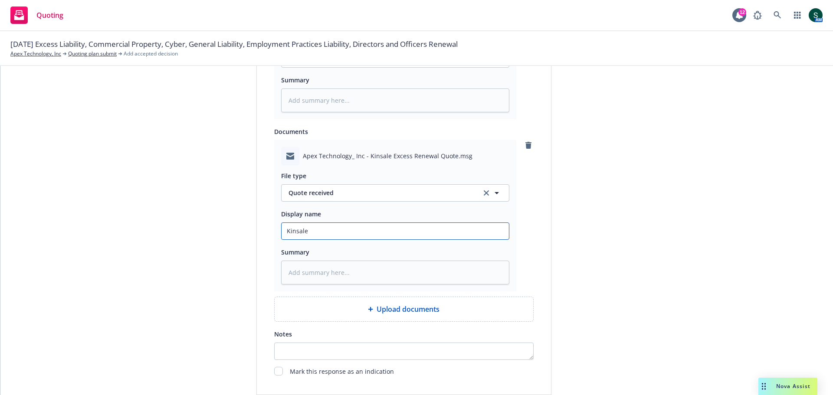
type textarea "x"
type input "Kinsale"
type textarea "x"
type input "Kinsale e"
type textarea "x"
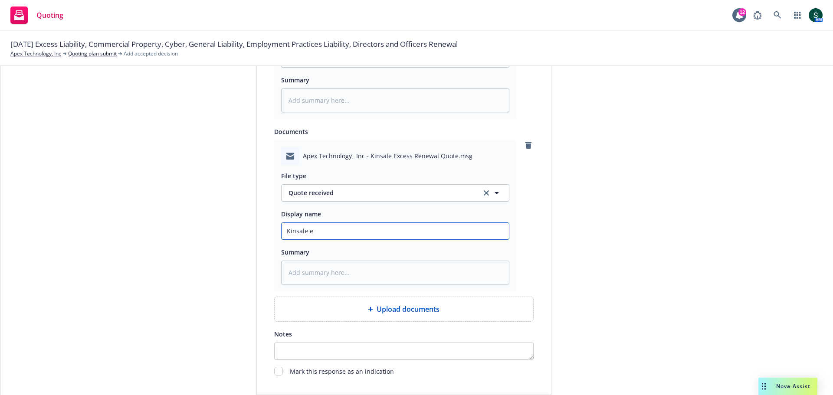
type input "Kinsale ex"
type textarea "x"
type input "Kinsale exc"
type textarea "x"
type input "Kinsale exce"
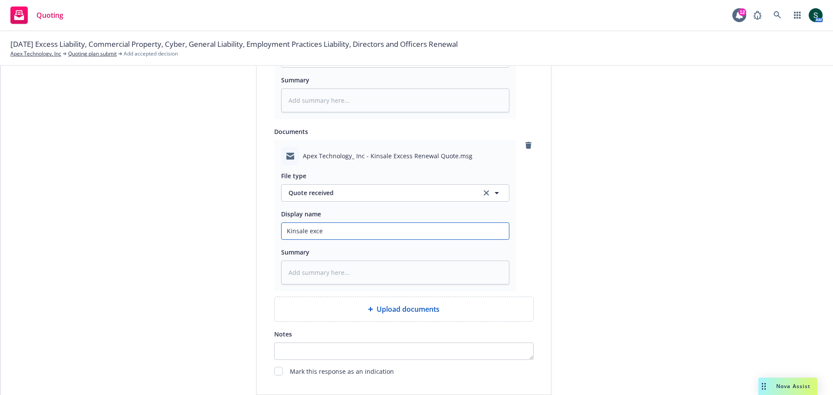
type textarea "x"
type input "Kinsale exces"
type textarea "x"
type input "Kinsale excess"
type textarea "x"
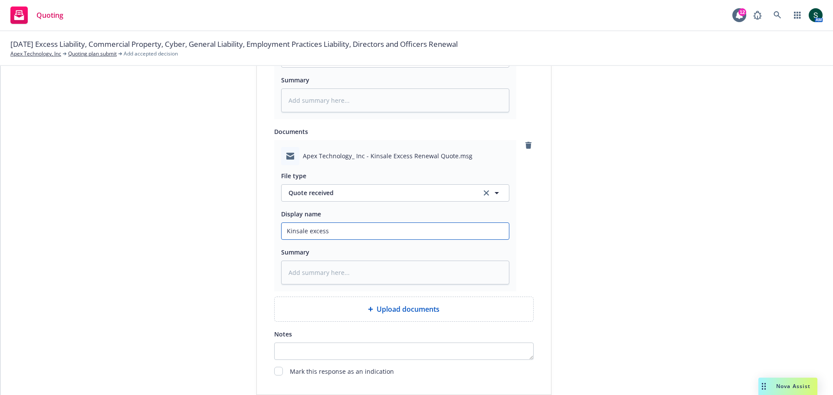
type input "Kinsale excess"
type textarea "x"
type input "Kinsale excess $"
type textarea "x"
type input "Kinsale excess $4"
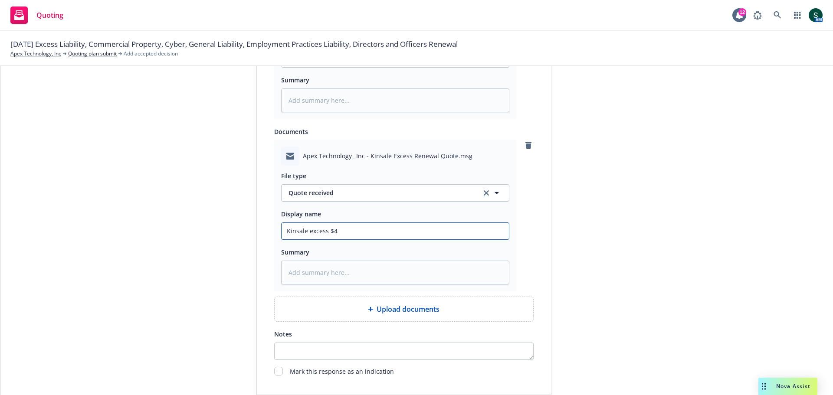
type textarea "x"
type input "Kinsale excess $4M"
type textarea "x"
type input "Kinsale excess $4M"
type textarea "x"
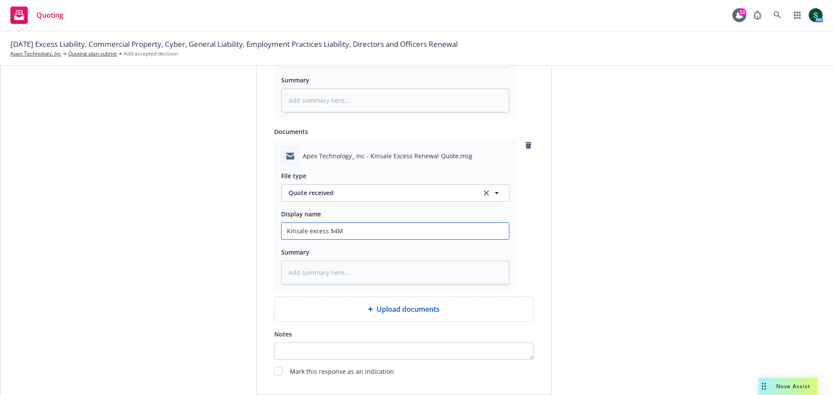
type input "Kinsale excess $4M q"
type textarea "x"
type input "Kinsale excess $4M qu"
type textarea "x"
type input "Kinsale excess $4M quo"
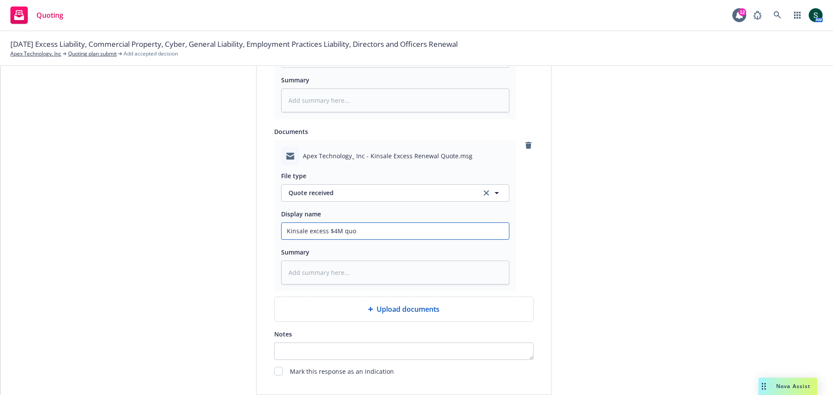
type textarea "x"
type input "Kinsale excess $4M quot"
type textarea "x"
type input "Kinsale excess $4M quote"
type textarea "x"
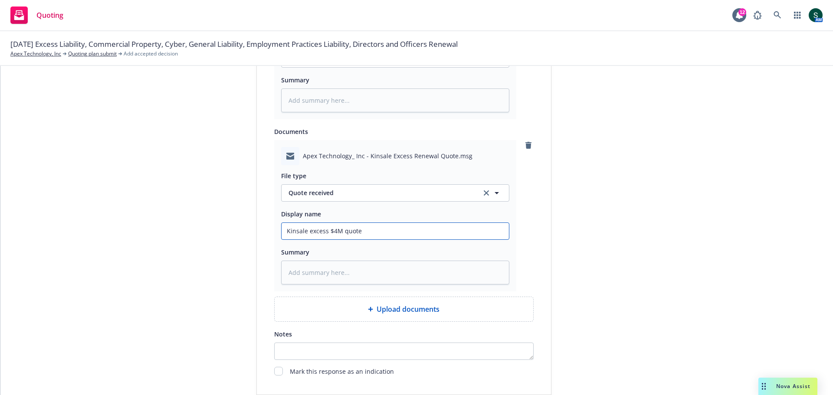
type input "Kinsale excess $4M quote"
type textarea "x"
type input "Kinsale excess $4M quote p"
type textarea "x"
type input "Kinsale excess $4M quote pa"
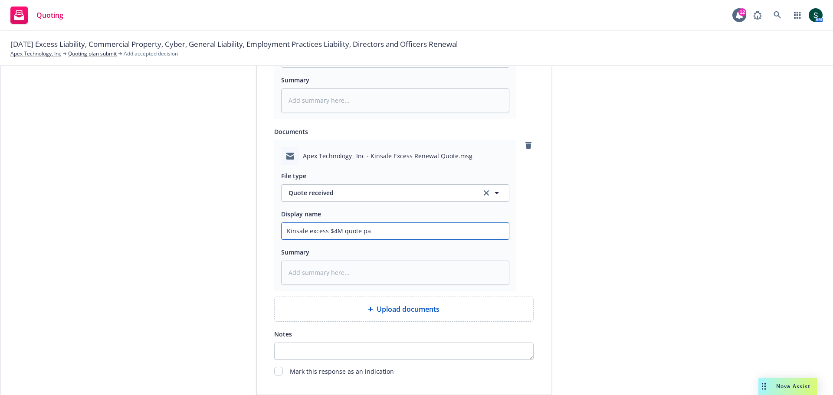
type textarea "x"
type input "Kinsale excess $4M quote pac"
type textarea "x"
type input "Kinsale excess $4M quote pack"
type textarea "x"
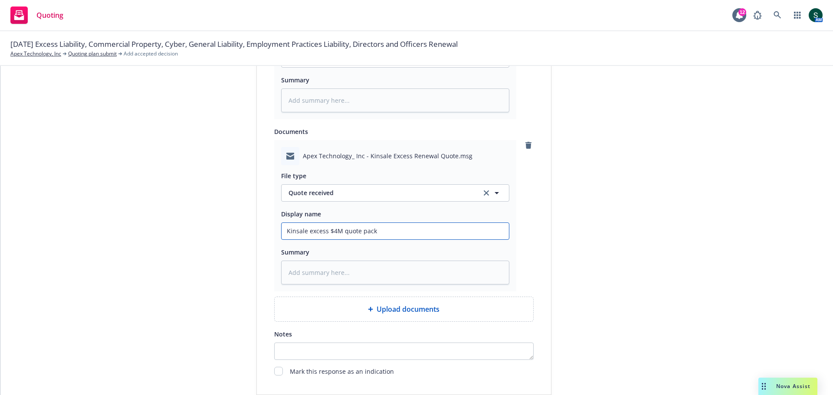
type input "Kinsale excess $4M quote packe"
type textarea "x"
type input "Kinsale excess $4M quote packe"
type textarea "x"
type input "Kinsale excess $4M quote packe f"
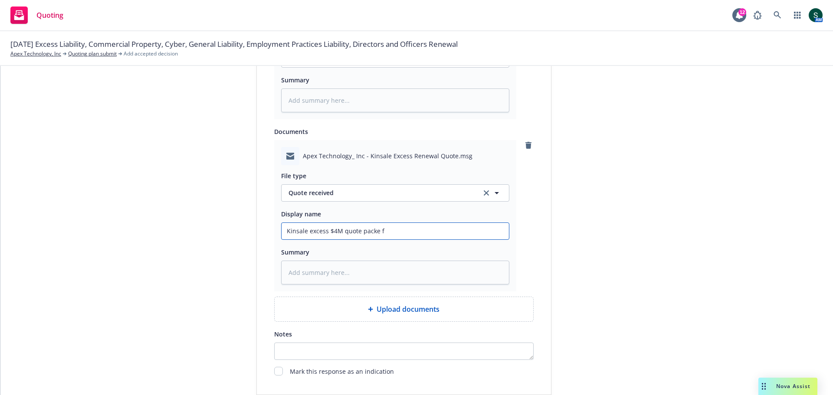
type textarea "x"
type input "Kinsale excess $4M quote packe fr"
type textarea "x"
type input "Kinsale excess $4M quote packe fro"
type textarea "x"
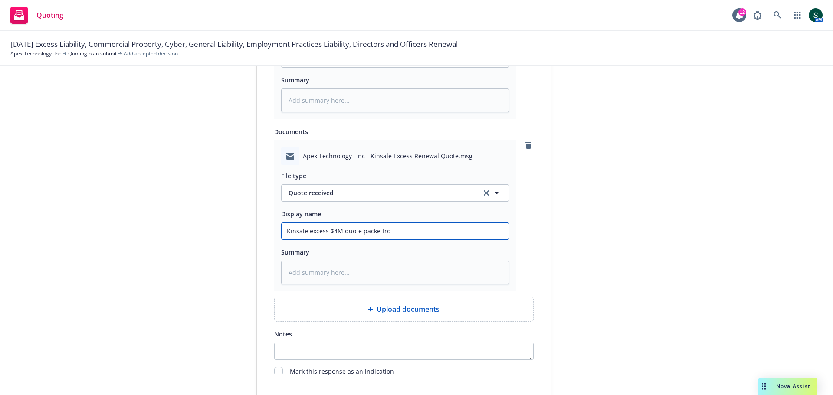
type input "Kinsale excess $4M quote packe from"
type textarea "x"
type input "Kinsale excess $4M quote packe from"
type textarea "x"
type input "Kinsale excess $4M quote packe from A"
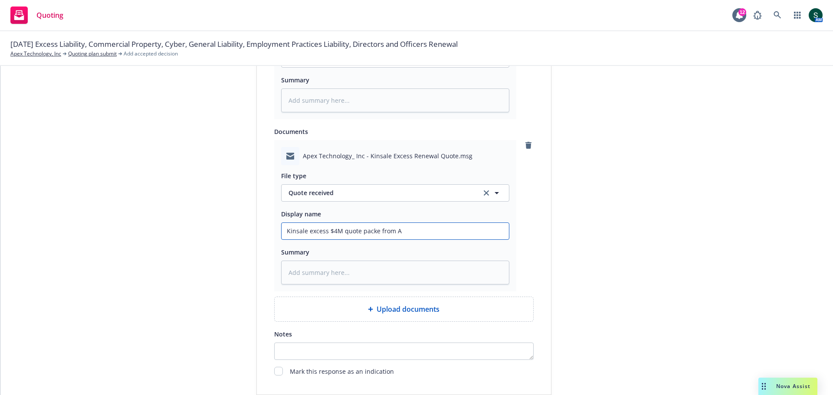
type textarea "x"
type input "Kinsale excess $4M quote packe from Am"
type textarea "x"
type input "Kinsale excess $4M quote packe from Amw"
type textarea "x"
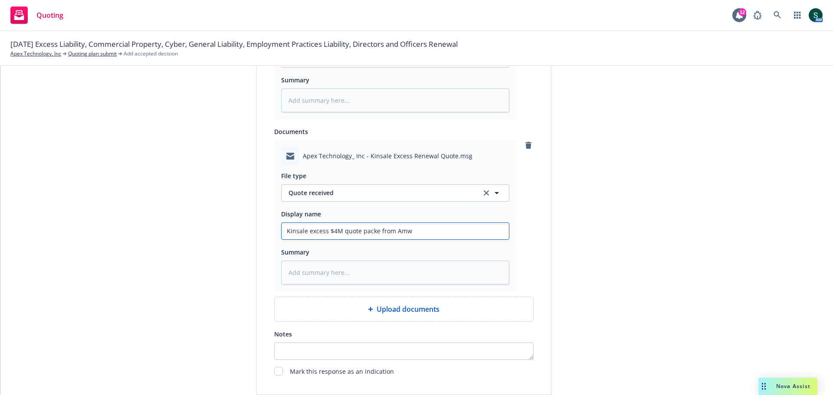
type input "Kinsale excess $4M quote packe from Amwi"
type textarea "x"
type input "Kinsale excess $4M quote packe from Amwin"
type textarea "x"
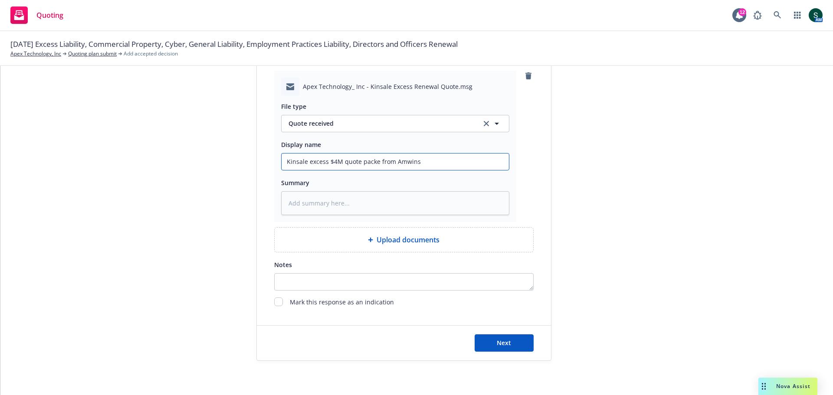
scroll to position [641, 0]
type input "Kinsale excess $4M quote packe from Amwins"
click at [526, 344] on button "Next" at bounding box center [503, 342] width 59 height 17
type textarea "x"
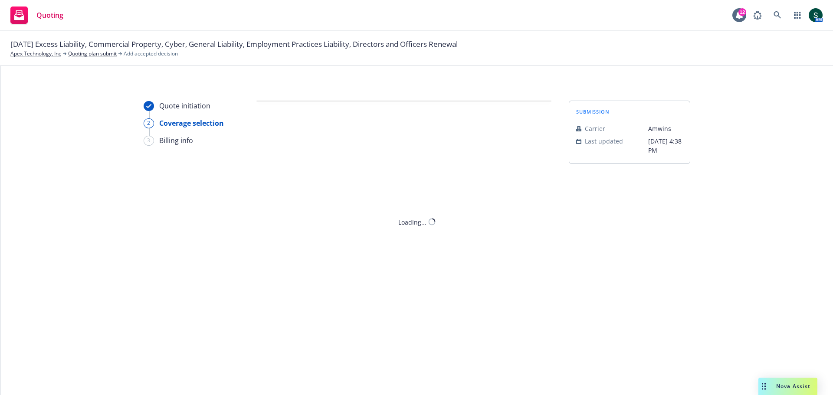
scroll to position [0, 0]
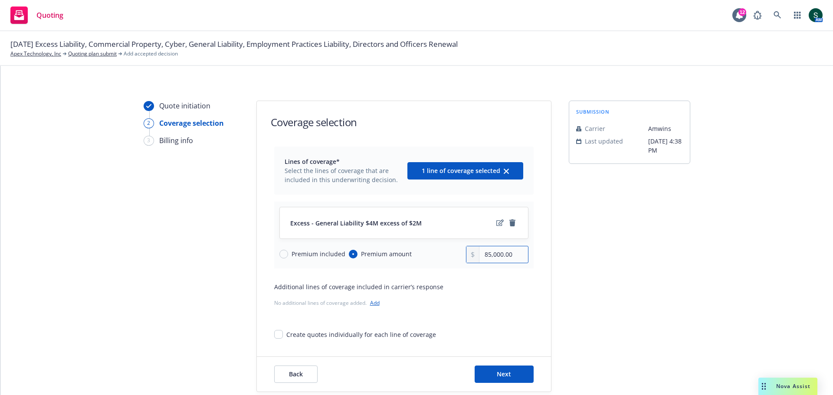
drag, startPoint x: 512, startPoint y: 255, endPoint x: 440, endPoint y: 258, distance: 72.5
click at [440, 258] on div "Premium included Premium amount 85,000.00" at bounding box center [403, 254] width 249 height 17
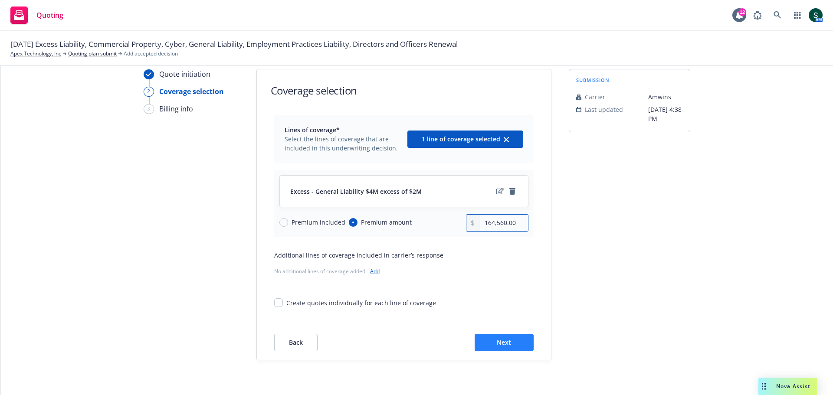
type input "164,560.00"
click at [502, 345] on span "Next" at bounding box center [504, 342] width 14 height 8
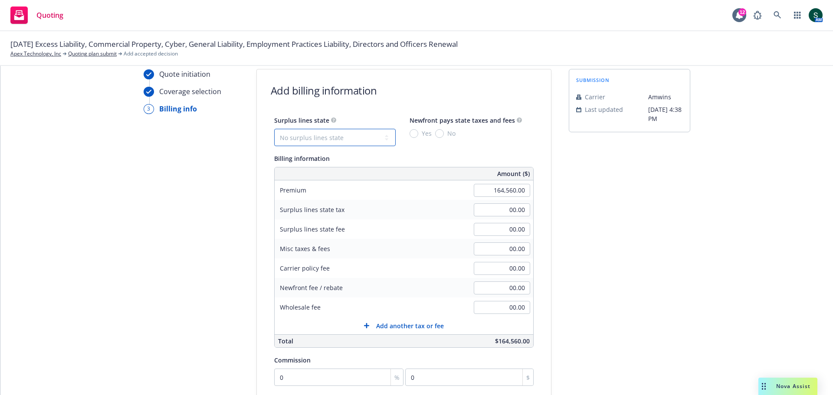
click at [324, 141] on select "No surplus lines state Alaska Alabama Arkansas Arizona California Colorado Conn…" at bounding box center [334, 137] width 121 height 17
select select "CA"
click at [274, 129] on select "No surplus lines state Alaska Alabama Arkansas Arizona California Colorado Conn…" at bounding box center [334, 137] width 121 height 17
type input "4,936.80"
type input "296.21"
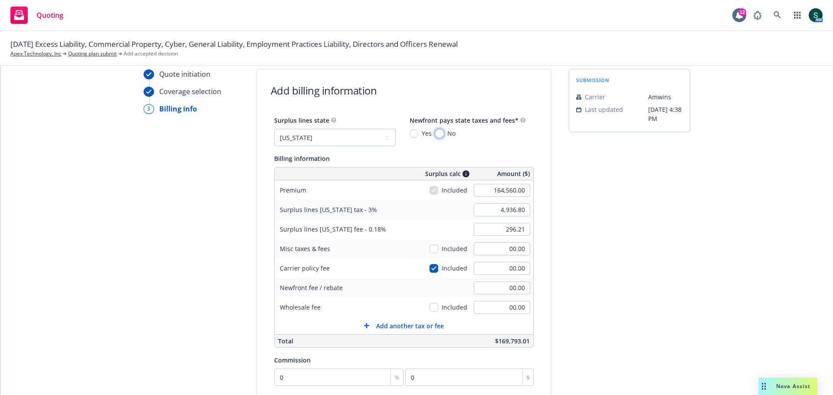
click at [435, 134] on input "No" at bounding box center [439, 133] width 9 height 9
radio input "true"
click at [497, 274] on input "00.00" at bounding box center [502, 268] width 56 height 13
type input "250"
type input "4,944.30"
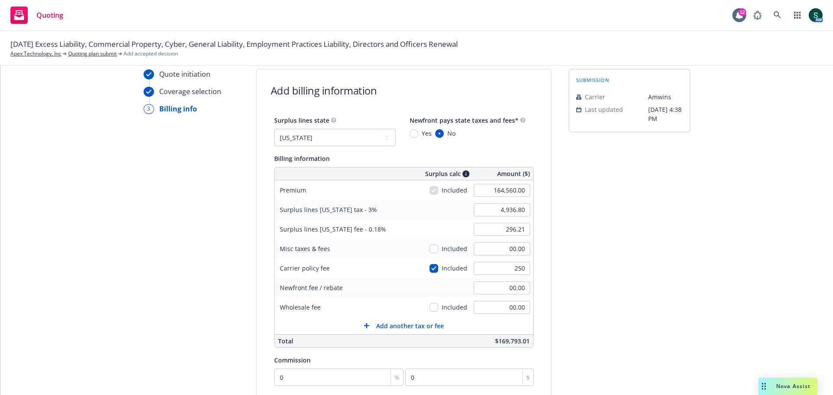
type input "296.66"
type input "250.00"
click at [675, 330] on div "submission Carrier Amwins Last updated 9/16, 4:38 PM" at bounding box center [629, 291] width 121 height 444
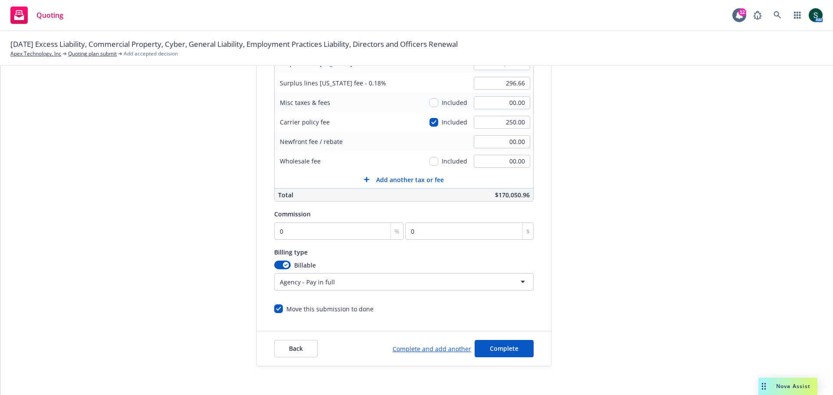
scroll to position [184, 0]
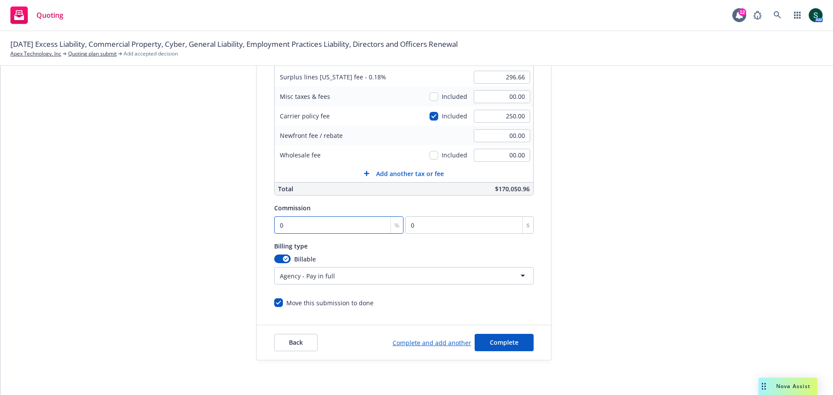
click at [327, 225] on input "0" at bounding box center [339, 224] width 130 height 17
type input "1"
type input "1645.6"
type input "10"
type input "16456"
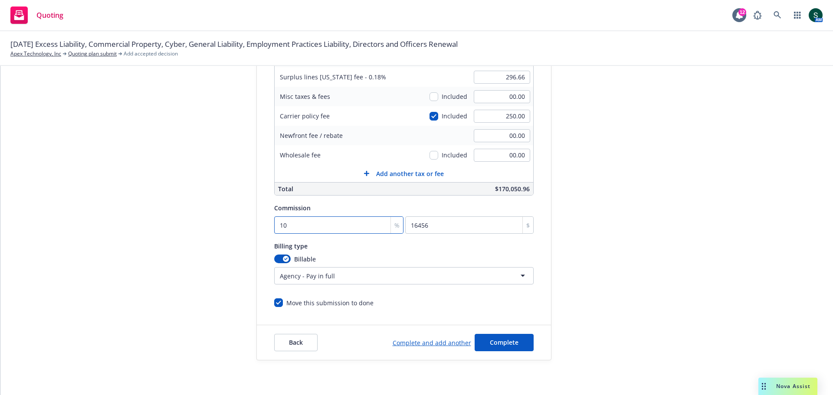
type input "10"
click at [624, 265] on div "submission Carrier Amwins Last updated 9/16, 4:38 PM" at bounding box center [629, 139] width 121 height 444
click at [492, 346] on span "Complete" at bounding box center [504, 342] width 29 height 8
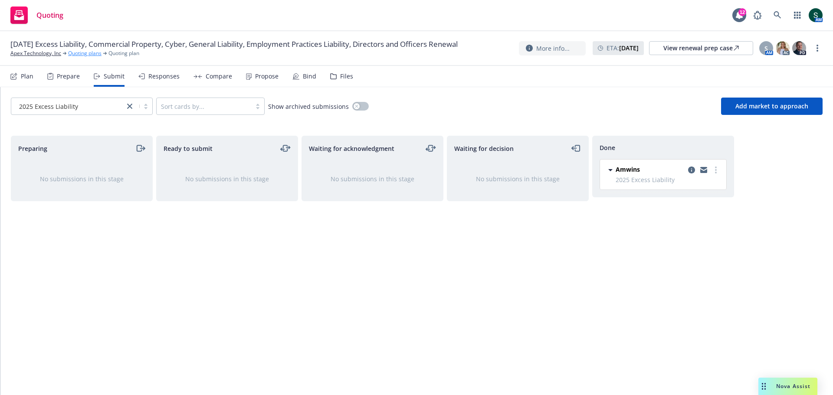
click at [83, 56] on link "Quoting plans" at bounding box center [84, 53] width 33 height 8
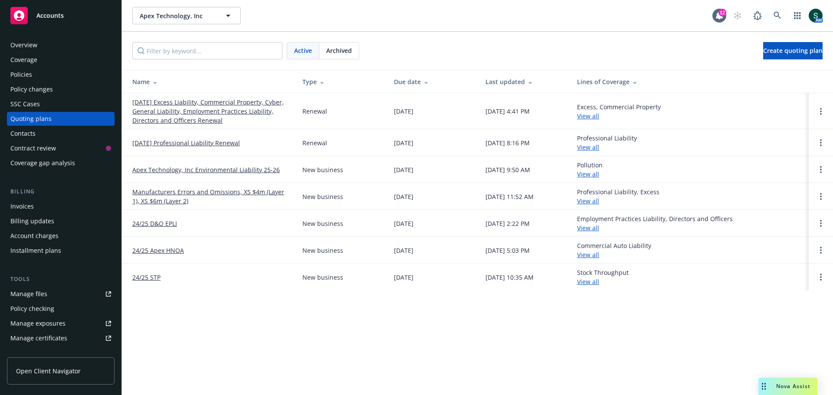
click at [181, 118] on link "[DATE] Excess Liability, Commercial Property, Cyber, General Liability, Employm…" at bounding box center [210, 111] width 156 height 27
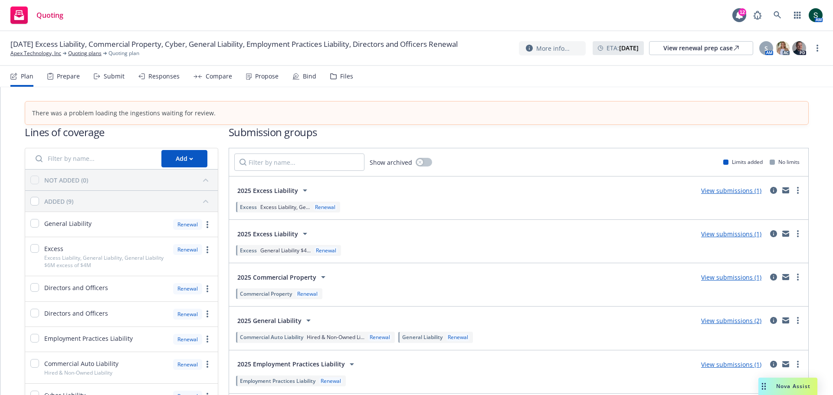
click at [734, 192] on link "View submissions (1)" at bounding box center [731, 190] width 60 height 8
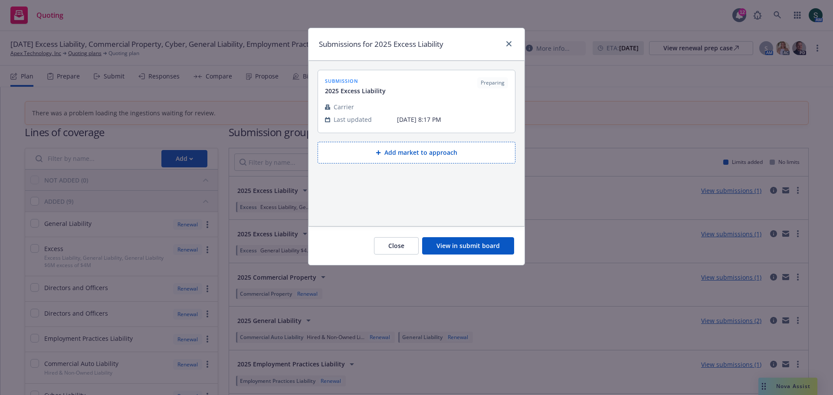
click at [467, 245] on button "View in submit board" at bounding box center [468, 245] width 92 height 17
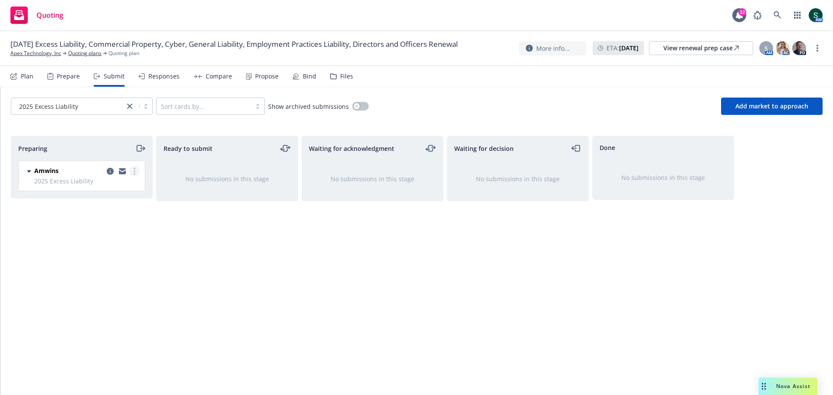
click at [131, 172] on link "more" at bounding box center [134, 171] width 10 height 10
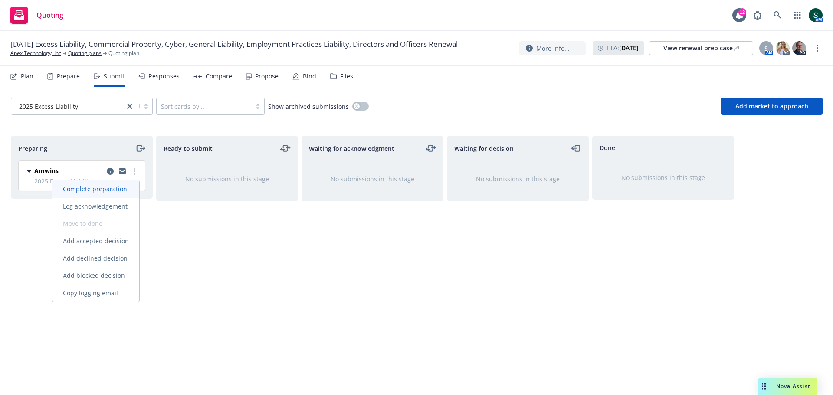
click at [124, 187] on span "Complete preparation" at bounding box center [94, 189] width 85 height 8
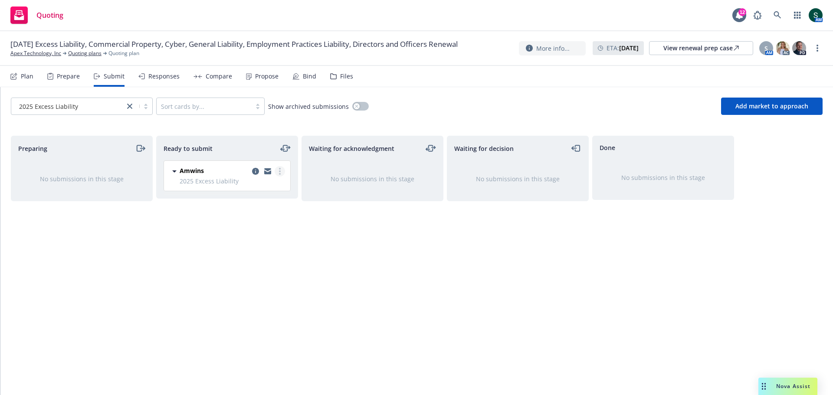
click at [279, 168] on icon "more" at bounding box center [280, 171] width 2 height 7
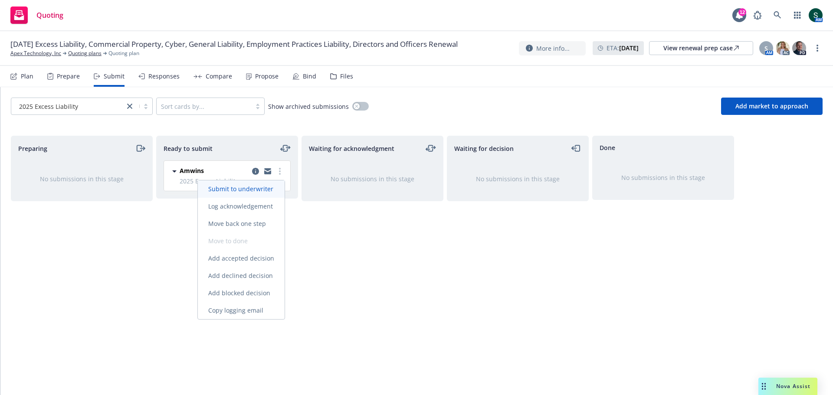
click at [252, 190] on span "Submit to underwriter" at bounding box center [241, 189] width 86 height 8
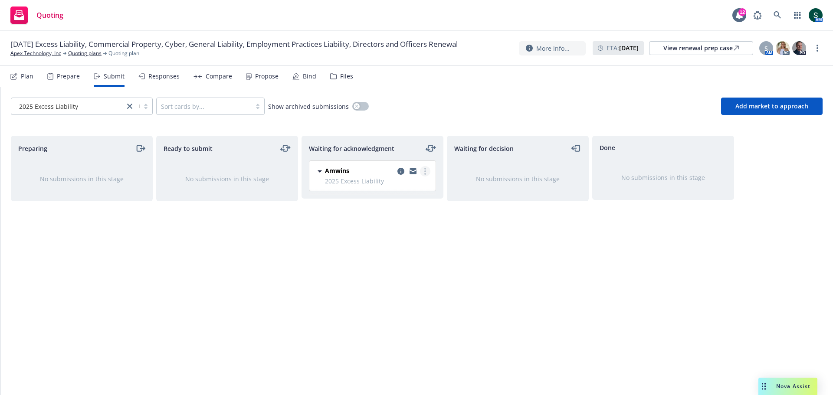
click at [425, 170] on circle "more" at bounding box center [425, 171] width 2 height 2
click at [405, 242] on span "Add accepted decision" at bounding box center [386, 241] width 87 height 8
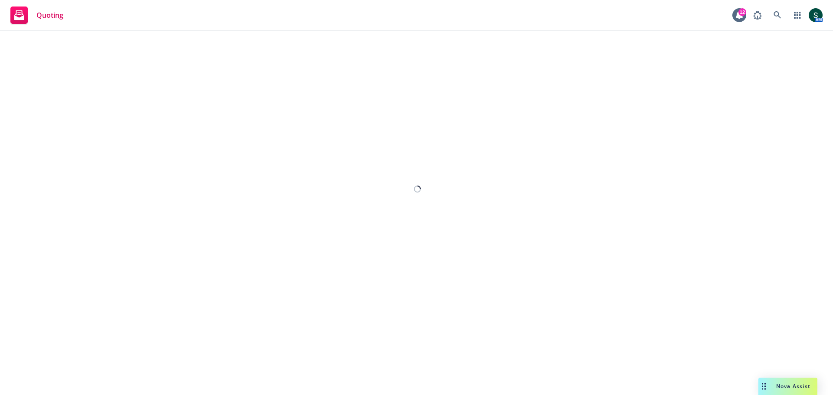
select select "12"
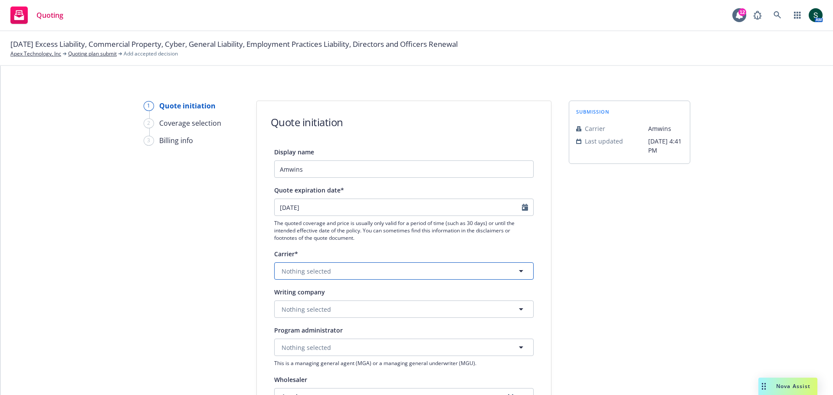
click at [314, 267] on span "Nothing selected" at bounding box center [305, 271] width 49 height 9
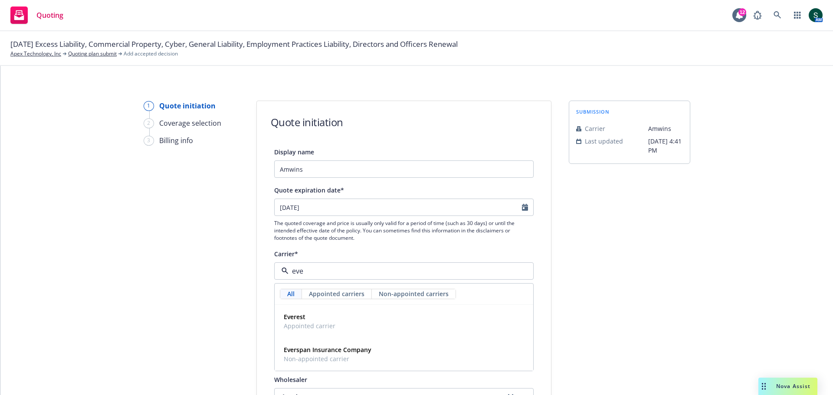
type input "ever"
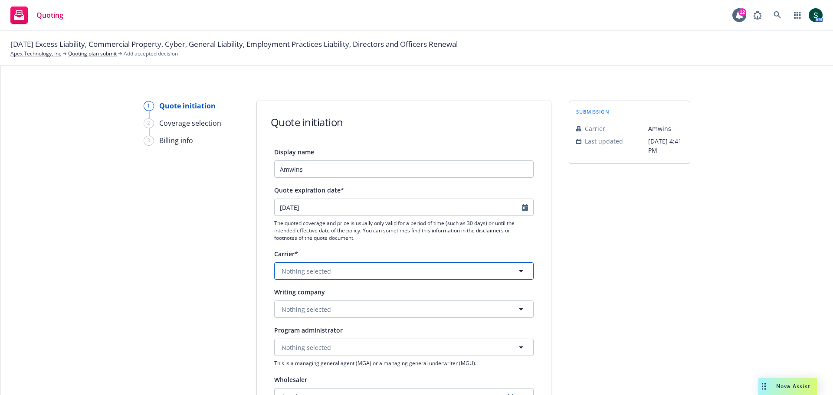
click at [339, 272] on button "Nothing selected" at bounding box center [403, 270] width 259 height 17
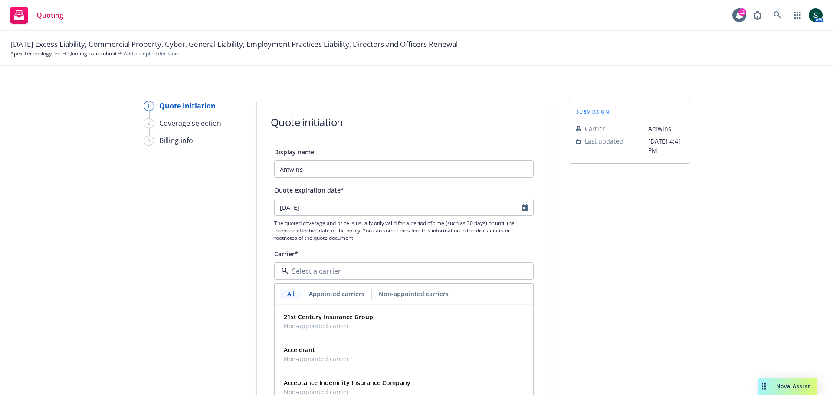
click at [383, 292] on span "Non-appointed carriers" at bounding box center [414, 293] width 70 height 9
click at [337, 274] on input at bounding box center [401, 271] width 227 height 10
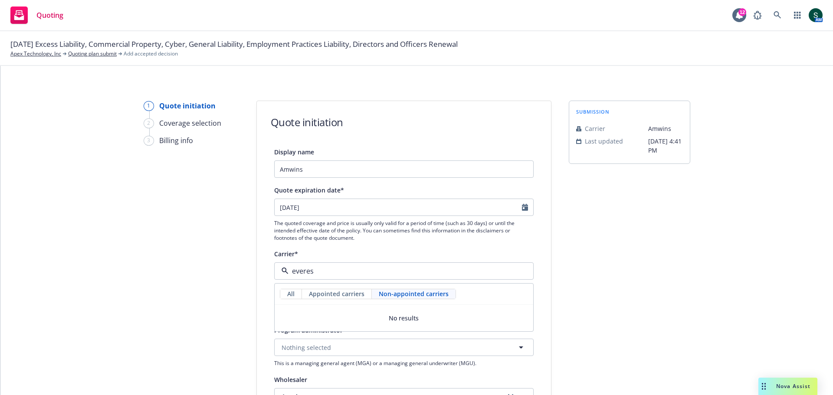
type input "everest"
drag, startPoint x: 317, startPoint y: 270, endPoint x: 288, endPoint y: 273, distance: 29.6
click at [288, 273] on input "everest" at bounding box center [401, 271] width 227 height 10
type input "amwins"
click at [297, 291] on div "All" at bounding box center [291, 294] width 22 height 10
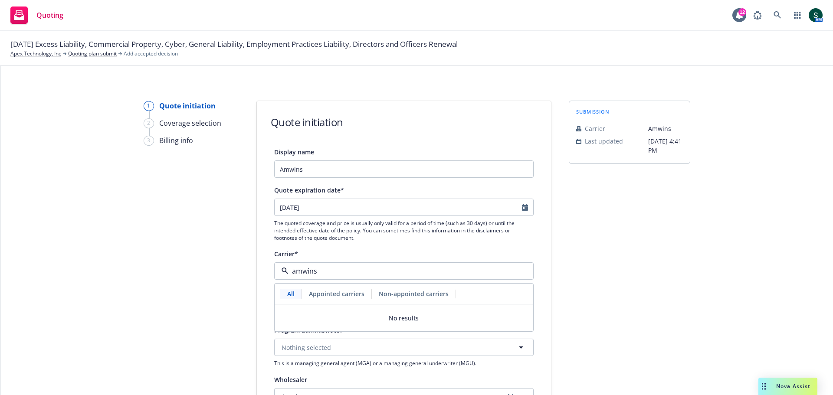
click at [289, 293] on span "All" at bounding box center [290, 293] width 7 height 9
click at [281, 271] on icon at bounding box center [284, 271] width 7 height 7
click at [281, 269] on icon at bounding box center [284, 271] width 7 height 7
click at [321, 272] on input "amwins" at bounding box center [401, 271] width 227 height 10
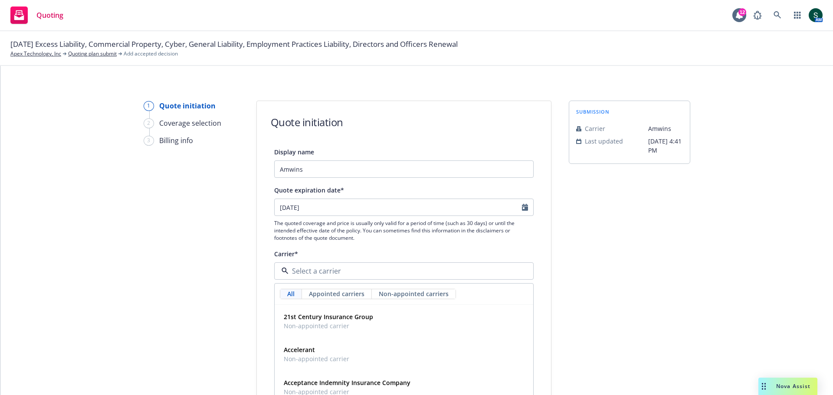
click at [319, 276] on input at bounding box center [401, 271] width 227 height 10
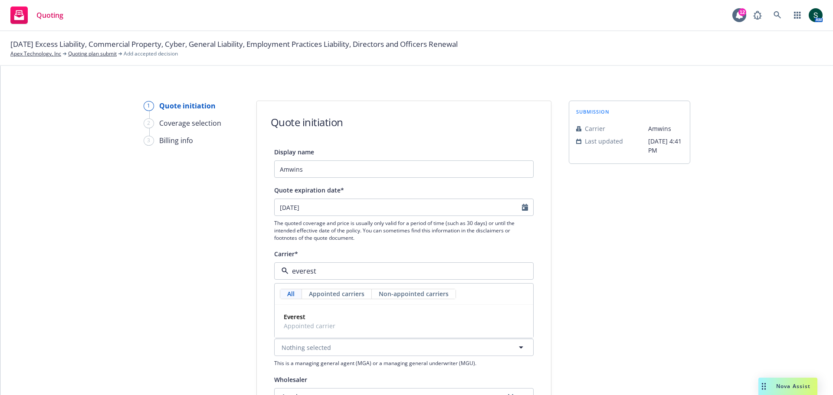
drag, startPoint x: 320, startPoint y: 276, endPoint x: 272, endPoint y: 274, distance: 47.3
click at [274, 274] on div "everest" at bounding box center [403, 270] width 259 height 17
type input "kinsale"
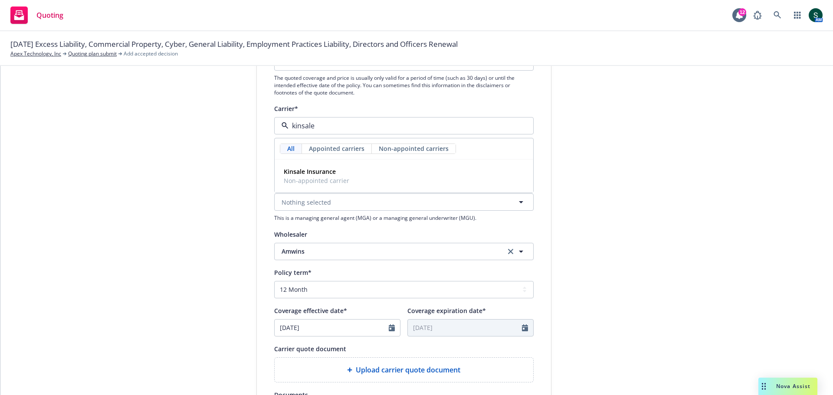
scroll to position [130, 0]
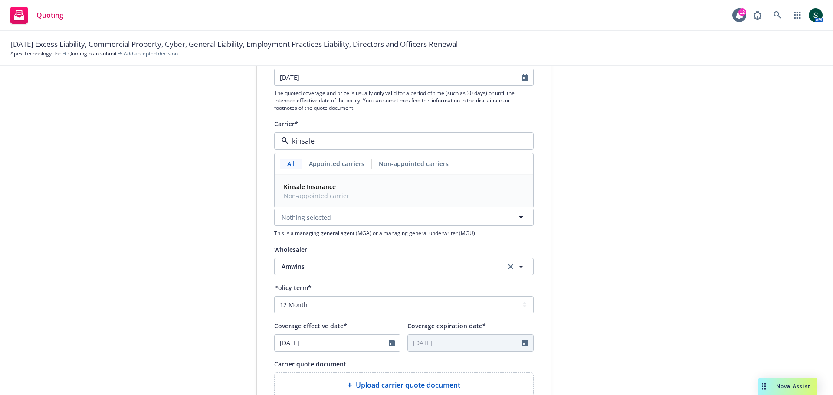
click at [321, 189] on strong "Kinsale Insurance" at bounding box center [310, 187] width 52 height 8
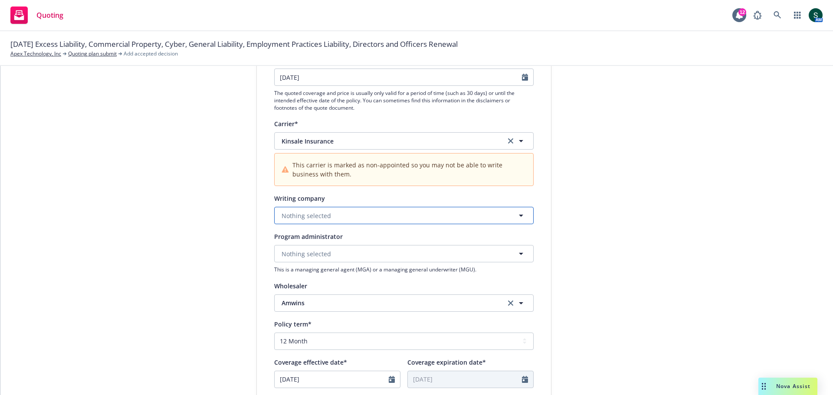
click at [323, 210] on button "Nothing selected" at bounding box center [403, 215] width 259 height 17
click at [331, 244] on strong "Kinsale Insurance Company" at bounding box center [325, 240] width 82 height 8
click at [522, 250] on icon "button" at bounding box center [521, 253] width 10 height 10
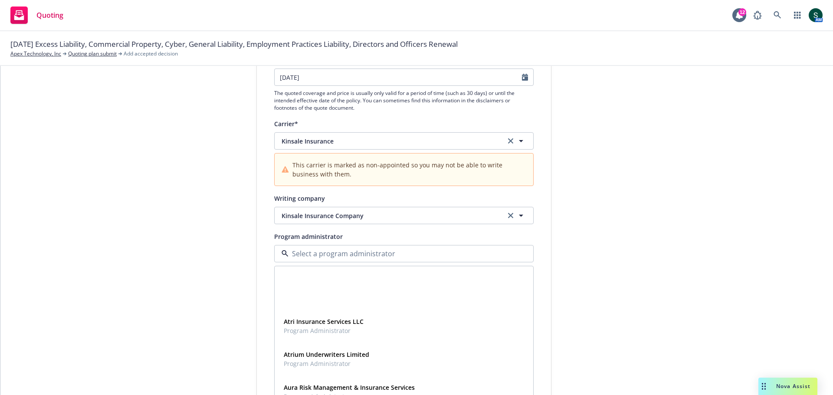
scroll to position [1041, 0]
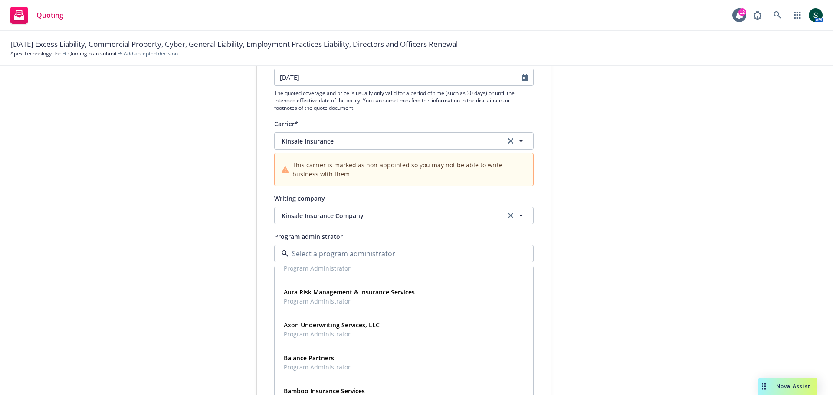
click at [198, 337] on div "1 Quote initiation 2 Coverage selection 3 Billing info" at bounding box center [191, 280] width 95 height 618
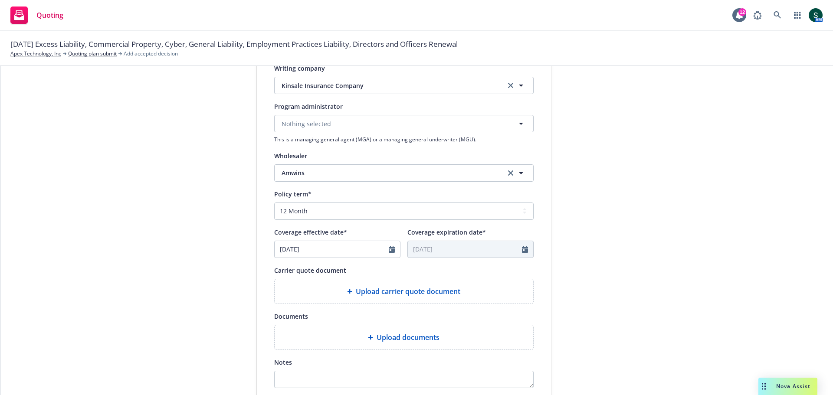
scroll to position [304, 0]
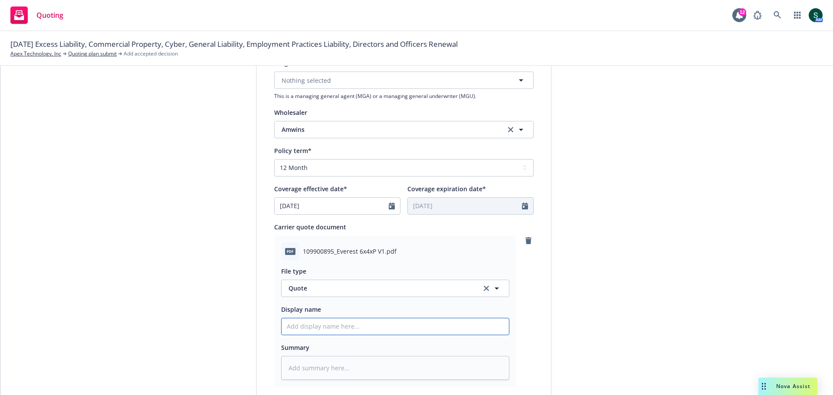
click at [338, 327] on input "Display name" at bounding box center [394, 326] width 227 height 16
type textarea "x"
type input "2"
type textarea "x"
type input "25"
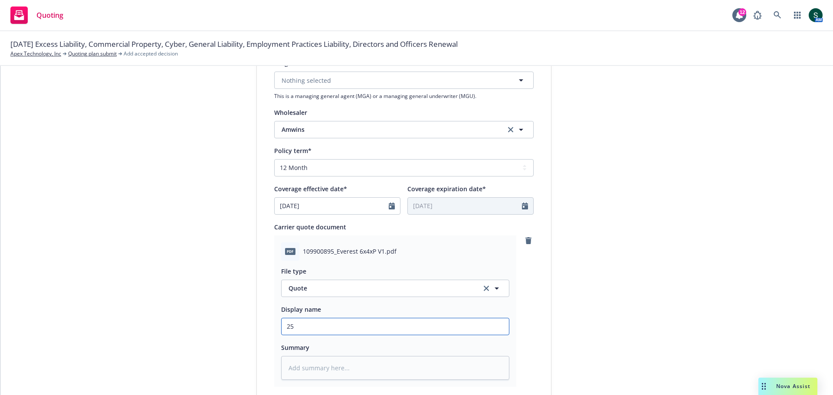
type textarea "x"
type input "25-"
type textarea "x"
type input "25-2"
type textarea "x"
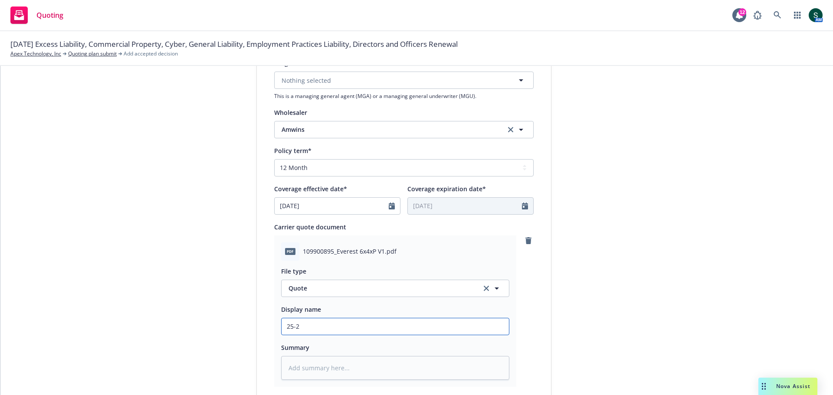
type input "25-26"
type textarea "x"
type input "25-26"
type textarea "x"
type input "25-26 A"
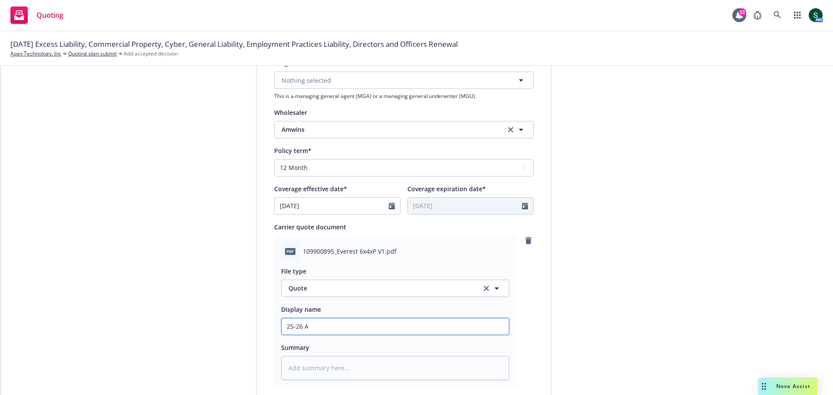
type textarea "x"
type input "25-26 Am"
type textarea "x"
type input "25-26 Amw"
type textarea "x"
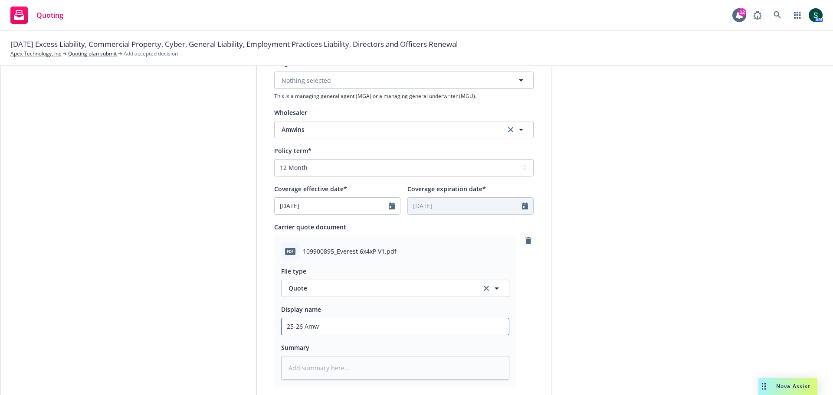
type input "25-26 Amwi"
type textarea "x"
type input "25-26 Amwin"
type textarea "x"
type input "25-26 Amwins"
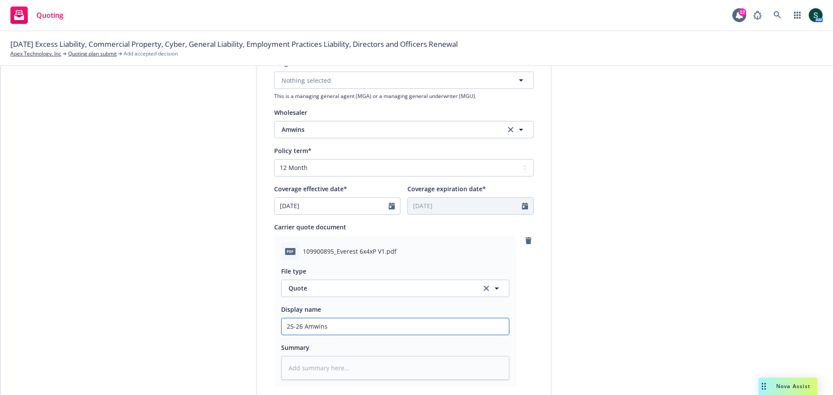
type textarea "x"
type input "25-26 Amwins"
type textarea "x"
type input "25-26 Amwins ^"
type textarea "x"
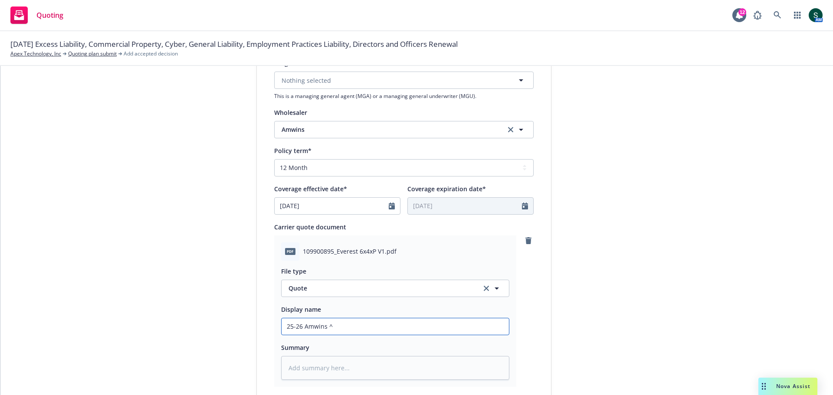
type input "25-26 Amwins ^m"
type textarea "x"
type input "25-26 Amwins ^m"
type textarea "x"
type input "25-26 Amwins ^m x"
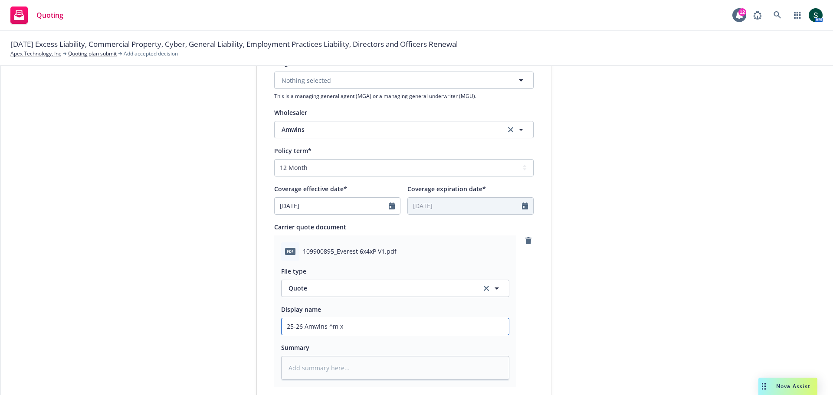
type textarea "x"
type input "25-26 Amwins ^m xs"
type textarea "x"
type input "25-26 Amwins ^m xs"
type textarea "x"
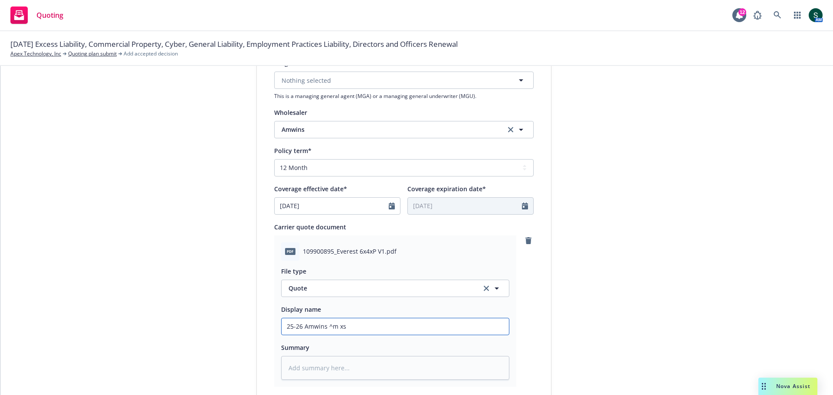
type input "25-26 Amwins ^m xs $"
type textarea "x"
type input "25-26 Amwins ^m xs $4"
type textarea "x"
type input "25-26 Amwins ^m xs $4M"
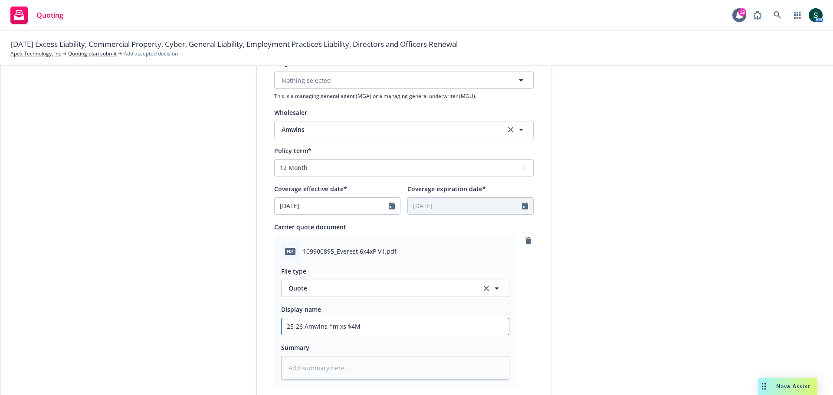
click at [325, 326] on input "25-26 Amwins ^m xs $4M" at bounding box center [394, 326] width 227 height 16
type textarea "x"
type input "25-26 Amwins 6^m xs $4M"
type textarea "x"
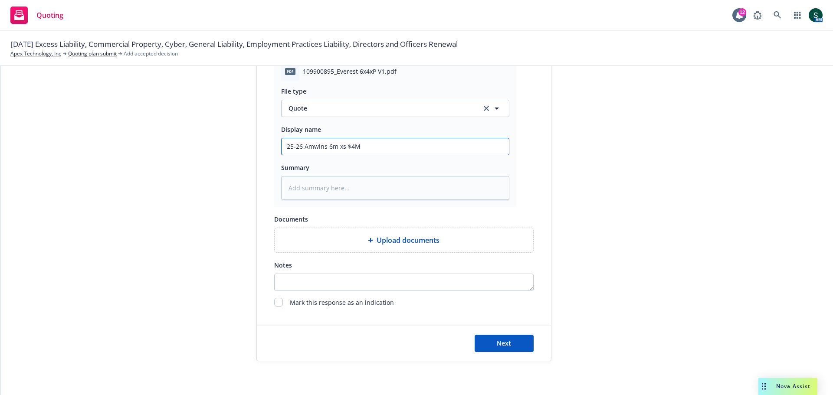
scroll to position [484, 0]
type input "25-26 Amwins 6m xs $4M"
type textarea "x"
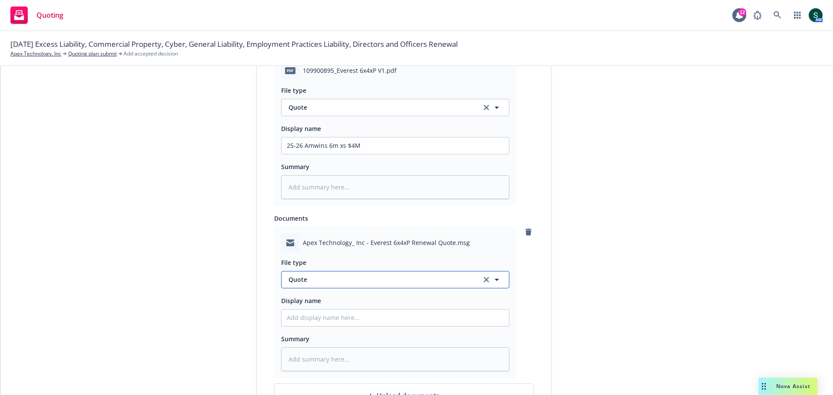
click at [336, 284] on button "Quote" at bounding box center [395, 279] width 228 height 17
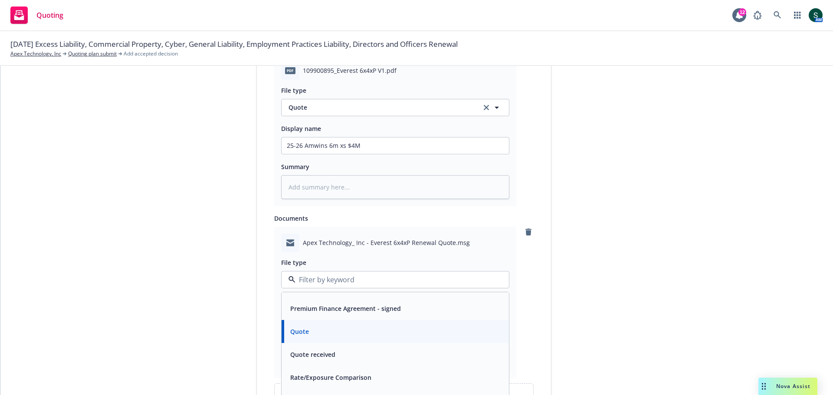
click at [322, 348] on div "Quote received" at bounding box center [312, 354] width 50 height 13
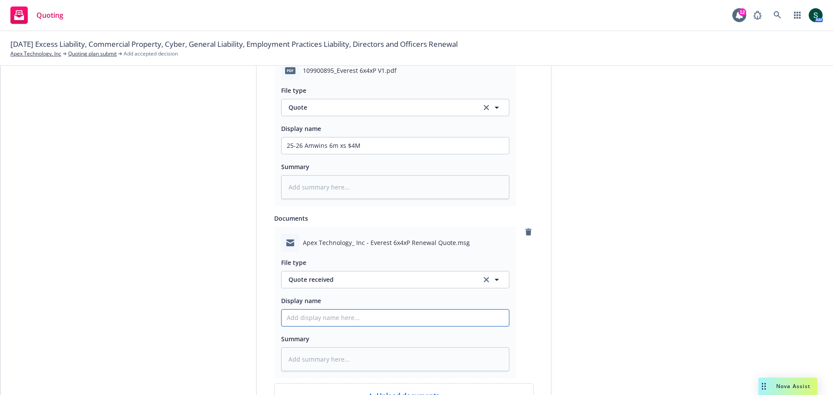
click at [323, 323] on input "Display name" at bounding box center [394, 318] width 227 height 16
type textarea "x"
type input "E"
type textarea "x"
type input "Ev"
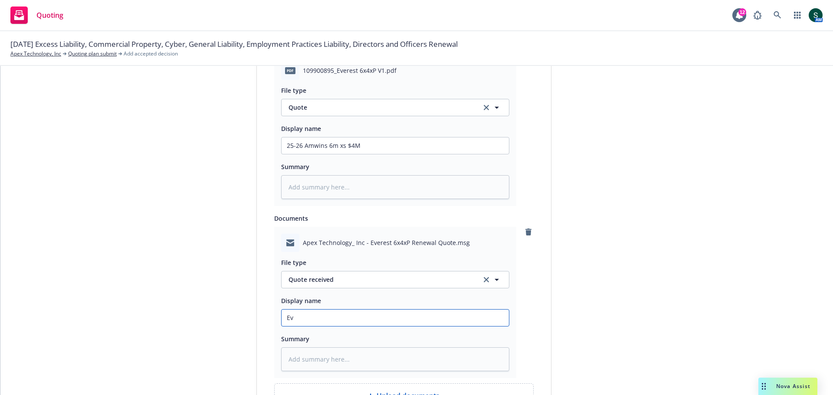
type textarea "x"
type input "Eve"
type textarea "x"
type input "Ever"
type textarea "x"
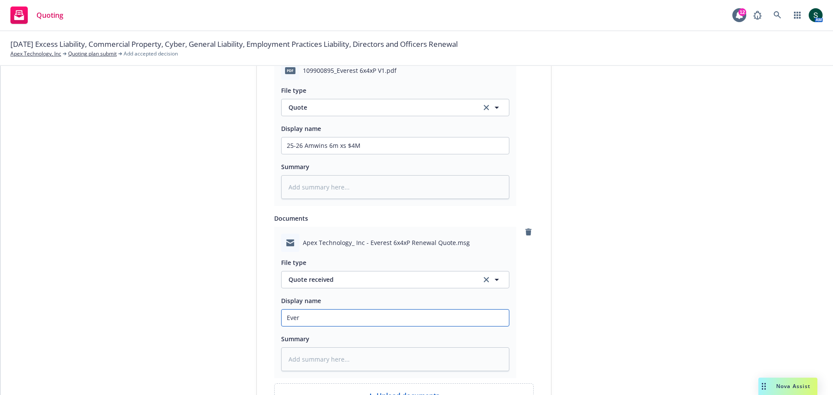
type input "Evere"
type textarea "x"
type input "Everes"
type textarea "x"
type input "Everest"
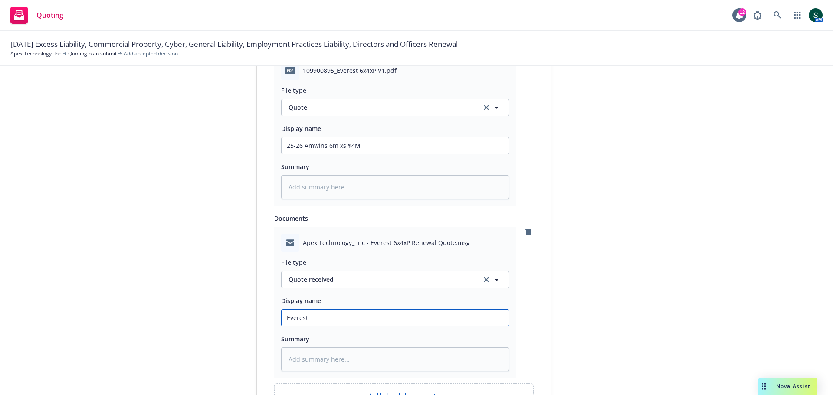
type textarea "x"
type input "Everest"
type textarea "x"
type input "Everest r"
type textarea "x"
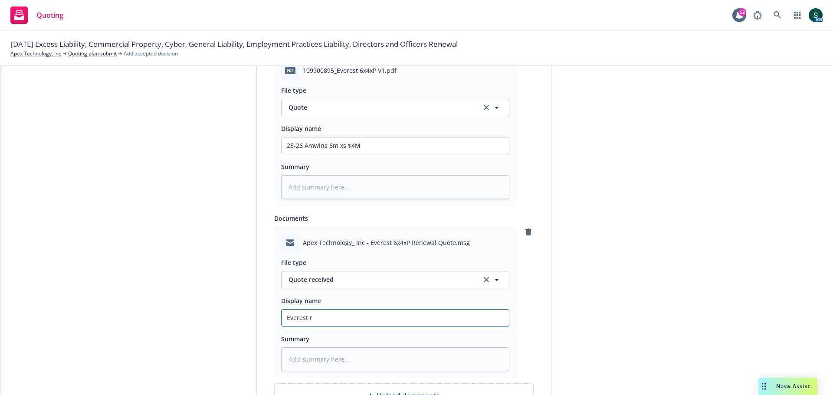
type input "Everest re"
type textarea "x"
type input "Everest ren"
type textarea "x"
type input "Everest rene"
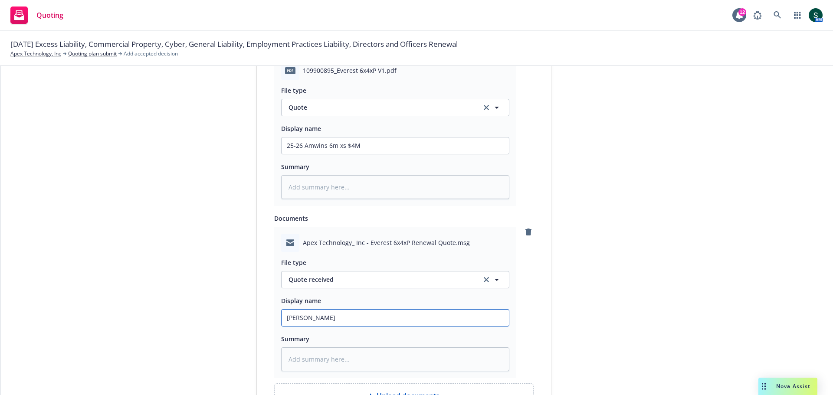
type textarea "x"
type input "Everest renew"
type textarea "x"
type input "Everest renewa"
type textarea "x"
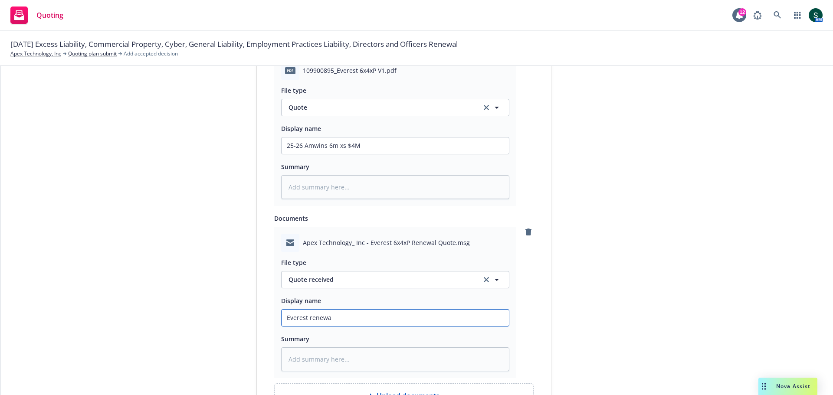
type input "Everest renewal"
type textarea "x"
type input "Everest renewal"
type textarea "x"
type input "Everest renewal p"
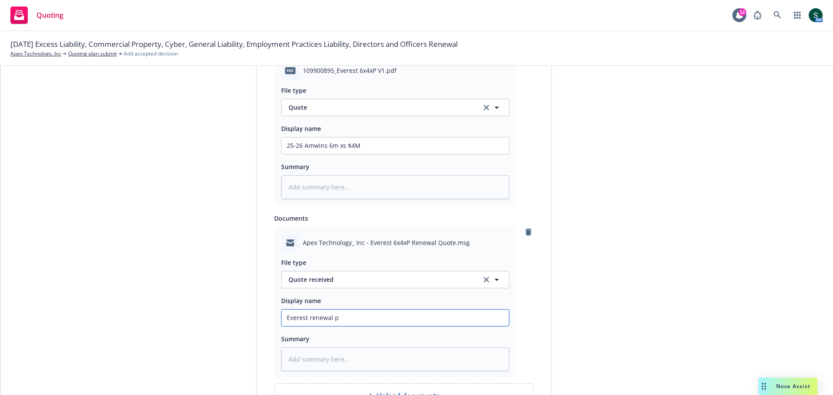
type textarea "x"
type input "Everest renewal pa"
type textarea "x"
type input "Everest renewal pac"
type textarea "x"
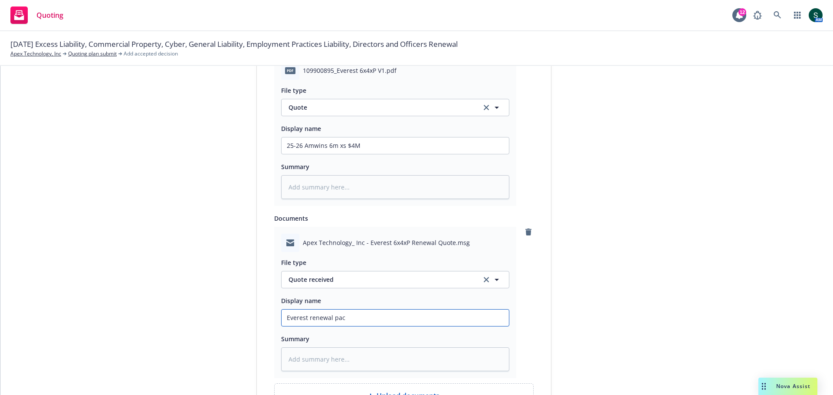
type input "Everest renewal pack"
type textarea "x"
type input "Everest renewal packe"
type textarea "x"
type input "Everest renewal packet"
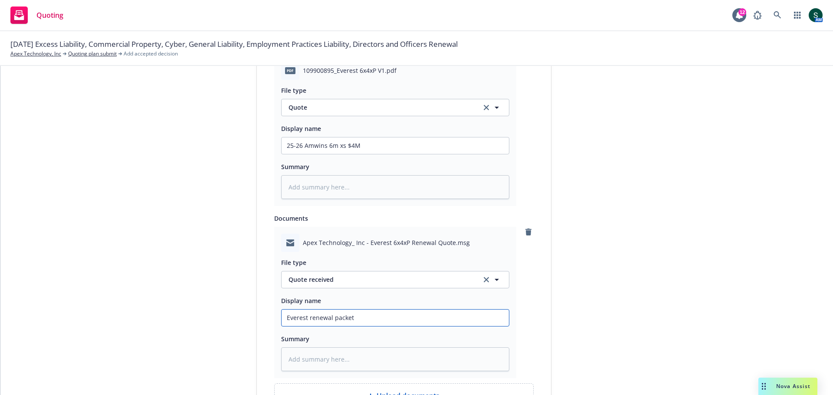
type textarea "x"
type input "Everest renewal packet"
type textarea "x"
type input "Everest renewal packet f"
type textarea "x"
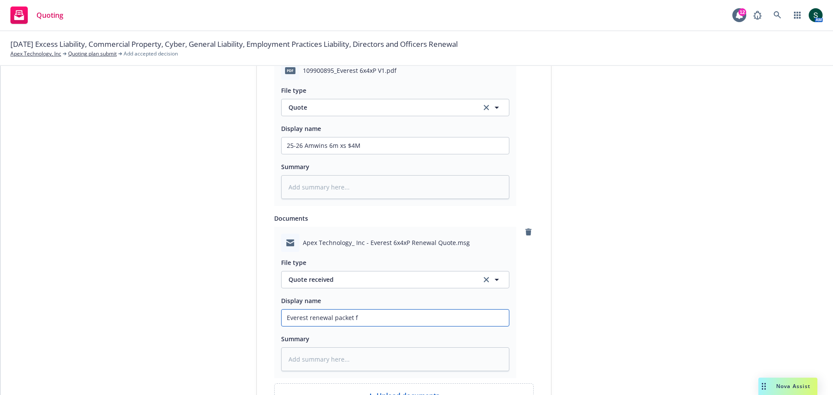
type input "Everest renewal packet fr"
type textarea "x"
type input "Everest renewal packet fro"
type textarea "x"
type input "Everest renewal packet from"
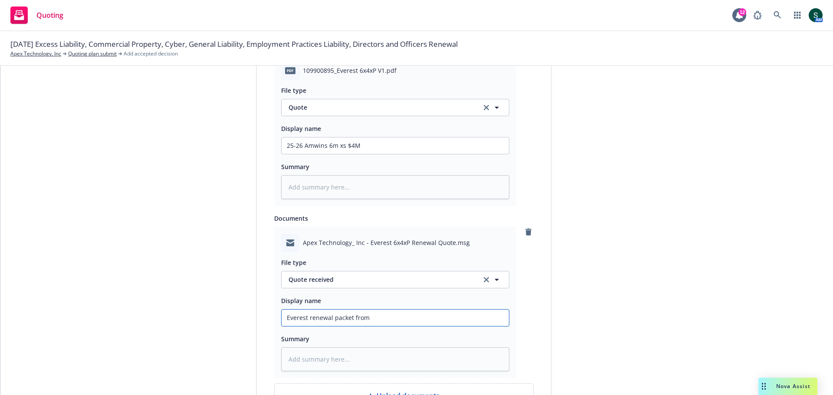
type textarea "x"
type input "Everest renewal packet from"
type textarea "x"
type input "Everest renewal packet from A"
type textarea "x"
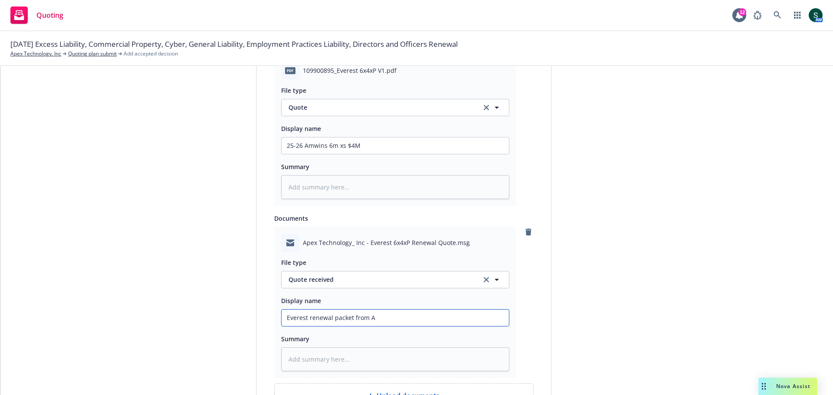
type input "Everest renewal packet from Am"
type textarea "x"
type input "Everest renewal packet from Amw"
type textarea "x"
type input "Everest renewal packet from Amwi"
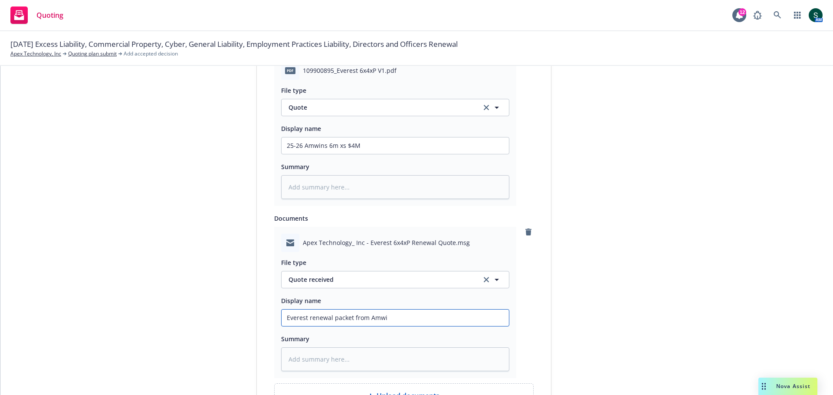
type textarea "x"
type input "Everest renewal packet from Amwin"
type textarea "x"
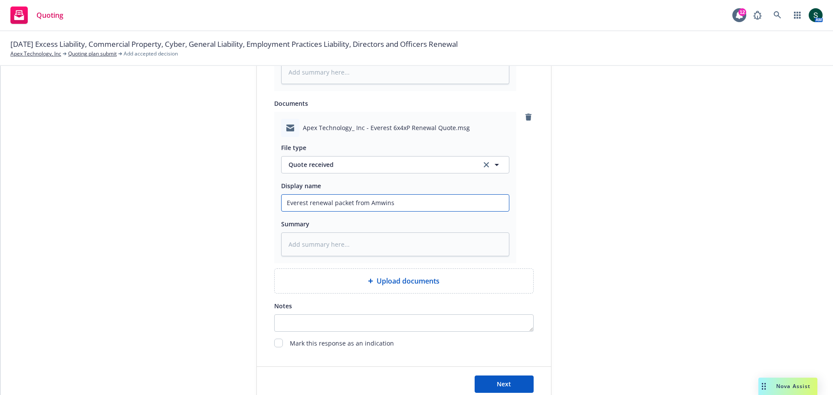
scroll to position [641, 0]
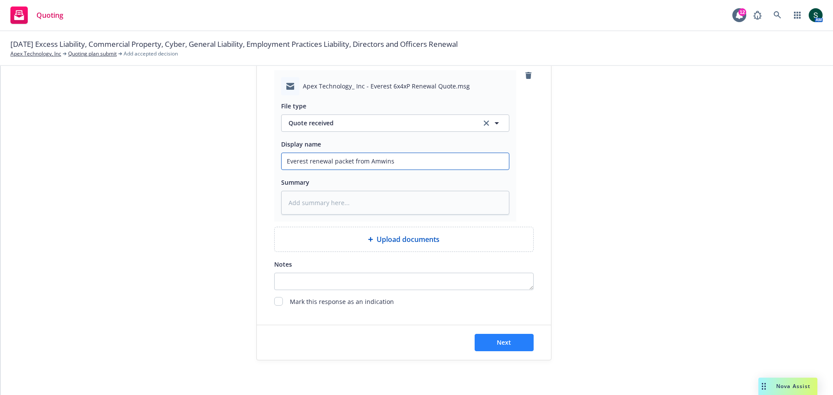
type input "Everest renewal packet from Amwins"
click at [516, 343] on button "Next" at bounding box center [503, 342] width 59 height 17
type textarea "x"
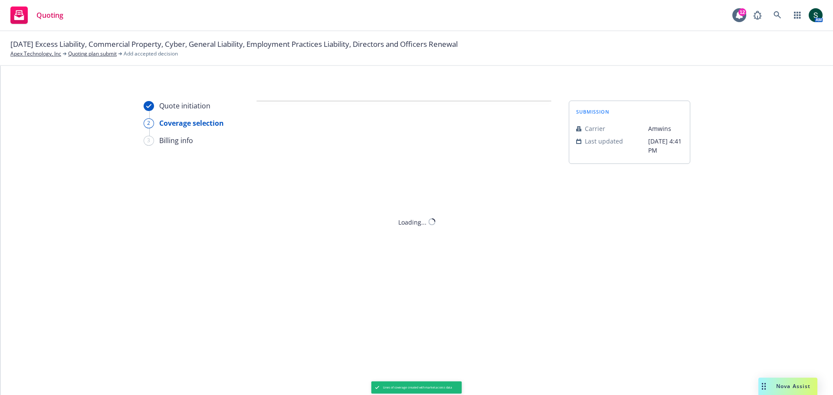
scroll to position [0, 0]
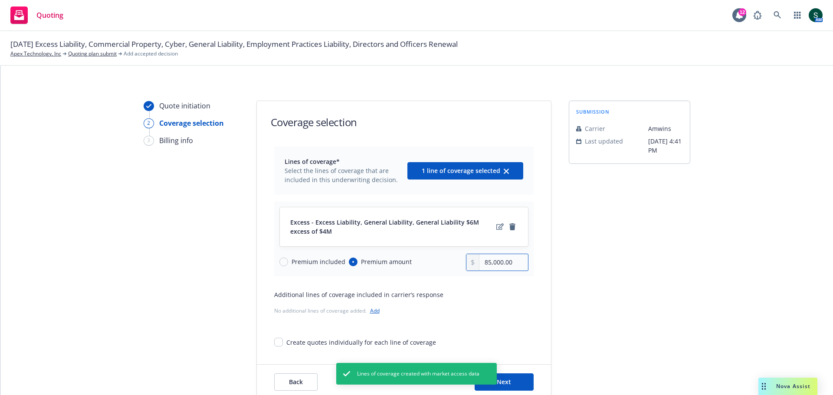
drag, startPoint x: 511, startPoint y: 263, endPoint x: 445, endPoint y: 268, distance: 66.1
click at [445, 268] on div "Premium included Premium amount 85,000.00" at bounding box center [403, 262] width 249 height 17
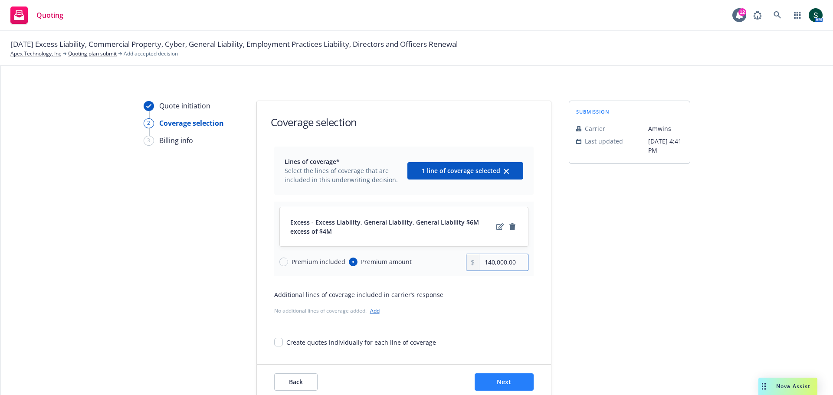
type input "140,000.00"
click at [487, 383] on button "Next" at bounding box center [503, 381] width 59 height 17
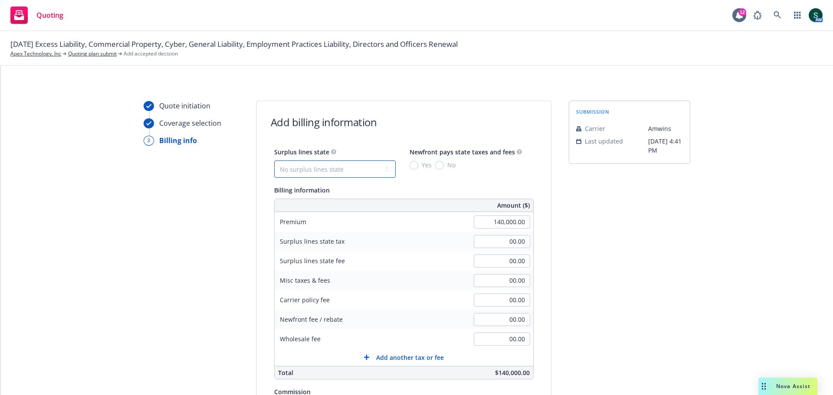
click at [314, 168] on select "No surplus lines state Alaska Alabama Arkansas Arizona California Colorado Conn…" at bounding box center [334, 168] width 121 height 17
select select "CA"
click at [274, 160] on select "No surplus lines state Alaska Alabama Arkansas Arizona California Colorado Conn…" at bounding box center [334, 168] width 121 height 17
type input "4,200.00"
type input "252.00"
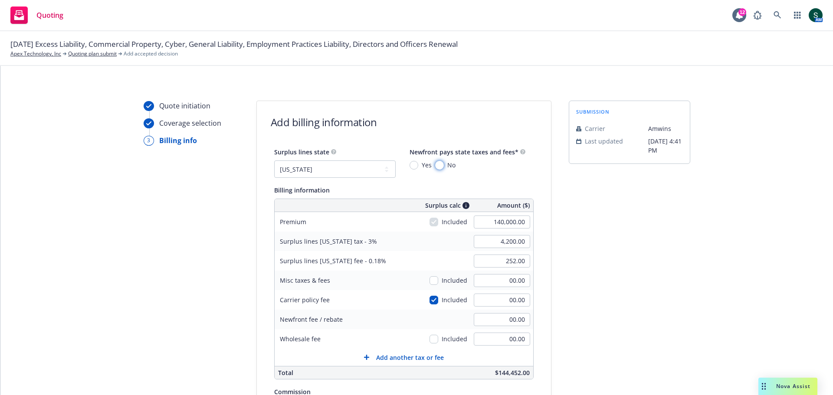
click at [435, 164] on input "No" at bounding box center [439, 165] width 9 height 9
radio input "true"
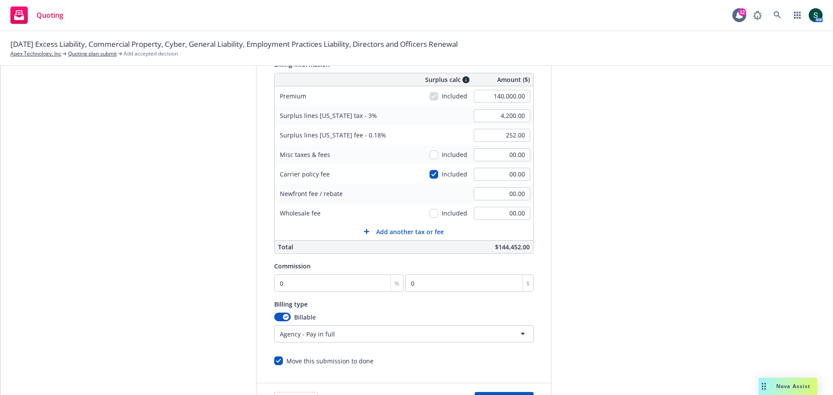
scroll to position [130, 0]
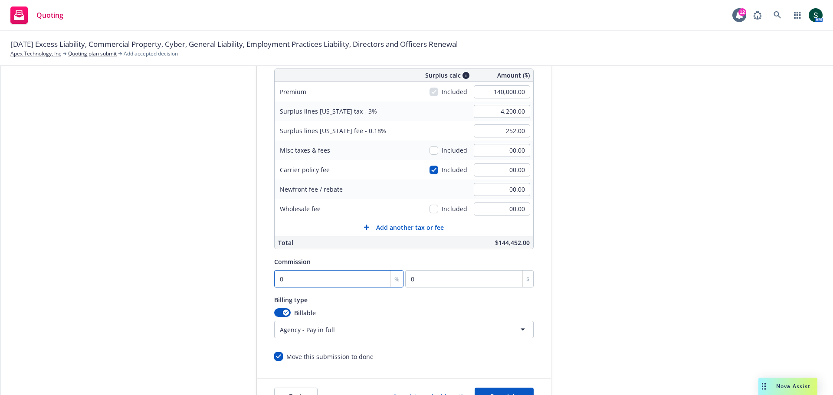
click at [314, 277] on input "0" at bounding box center [339, 278] width 130 height 17
type input "1"
type input "1400"
type input "10"
type input "14000"
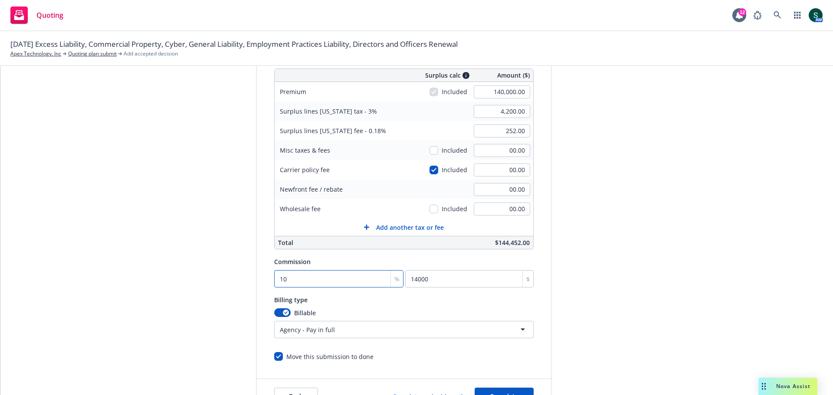
type input "10"
click at [484, 302] on div "Billing type" at bounding box center [403, 299] width 259 height 10
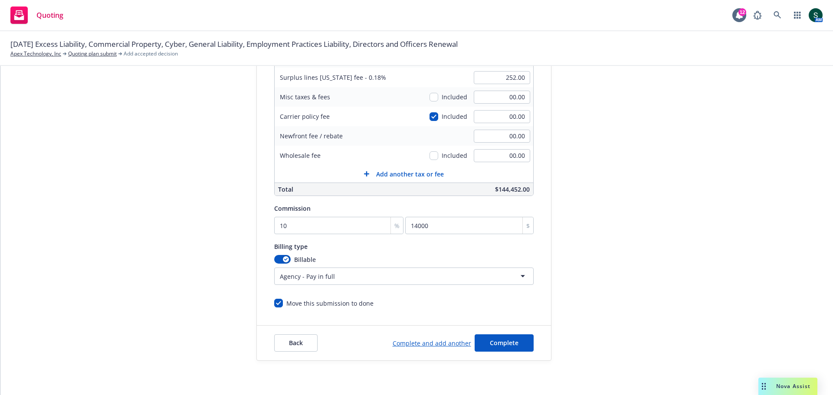
scroll to position [184, 0]
click at [506, 342] on span "Complete" at bounding box center [504, 342] width 29 height 8
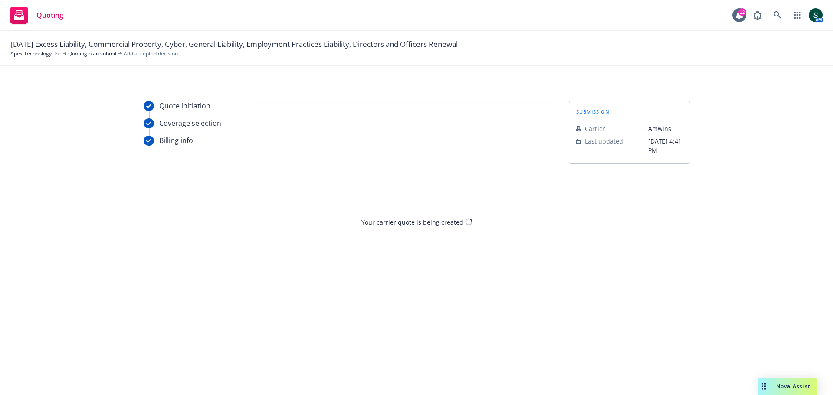
scroll to position [0, 0]
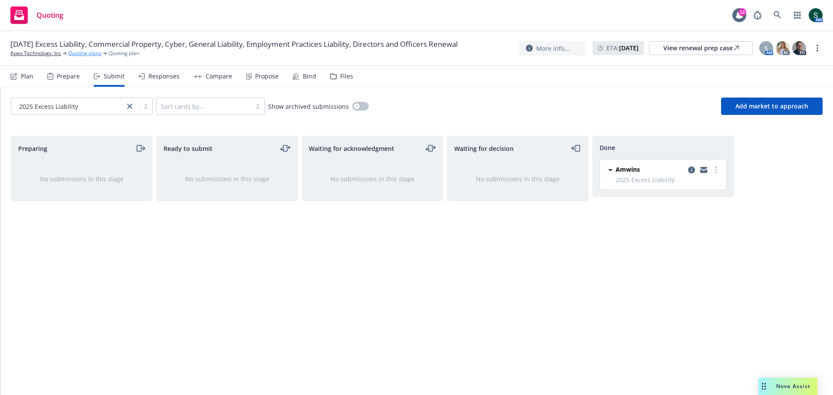
click at [84, 56] on link "Quoting plans" at bounding box center [84, 53] width 33 height 8
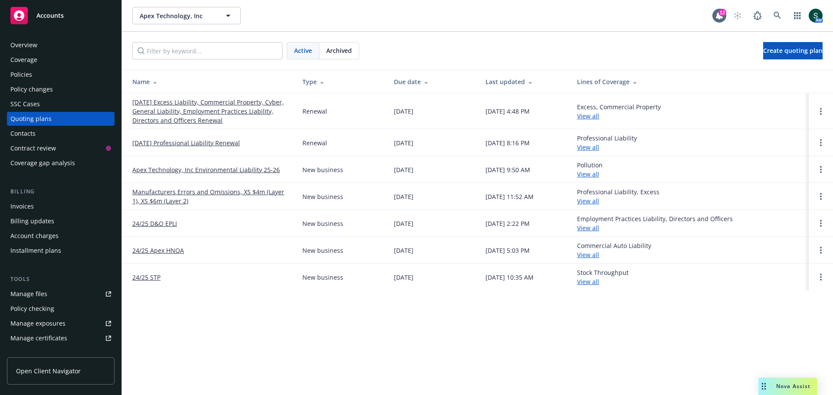
click at [27, 70] on div "Policies" at bounding box center [21, 75] width 22 height 14
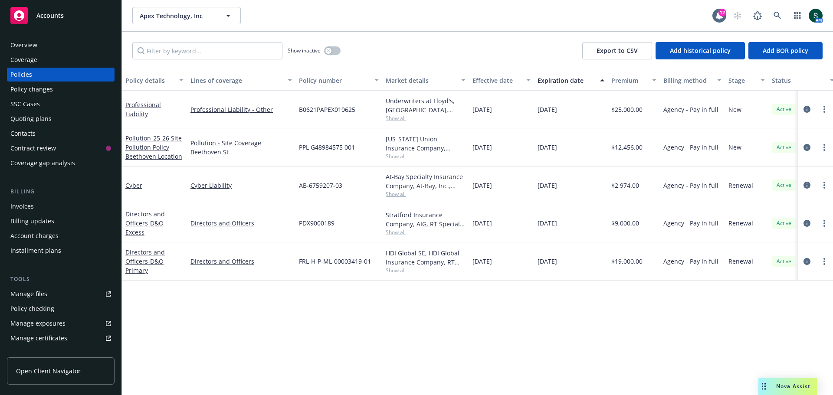
click at [29, 42] on div "Overview" at bounding box center [23, 45] width 27 height 14
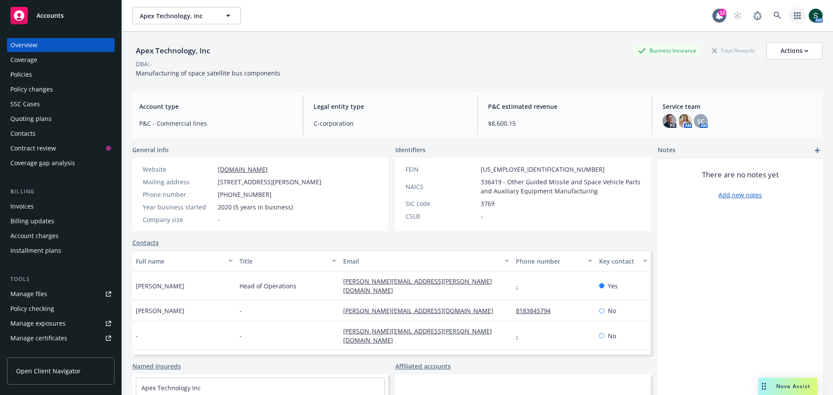
click at [792, 12] on link "button" at bounding box center [796, 15] width 17 height 17
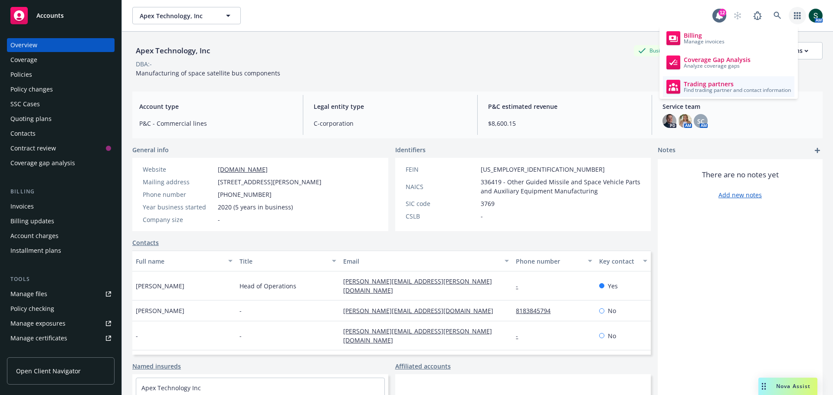
click at [726, 86] on span "Trading partners" at bounding box center [736, 84] width 107 height 7
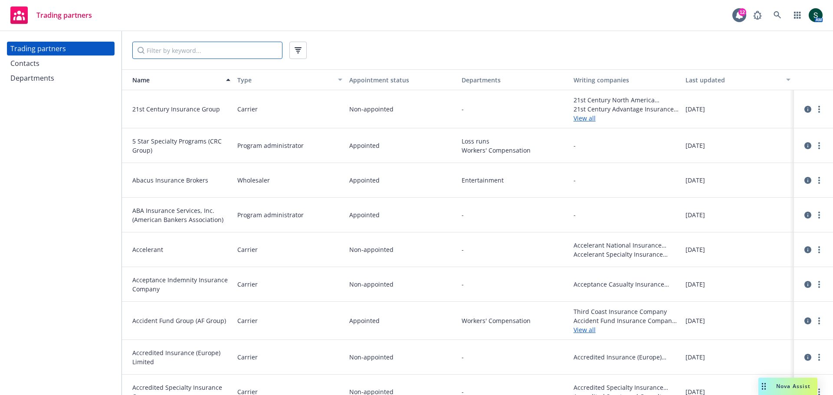
click at [155, 51] on input "Filter by keyword..." at bounding box center [207, 50] width 150 height 17
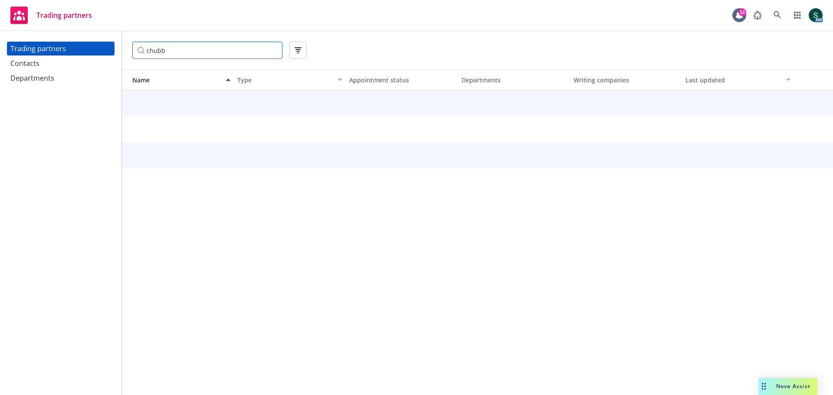
type input "chubb"
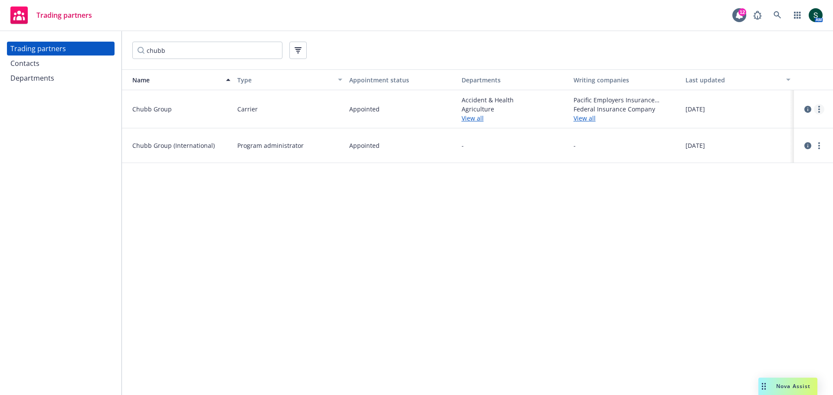
click at [818, 111] on icon "more" at bounding box center [819, 109] width 2 height 7
click at [758, 127] on link "View contacts" at bounding box center [775, 126] width 97 height 17
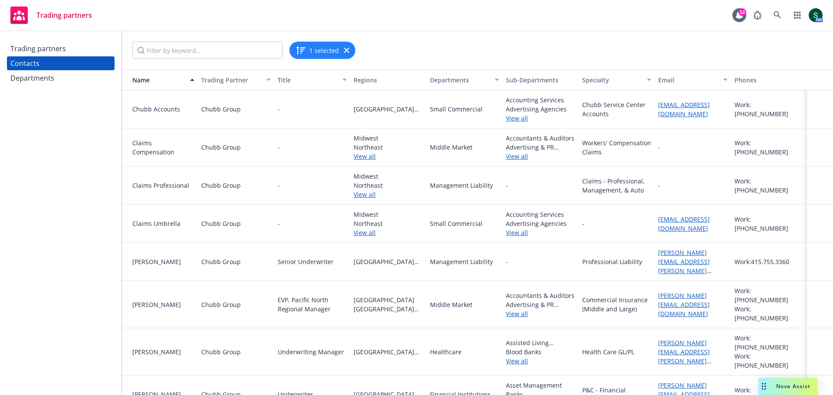
scroll to position [217, 0]
